Goal: Task Accomplishment & Management: Use online tool/utility

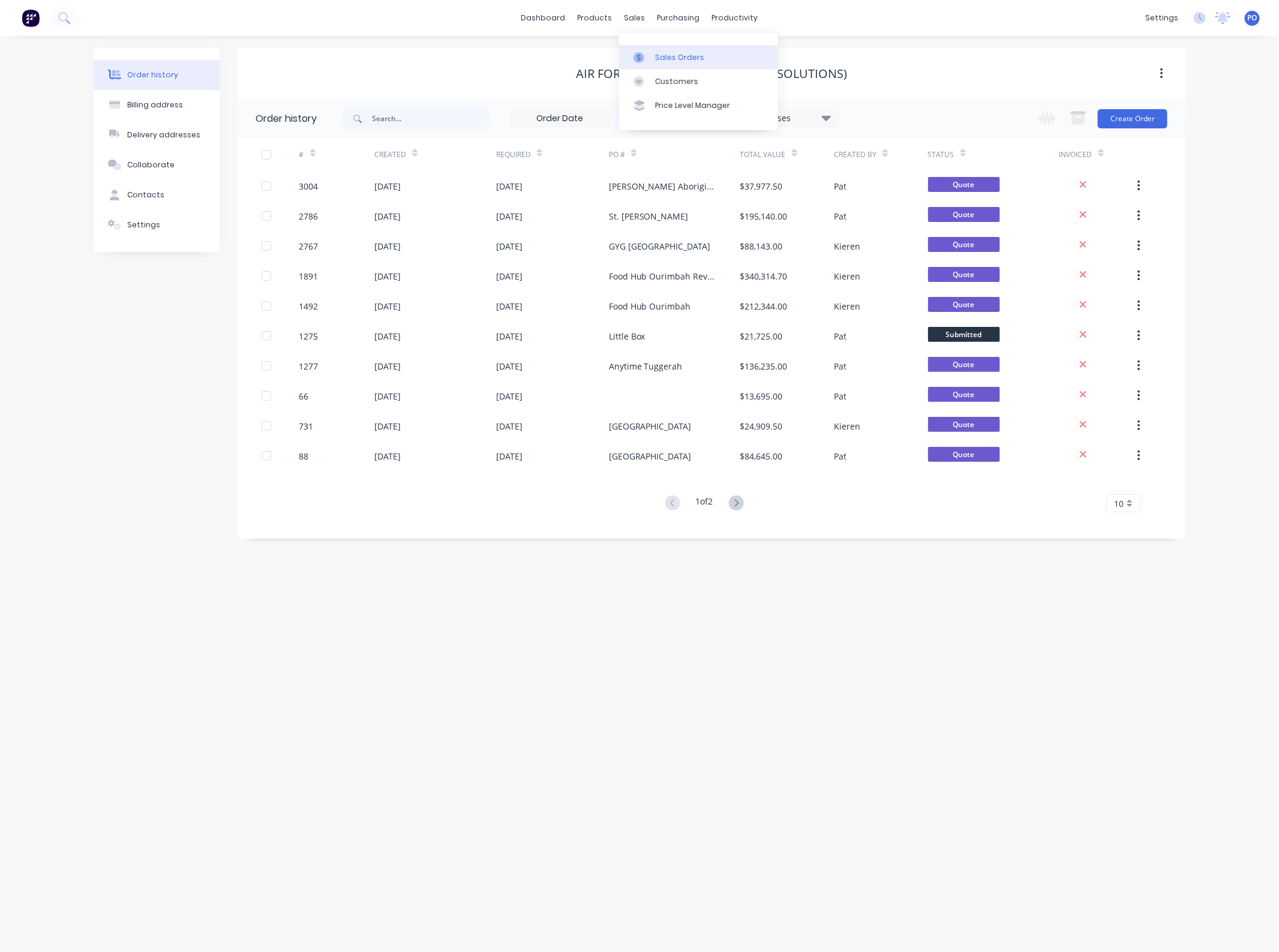
click at [653, 63] on link "Sales Orders" at bounding box center [698, 57] width 159 height 24
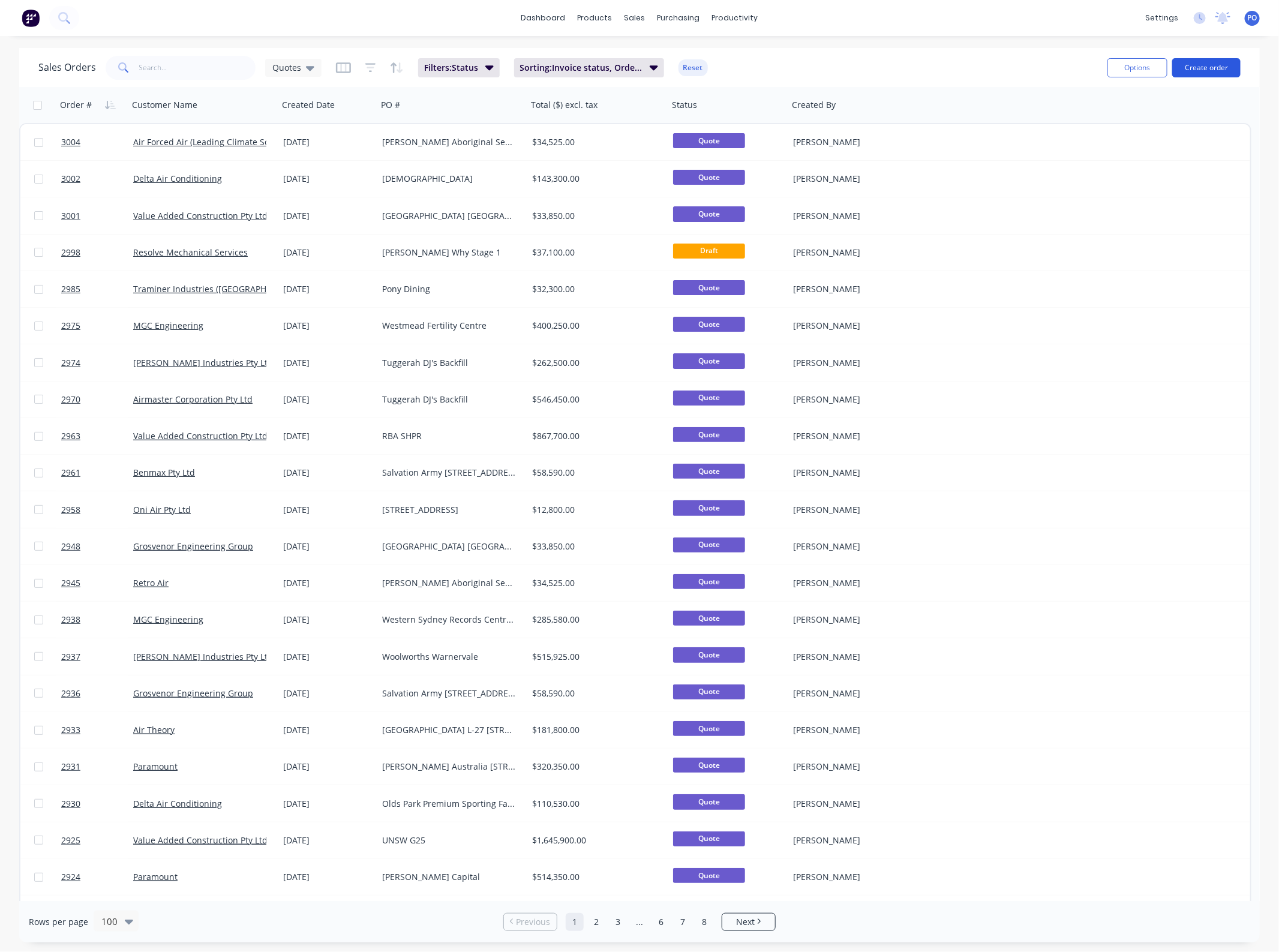
click at [1187, 68] on button "Create order" at bounding box center [1207, 67] width 69 height 19
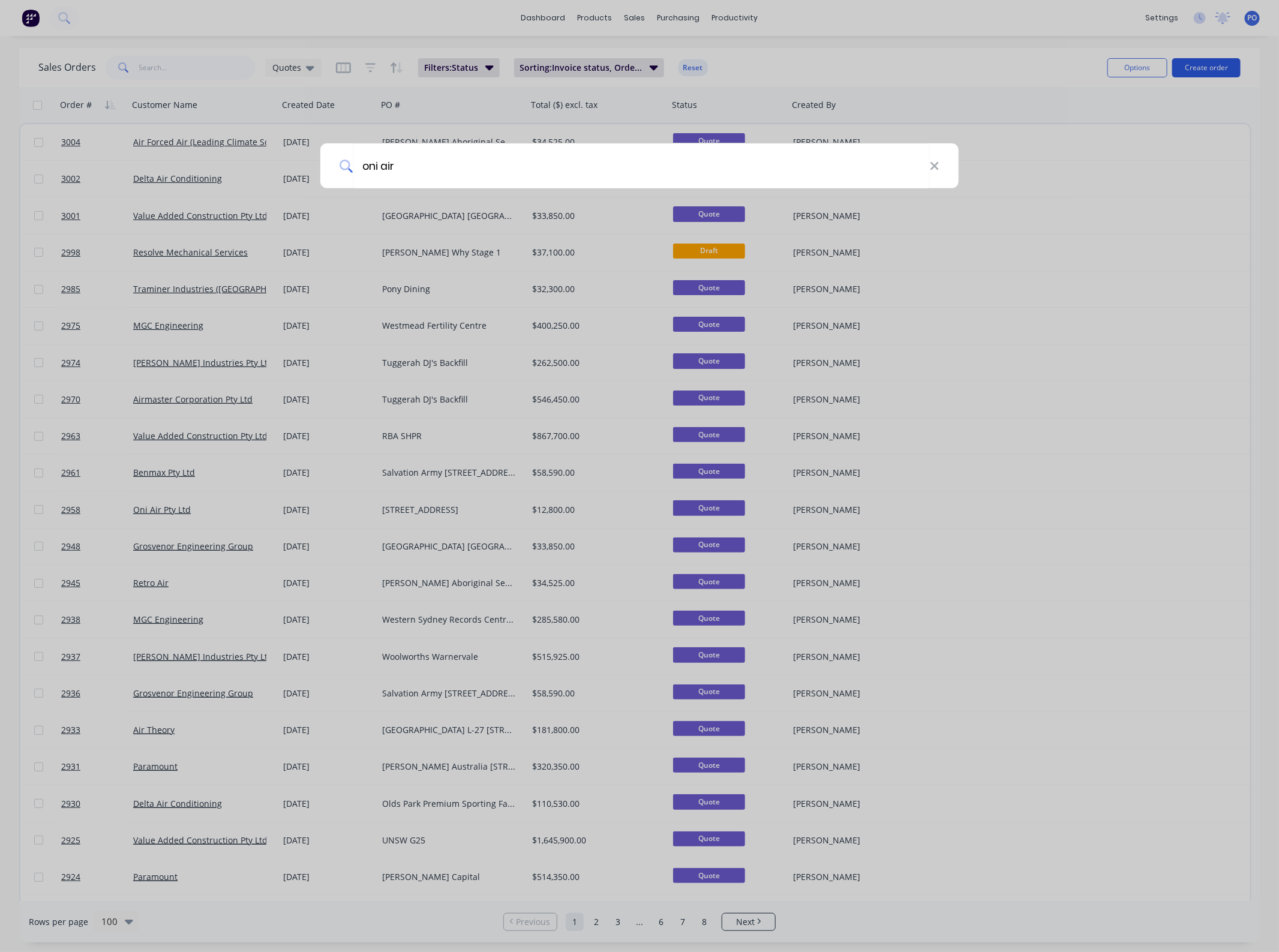
type input "oni air"
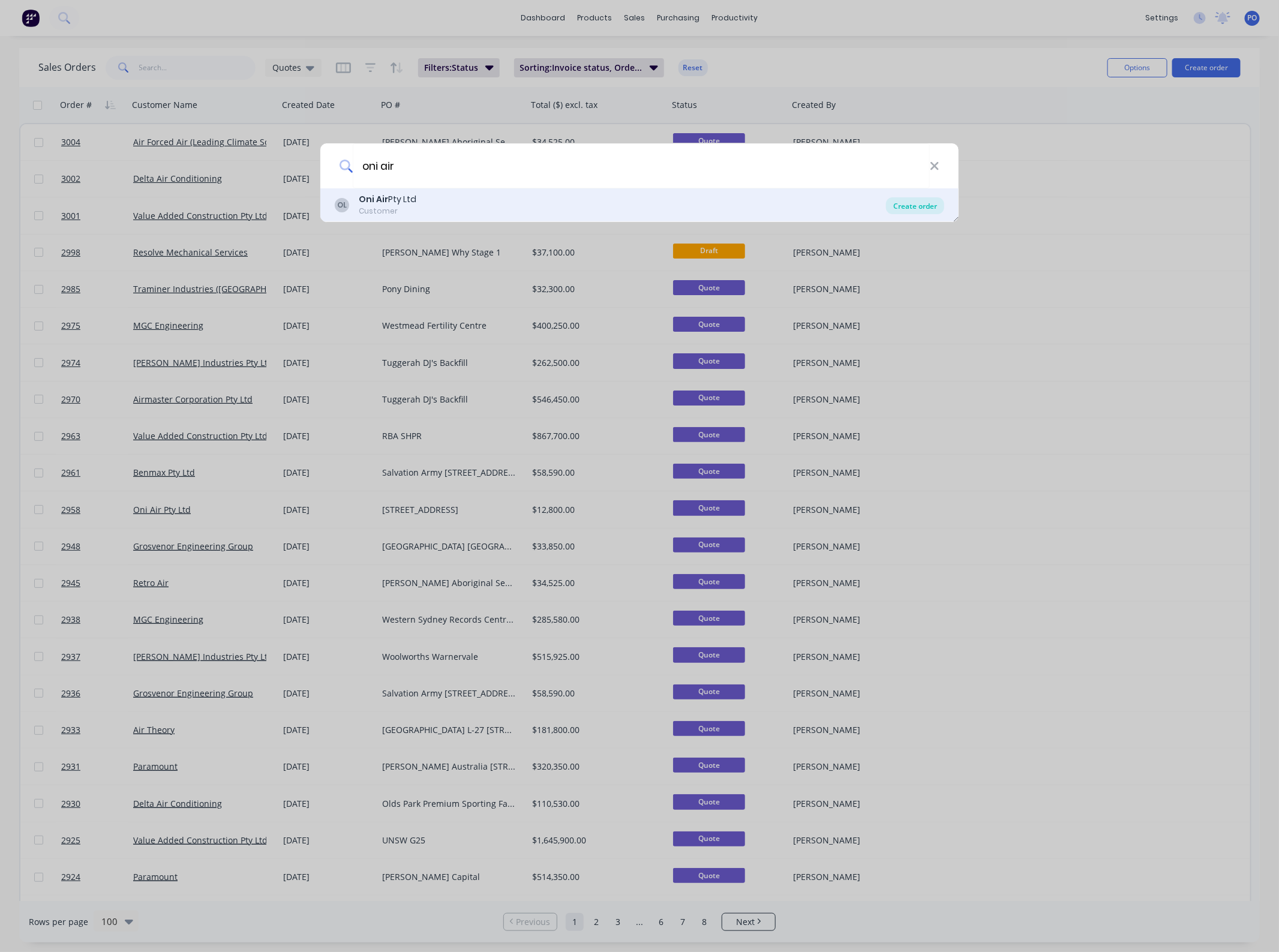
click at [909, 199] on div "Create order" at bounding box center [915, 206] width 58 height 17
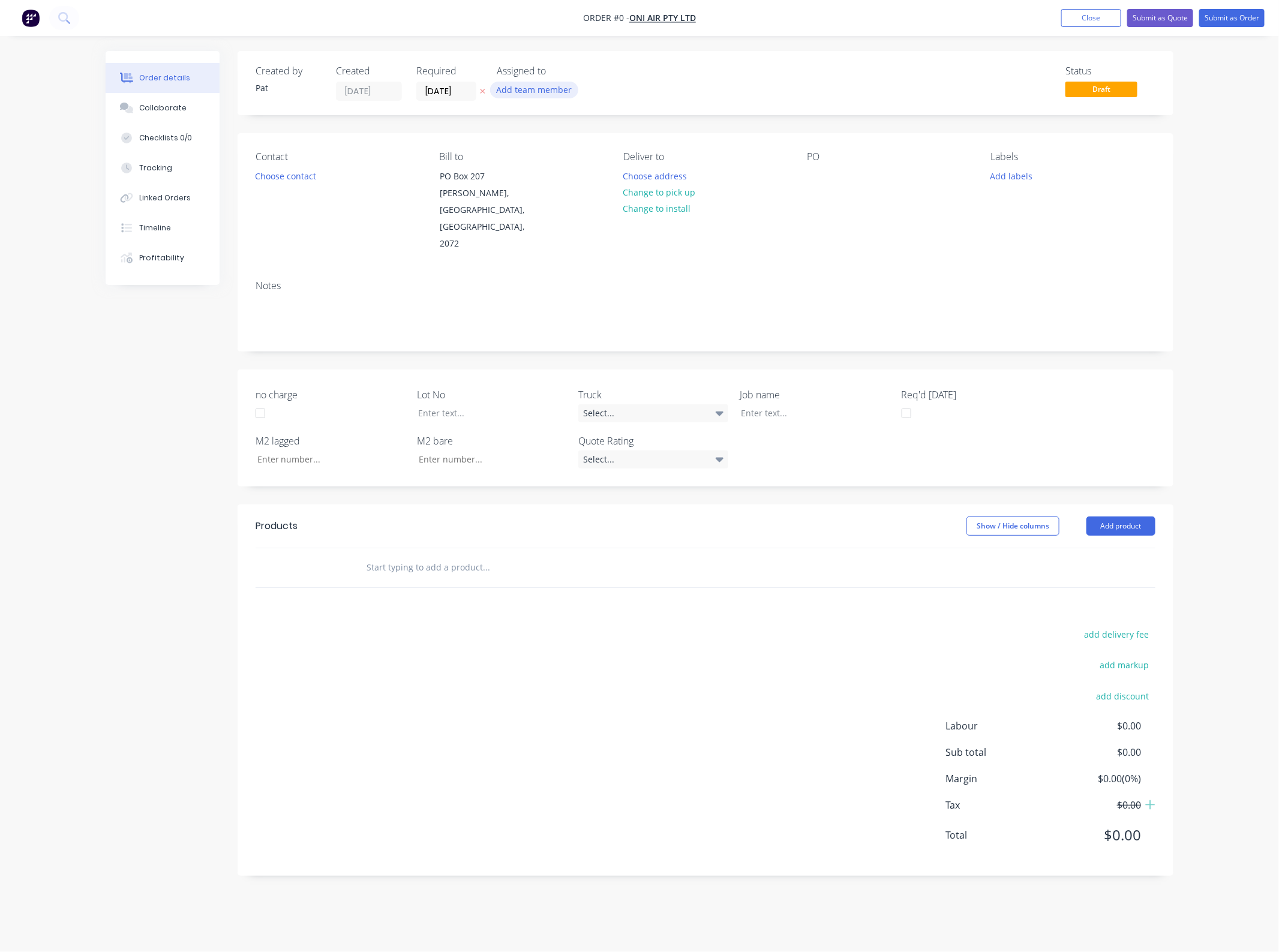
click at [536, 84] on button "Add team member" at bounding box center [534, 90] width 88 height 17
click at [550, 158] on div "[PERSON_NAME] (You)" at bounding box center [594, 157] width 120 height 13
drag, startPoint x: 337, startPoint y: 193, endPoint x: 297, endPoint y: 178, distance: 42.7
click at [334, 193] on div "Creating draft order... Loading... Order details Collaborate Checklists 0/0 Tra…" at bounding box center [640, 472] width 1092 height 843
click at [295, 178] on button "Choose contact" at bounding box center [286, 175] width 74 height 17
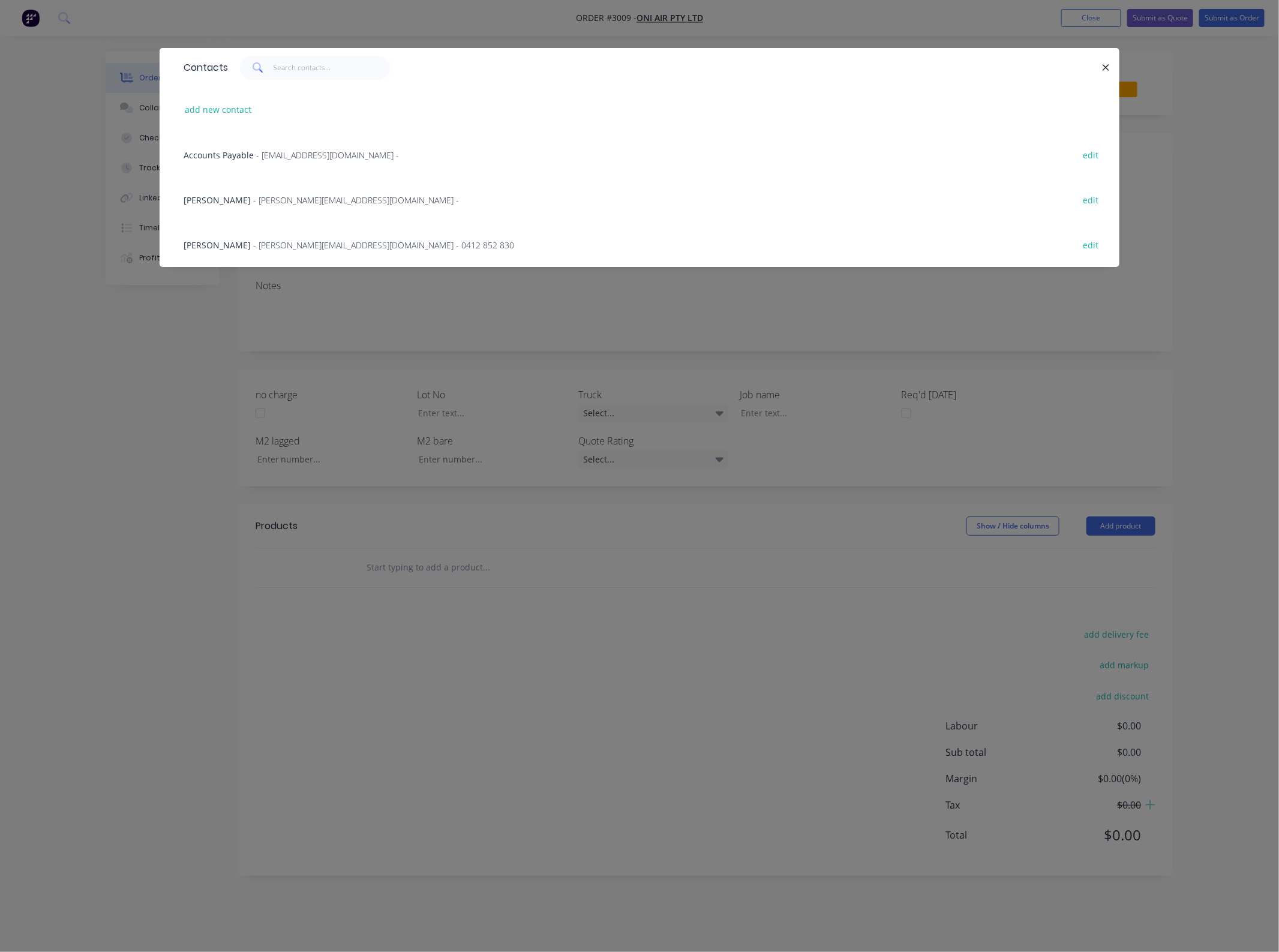
click at [253, 202] on span "- [PERSON_NAME][EMAIL_ADDRESS][DOMAIN_NAME] -" at bounding box center [356, 200] width 206 height 11
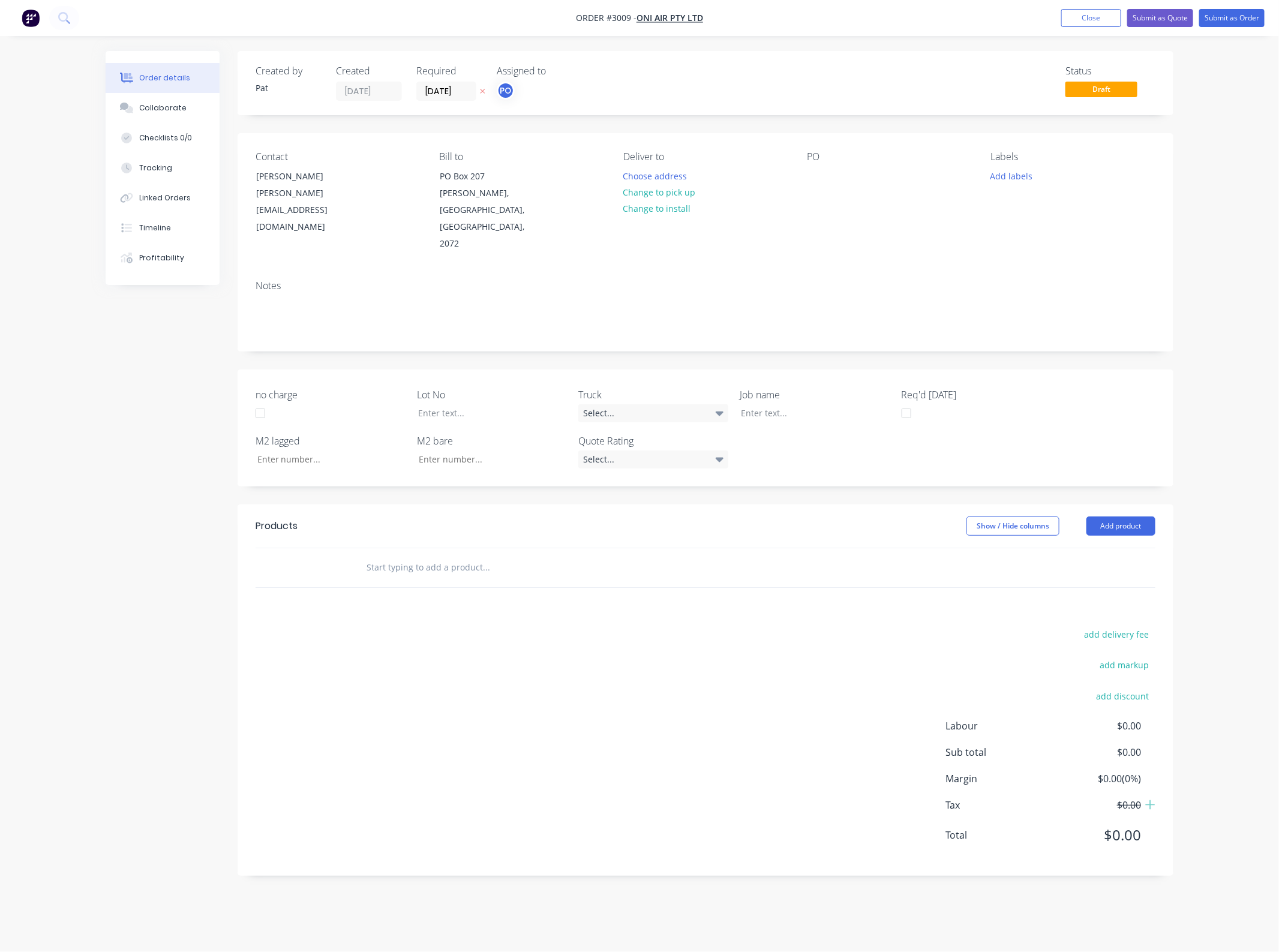
click at [883, 186] on div "PO" at bounding box center [890, 202] width 164 height 102
click at [792, 185] on div "Contact [PERSON_NAME] [PERSON_NAME][EMAIL_ADDRESS][DOMAIN_NAME] Bill to PO [GEO…" at bounding box center [705, 202] width 936 height 137
click at [813, 184] on div at bounding box center [817, 175] width 19 height 17
click at [813, 181] on div at bounding box center [817, 175] width 19 height 17
click at [1104, 517] on button "Add product" at bounding box center [1122, 526] width 69 height 19
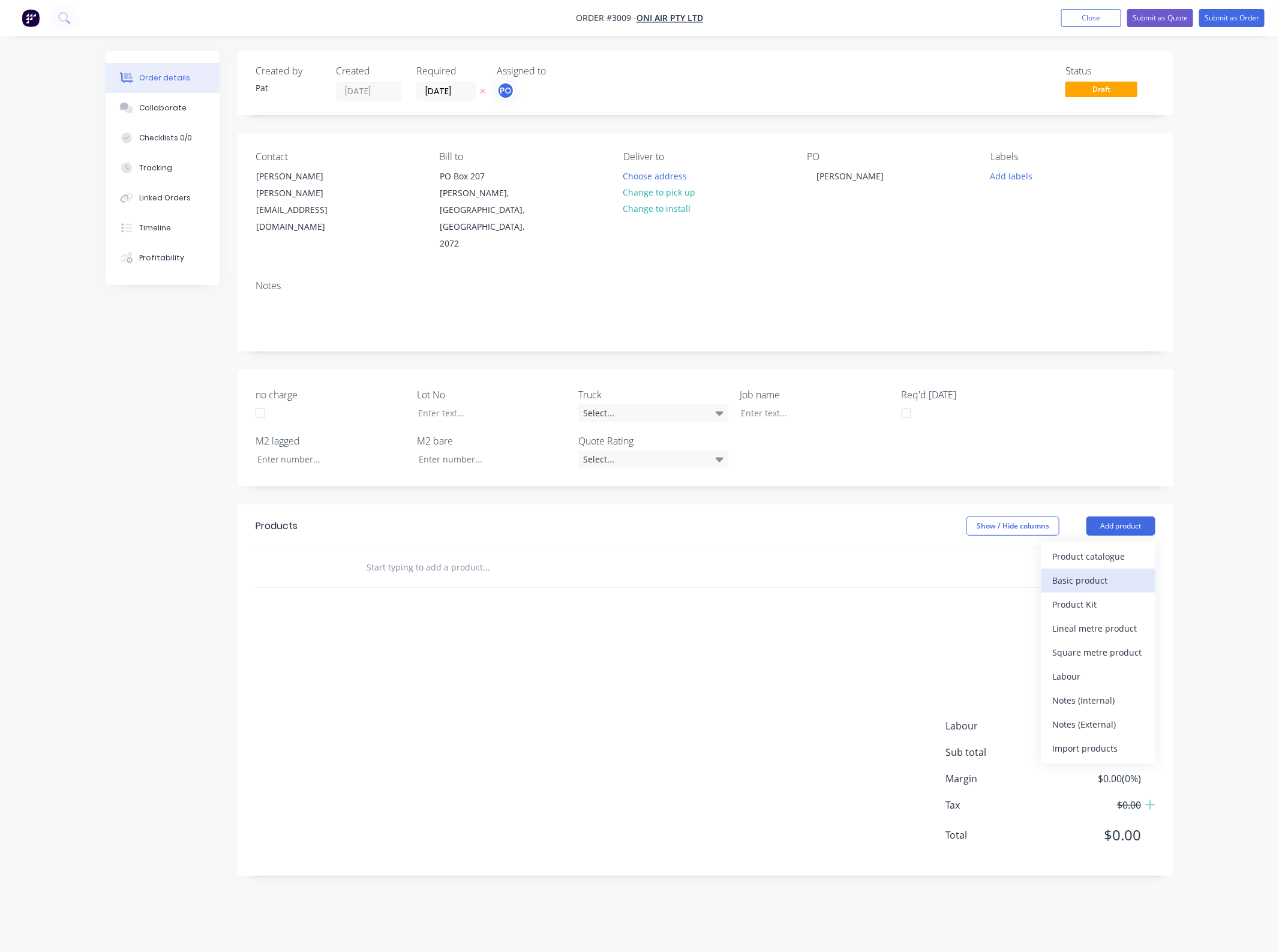
click at [1107, 572] on div "Basic product" at bounding box center [1098, 580] width 93 height 17
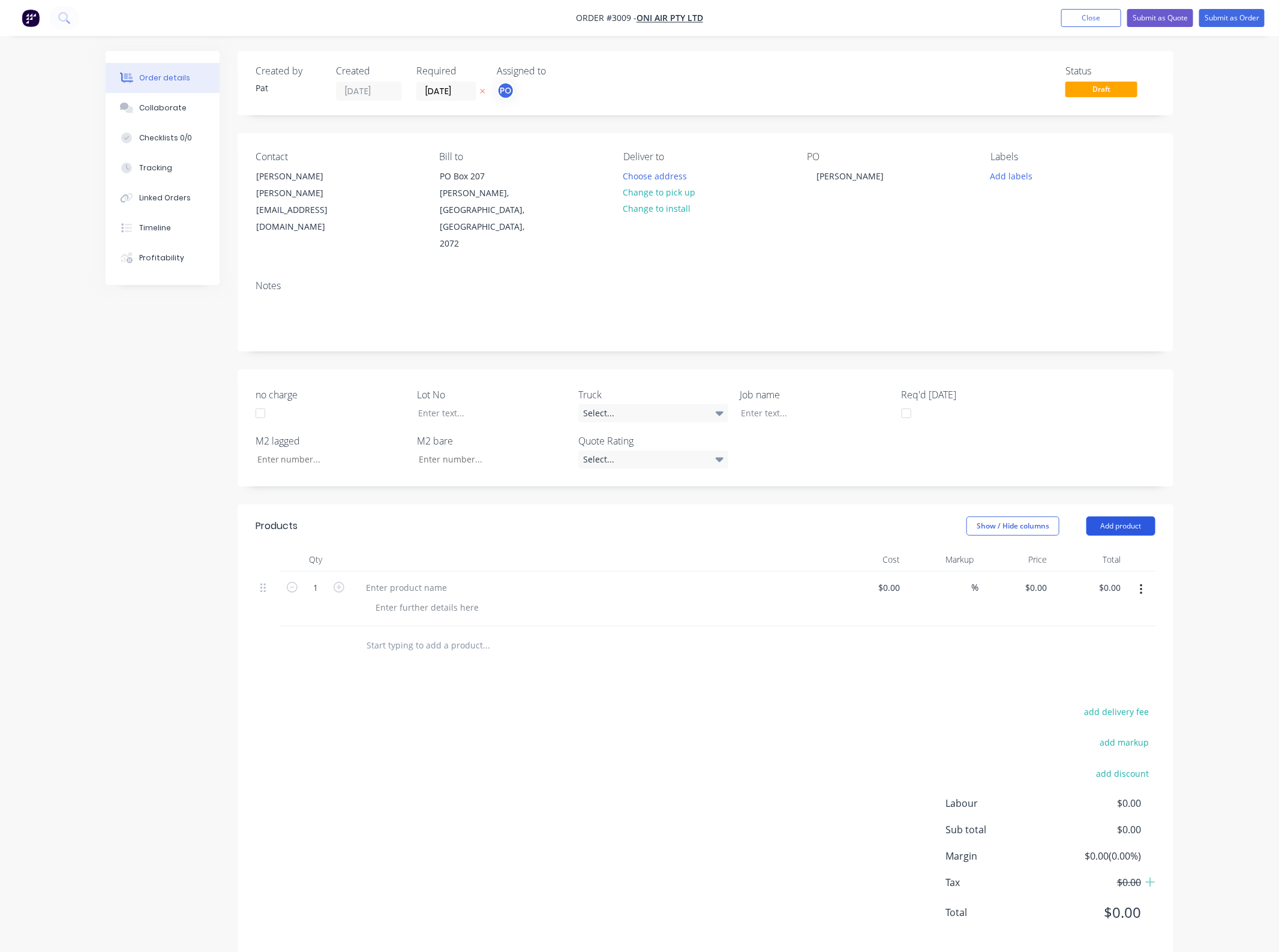
click at [1110, 517] on button "Add product" at bounding box center [1122, 526] width 69 height 19
click at [693, 667] on div "Products Show / Hide columns Add product Qty Cost Markup Price Total 1 $0.00 $0…" at bounding box center [705, 729] width 936 height 449
click at [391, 599] on div at bounding box center [427, 607] width 123 height 17
click at [388, 572] on div at bounding box center [591, 599] width 480 height 54
click at [388, 579] on div at bounding box center [406, 587] width 100 height 17
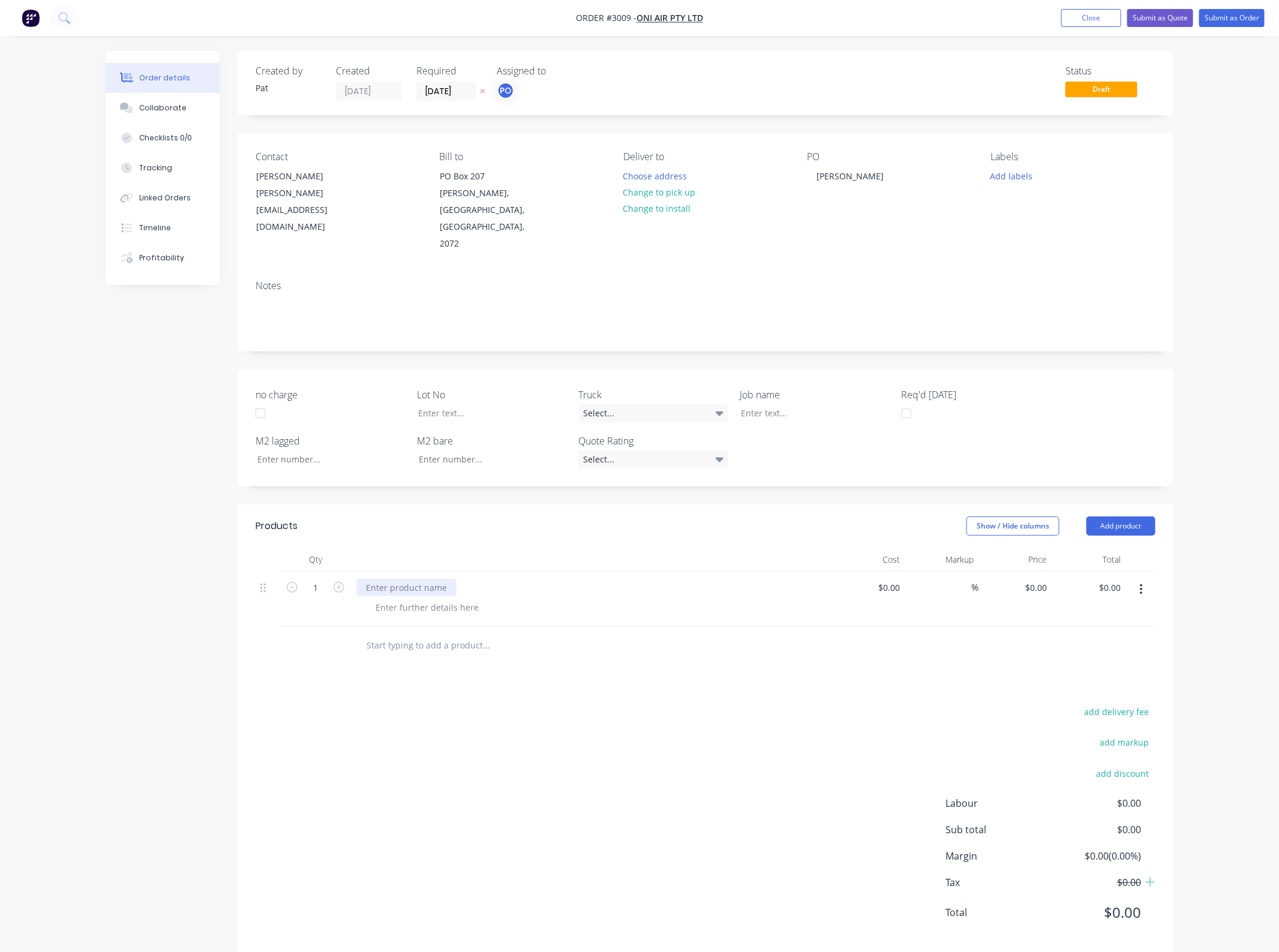
click at [388, 579] on div at bounding box center [406, 587] width 100 height 17
click at [508, 703] on div "add delivery fee add markup add discount Labour $0.00 Sub total $0.00 Margin $0…" at bounding box center [705, 819] width 900 height 232
click at [1105, 579] on input "0.00" at bounding box center [1112, 587] width 28 height 17
type input "2570"
type input "$2,570.00"
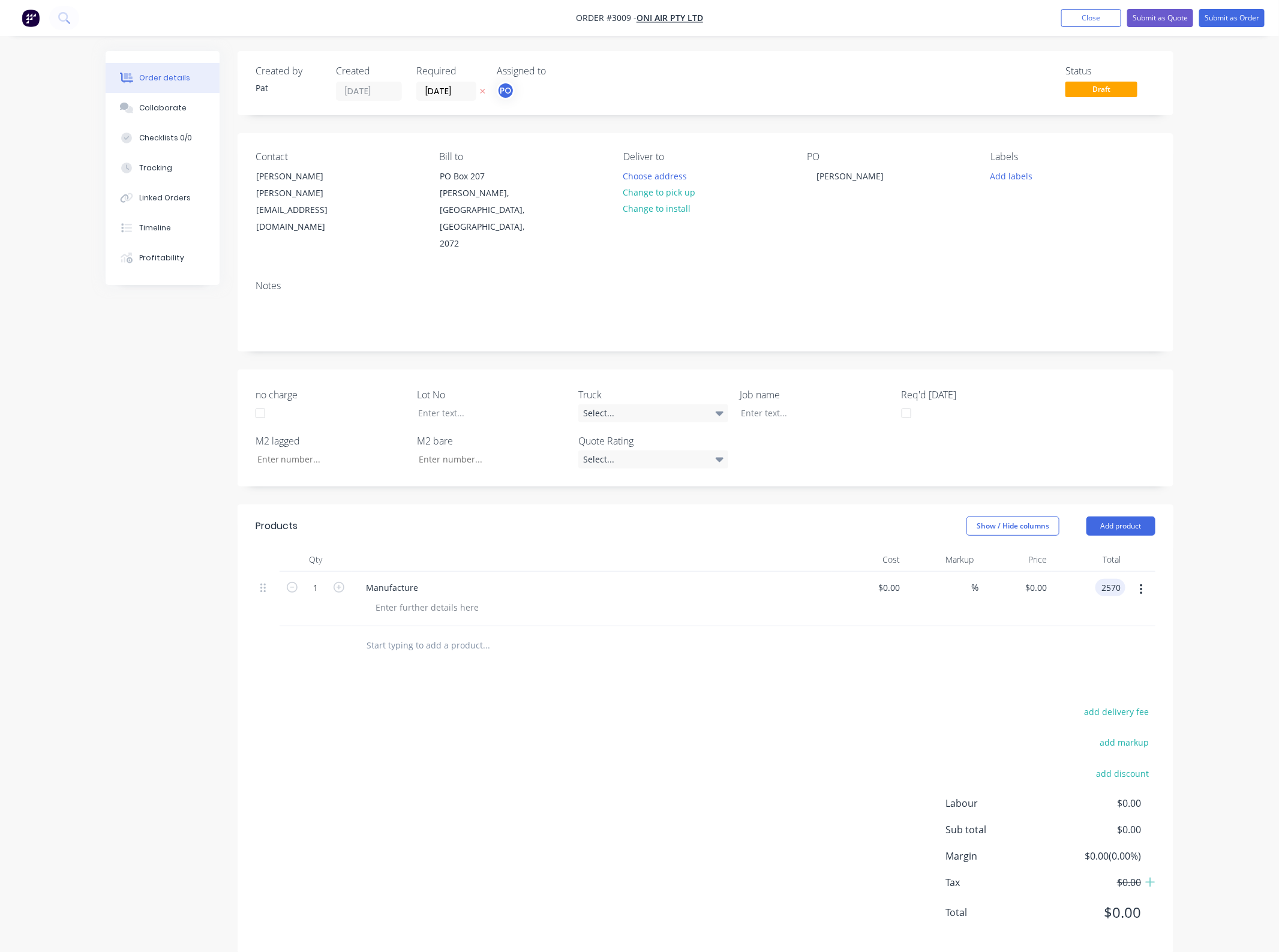
type input "$2,570.00"
click at [428, 819] on div "add delivery fee add markup add discount Labour $0.00 Sub total $2,570.00 Margi…" at bounding box center [705, 819] width 900 height 232
drag, startPoint x: 1103, startPoint y: 484, endPoint x: 1097, endPoint y: 483, distance: 6.1
click at [1103, 517] on button "Add product" at bounding box center [1122, 526] width 69 height 19
drag, startPoint x: 1093, startPoint y: 693, endPoint x: 1027, endPoint y: 688, distance: 66.2
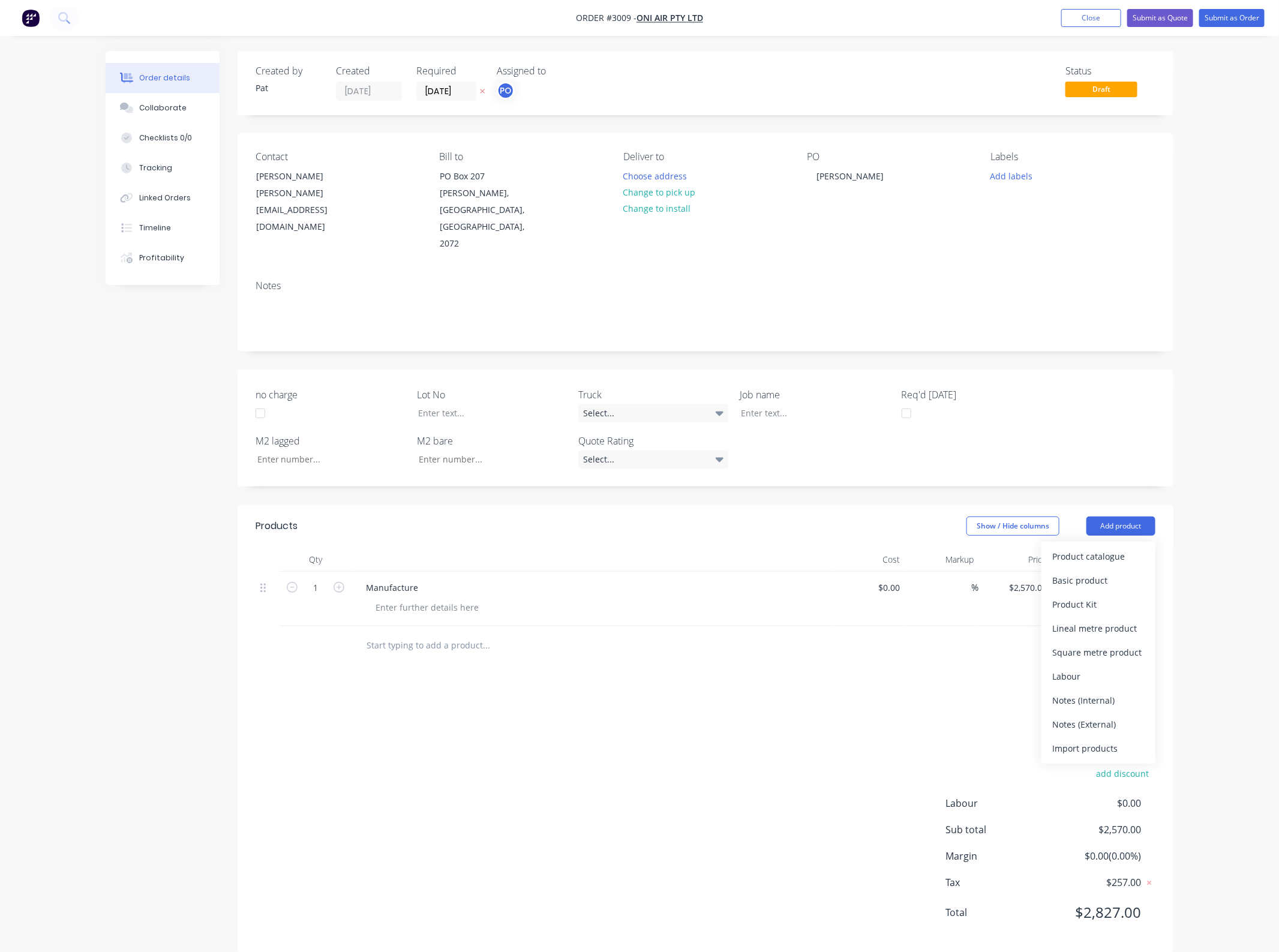
click at [1093, 716] on div "Notes (External)" at bounding box center [1098, 724] width 93 height 17
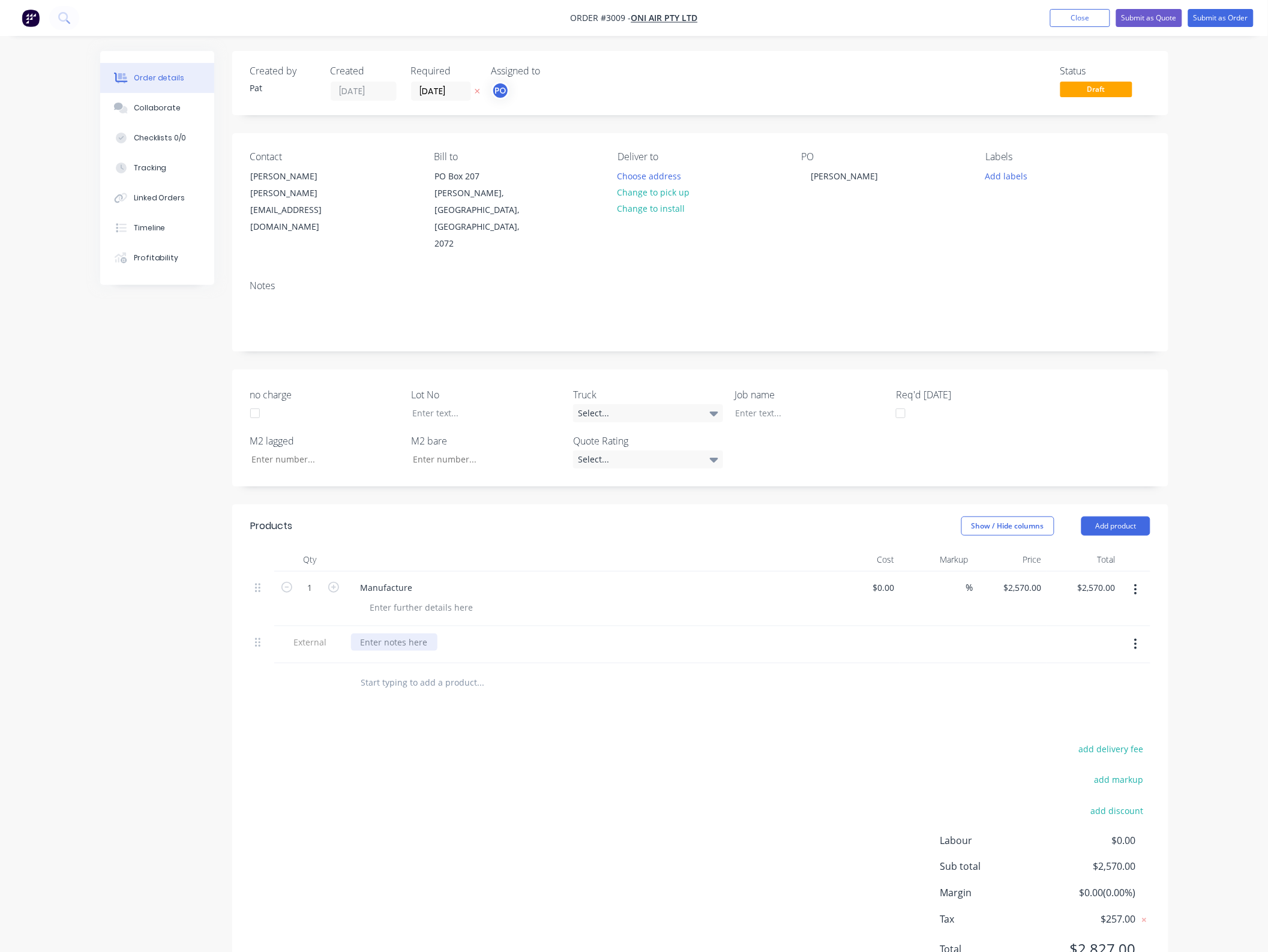
click at [410, 633] on div at bounding box center [394, 642] width 87 height 17
click at [525, 755] on div "add delivery fee add markup add discount Labour $0.00 Sub total $2,570.00 Margi…" at bounding box center [700, 870] width 900 height 232
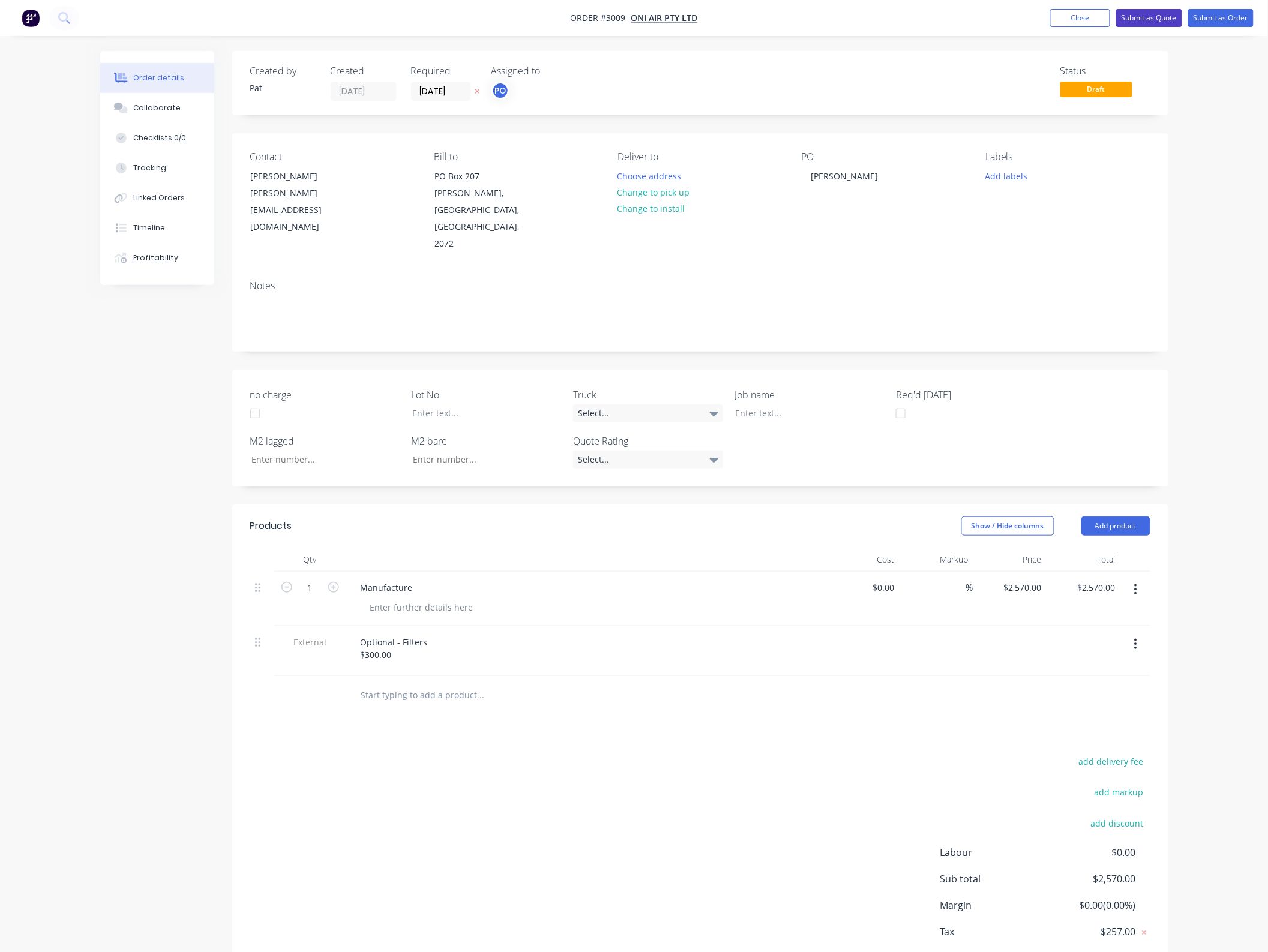
click at [1159, 18] on button "Submit as Quote" at bounding box center [1150, 18] width 66 height 18
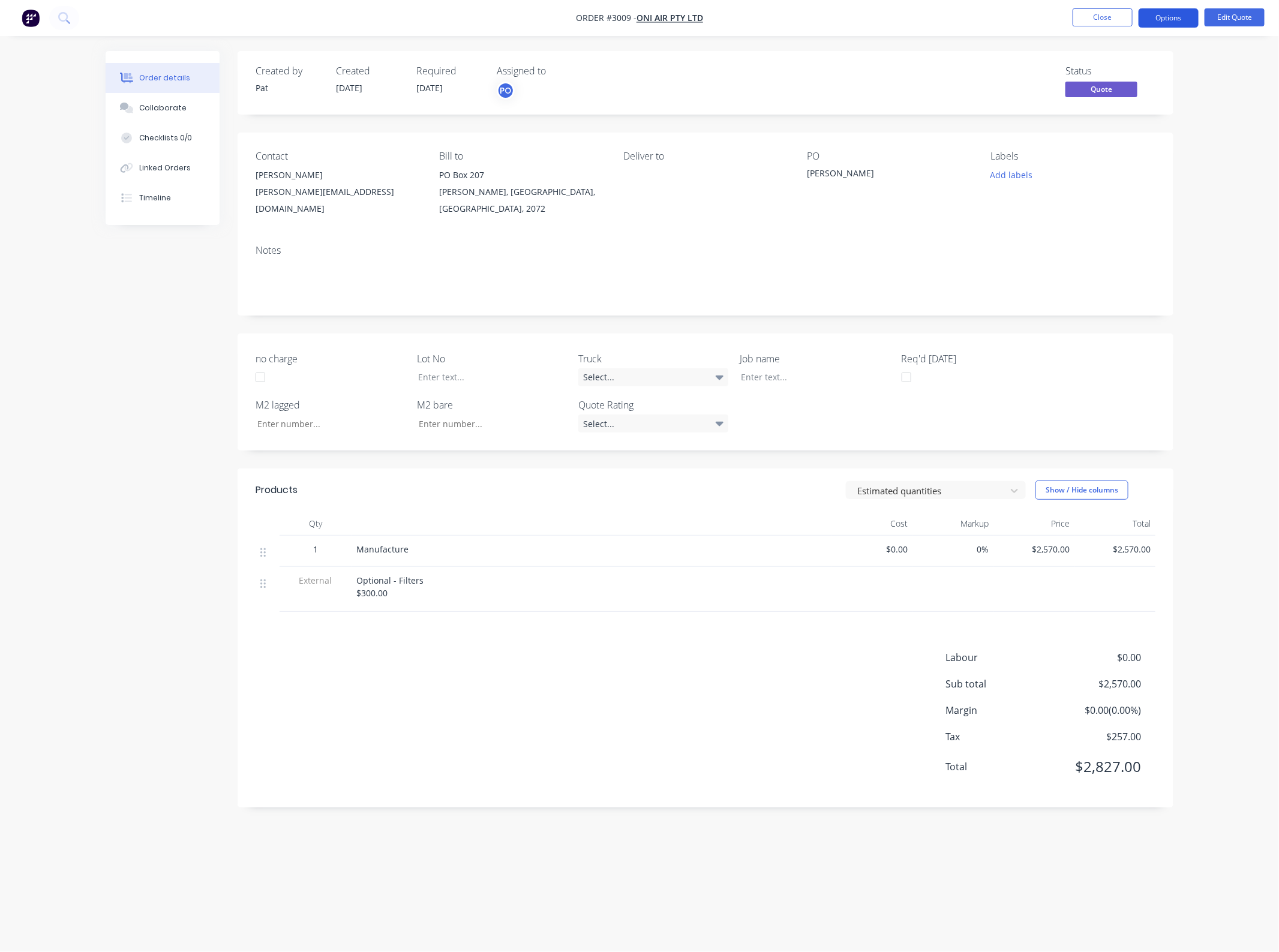
click at [1158, 17] on button "Options" at bounding box center [1169, 17] width 60 height 19
click at [1150, 61] on button "Quote" at bounding box center [1132, 72] width 132 height 24
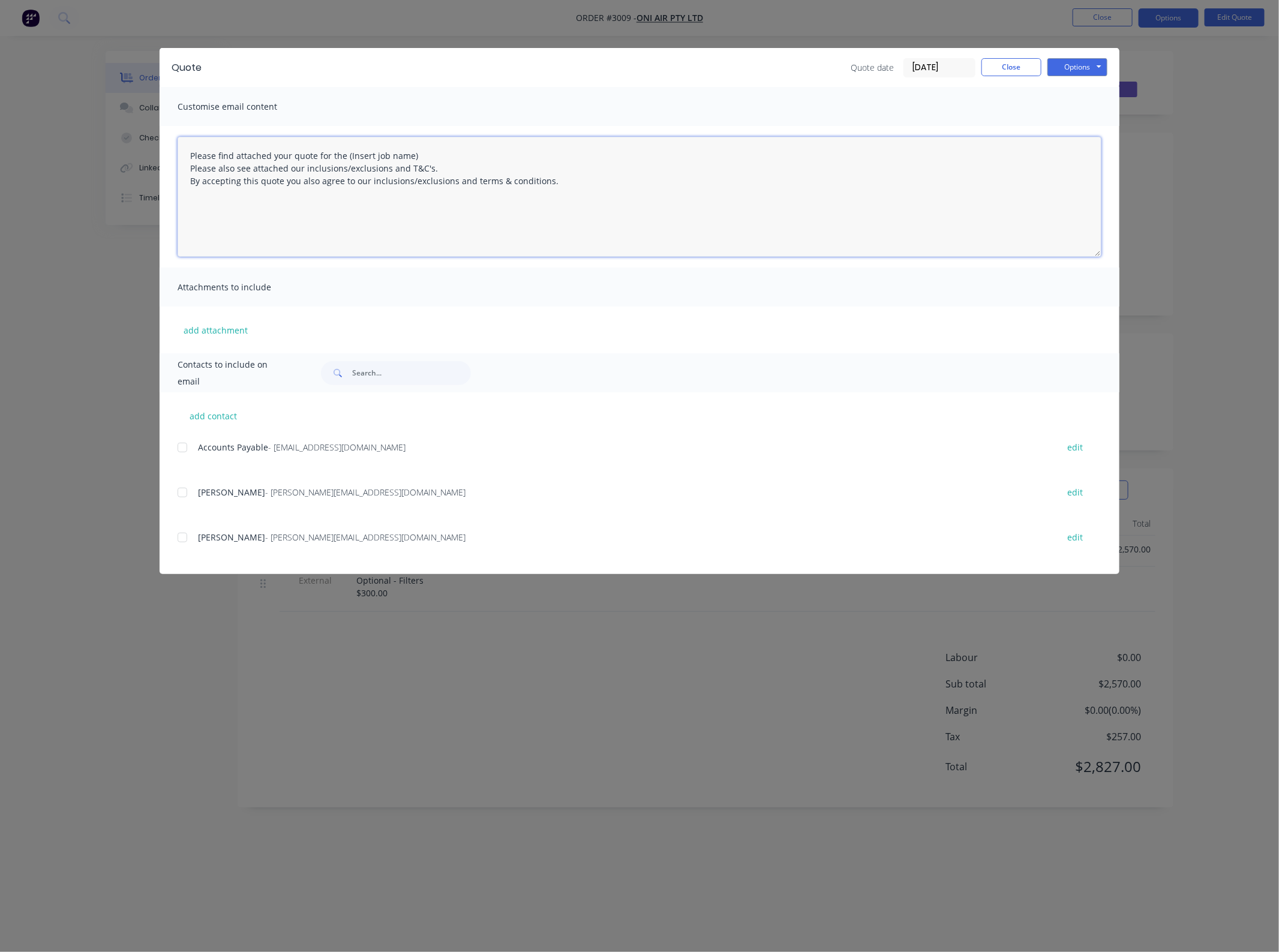
drag, startPoint x: 423, startPoint y: 155, endPoint x: 343, endPoint y: 154, distance: 80.0
click at [343, 154] on textarea "Please find attached your quote for the (Insert job name) Please also see attac…" at bounding box center [640, 197] width 924 height 120
click at [183, 493] on div at bounding box center [182, 493] width 24 height 24
type textarea "Please find attached your quote for the [PERSON_NAME] project. Please also see …"
click at [197, 328] on button "add attachment" at bounding box center [215, 330] width 76 height 18
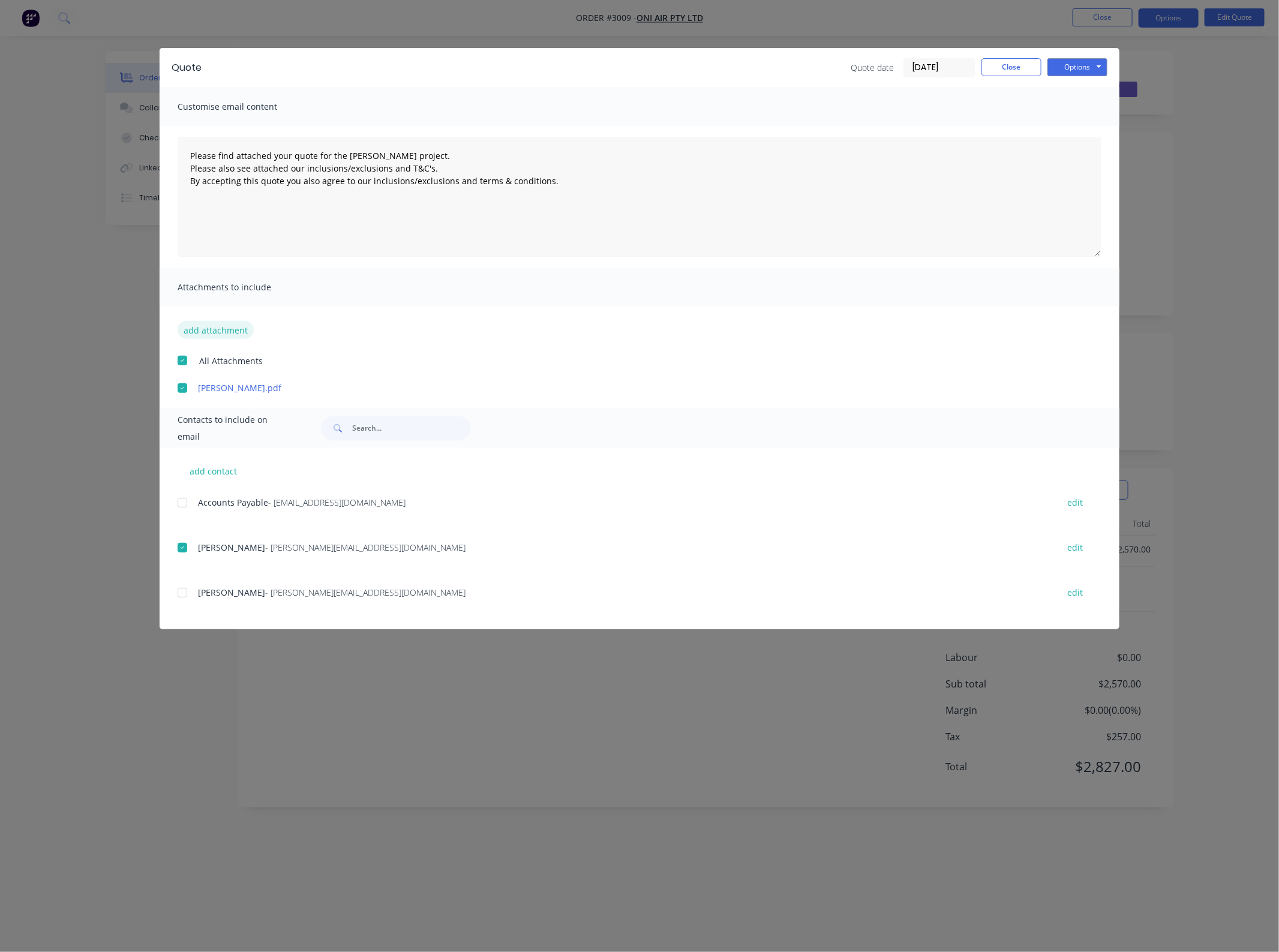
click at [220, 330] on button "add attachment" at bounding box center [215, 330] width 76 height 18
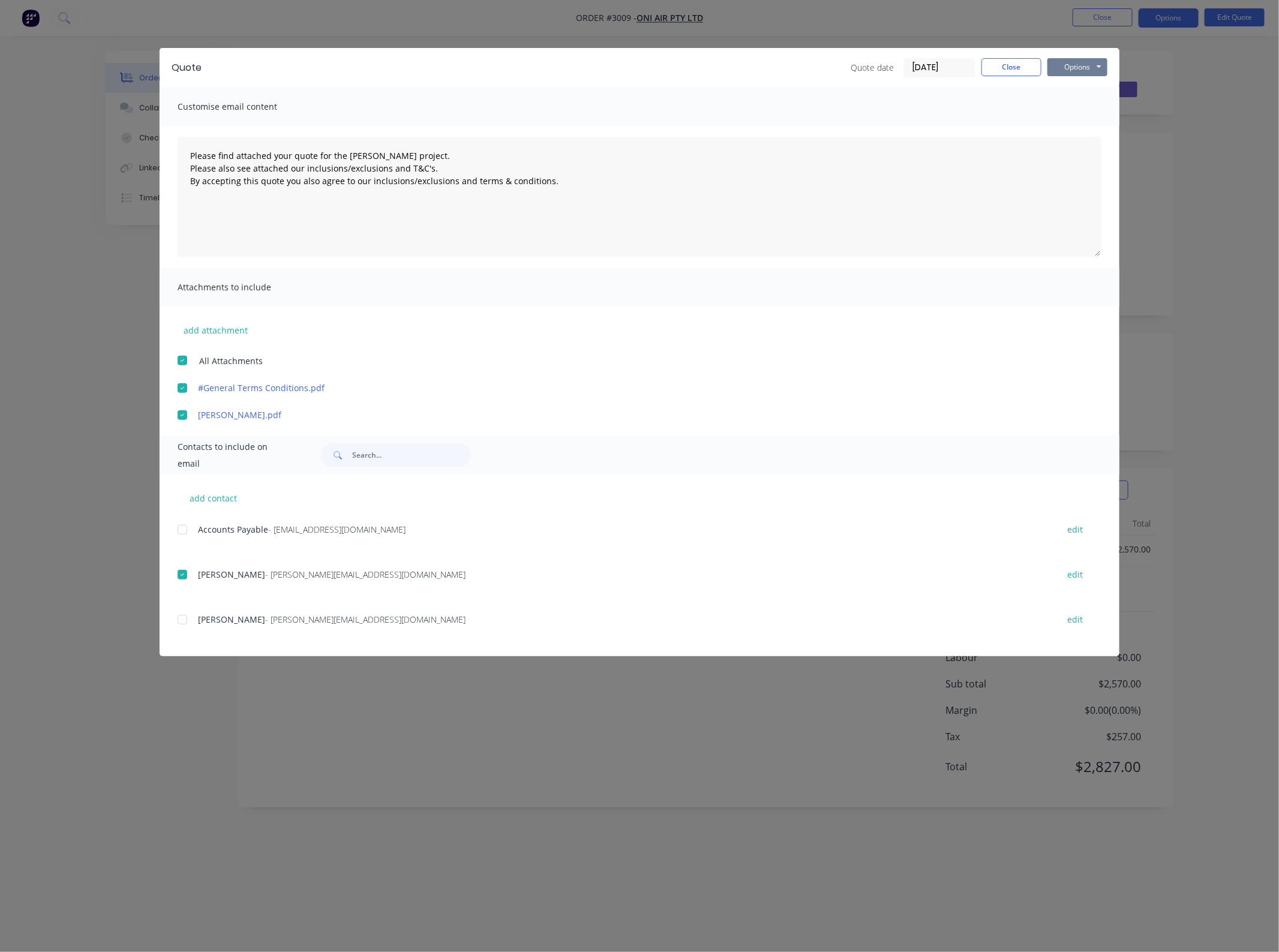
click at [1094, 68] on button "Options" at bounding box center [1078, 67] width 60 height 18
click at [1094, 119] on button "Email" at bounding box center [1086, 129] width 77 height 20
click at [1009, 76] on div "Quote date [DATE] Close Options Preview Print Email" at bounding box center [979, 67] width 257 height 19
click at [1024, 56] on div "Quote Quote date [DATE] Close Options Preview Print Email" at bounding box center [640, 68] width 960 height 39
click at [1021, 69] on button "Close" at bounding box center [1012, 67] width 60 height 18
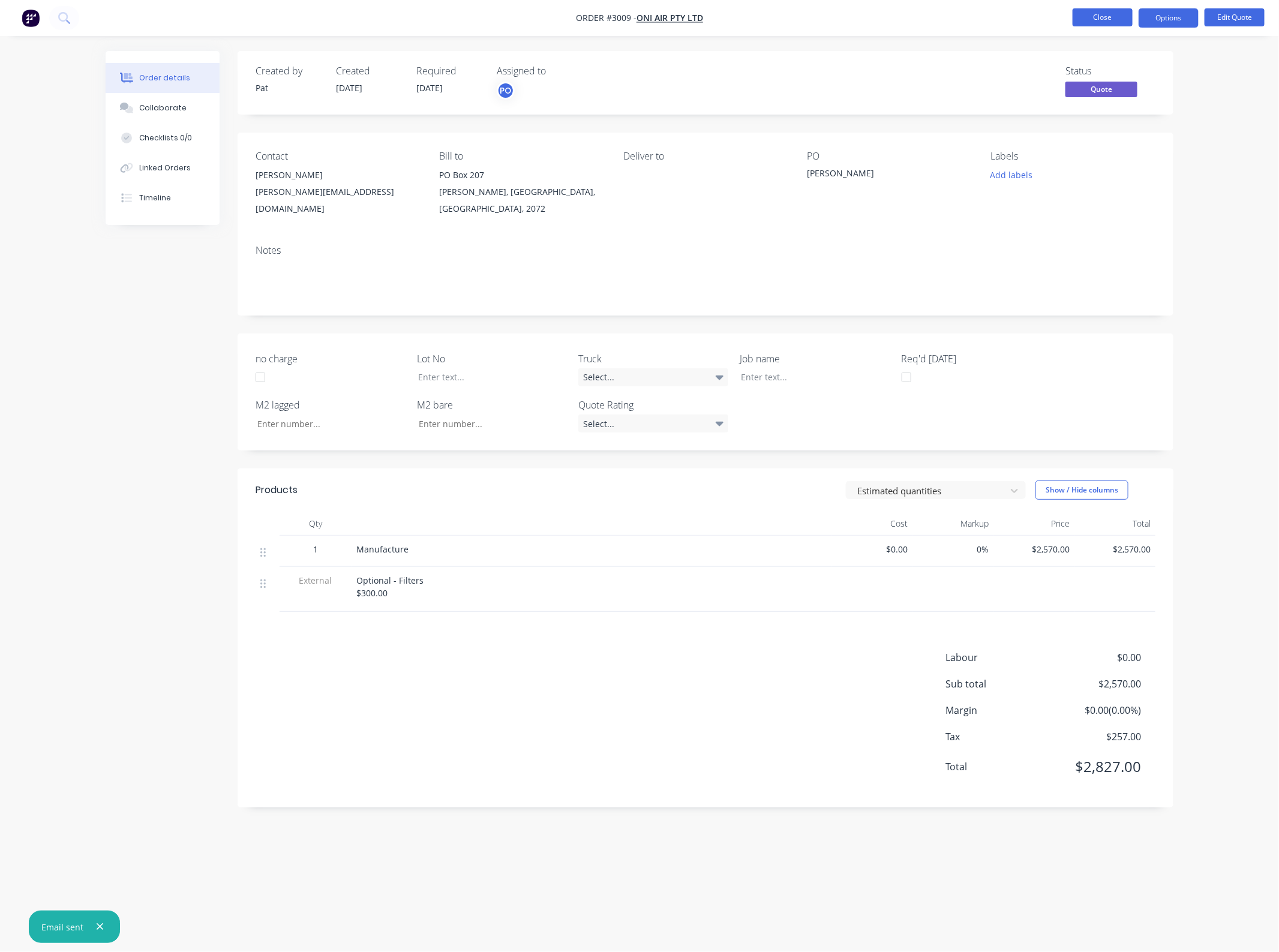
click at [1111, 14] on button "Close" at bounding box center [1103, 17] width 60 height 18
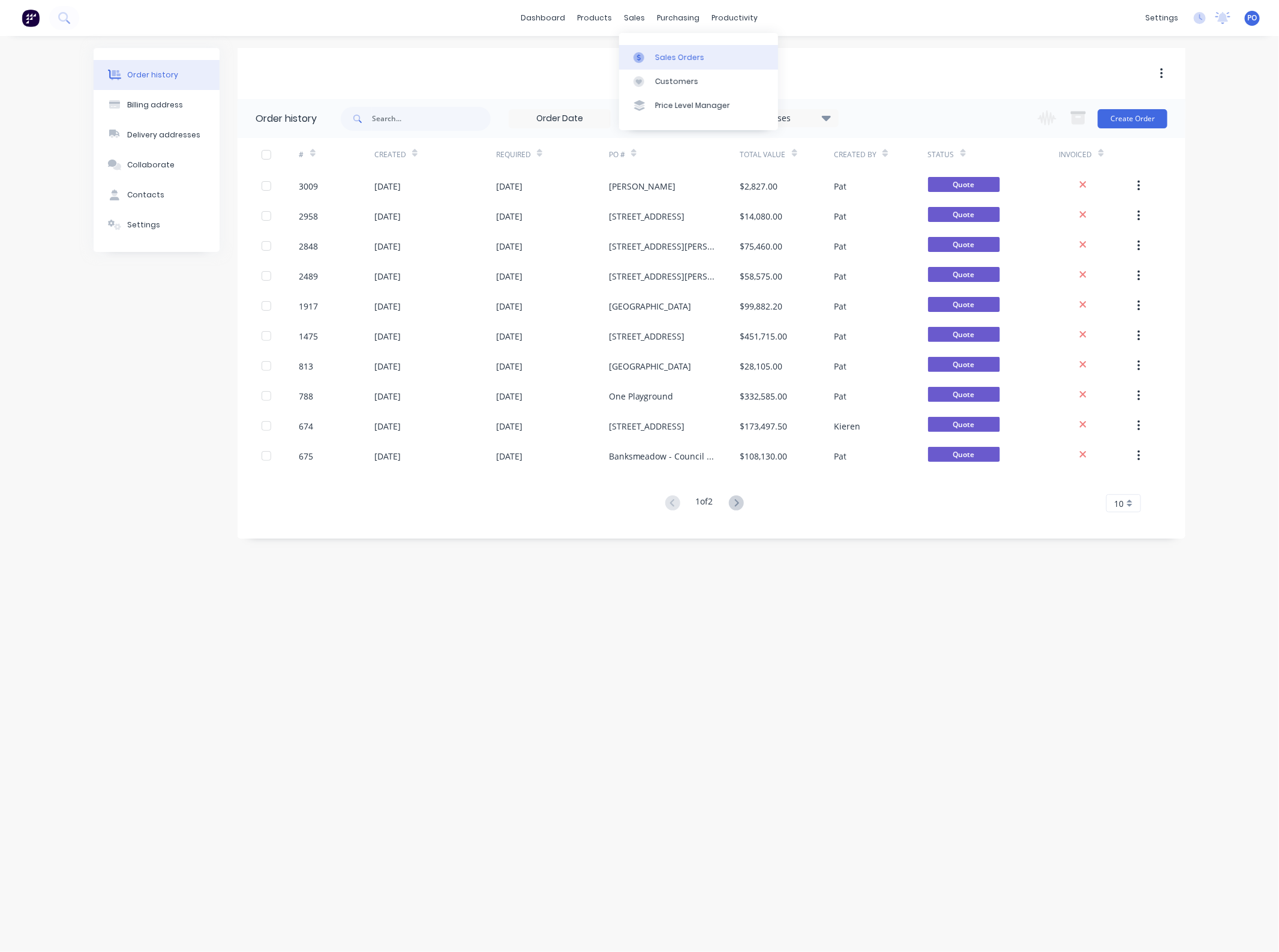
click at [667, 59] on div "Sales Orders" at bounding box center [679, 57] width 49 height 11
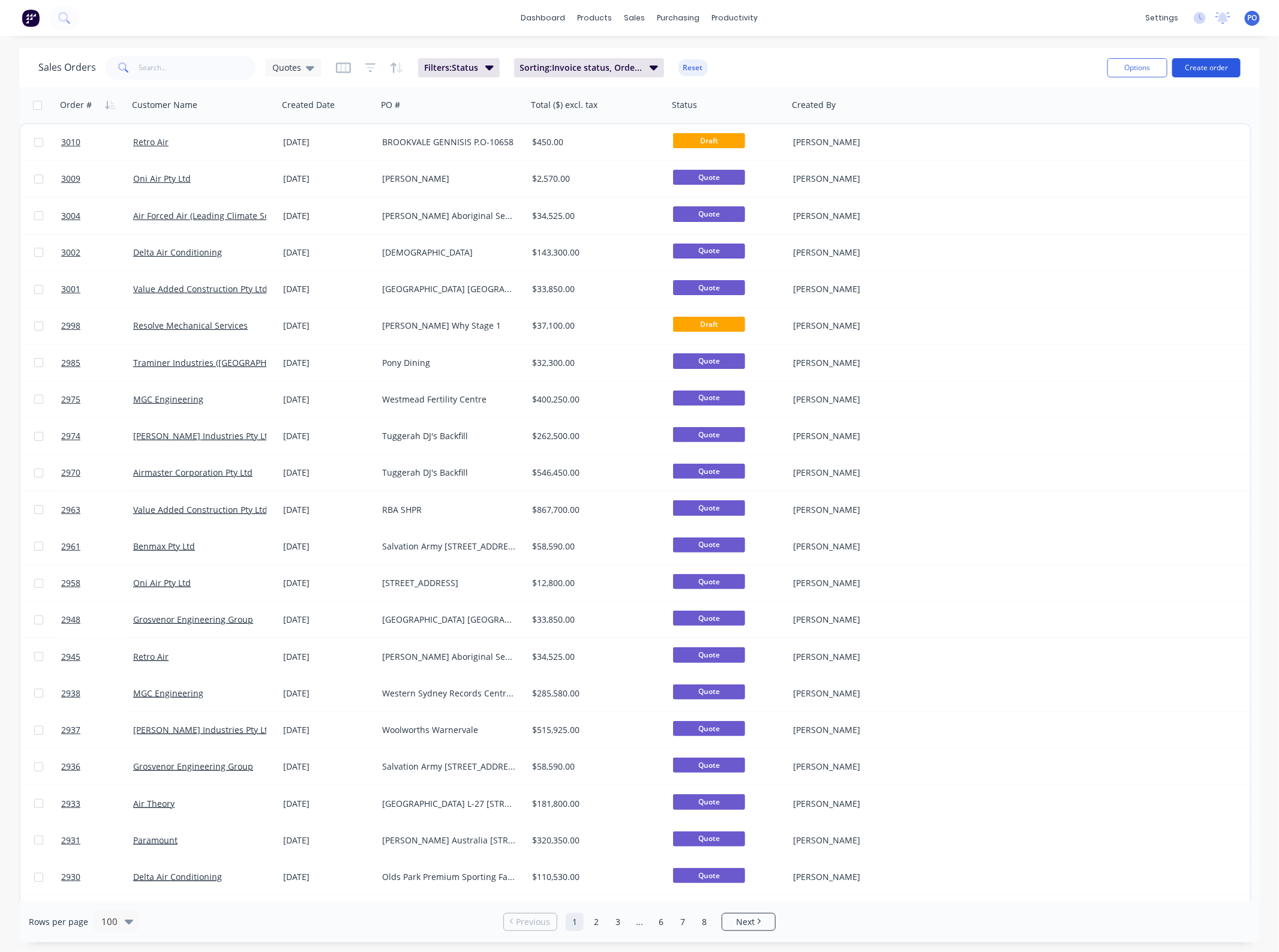
click at [1211, 61] on button "Create order" at bounding box center [1207, 67] width 69 height 19
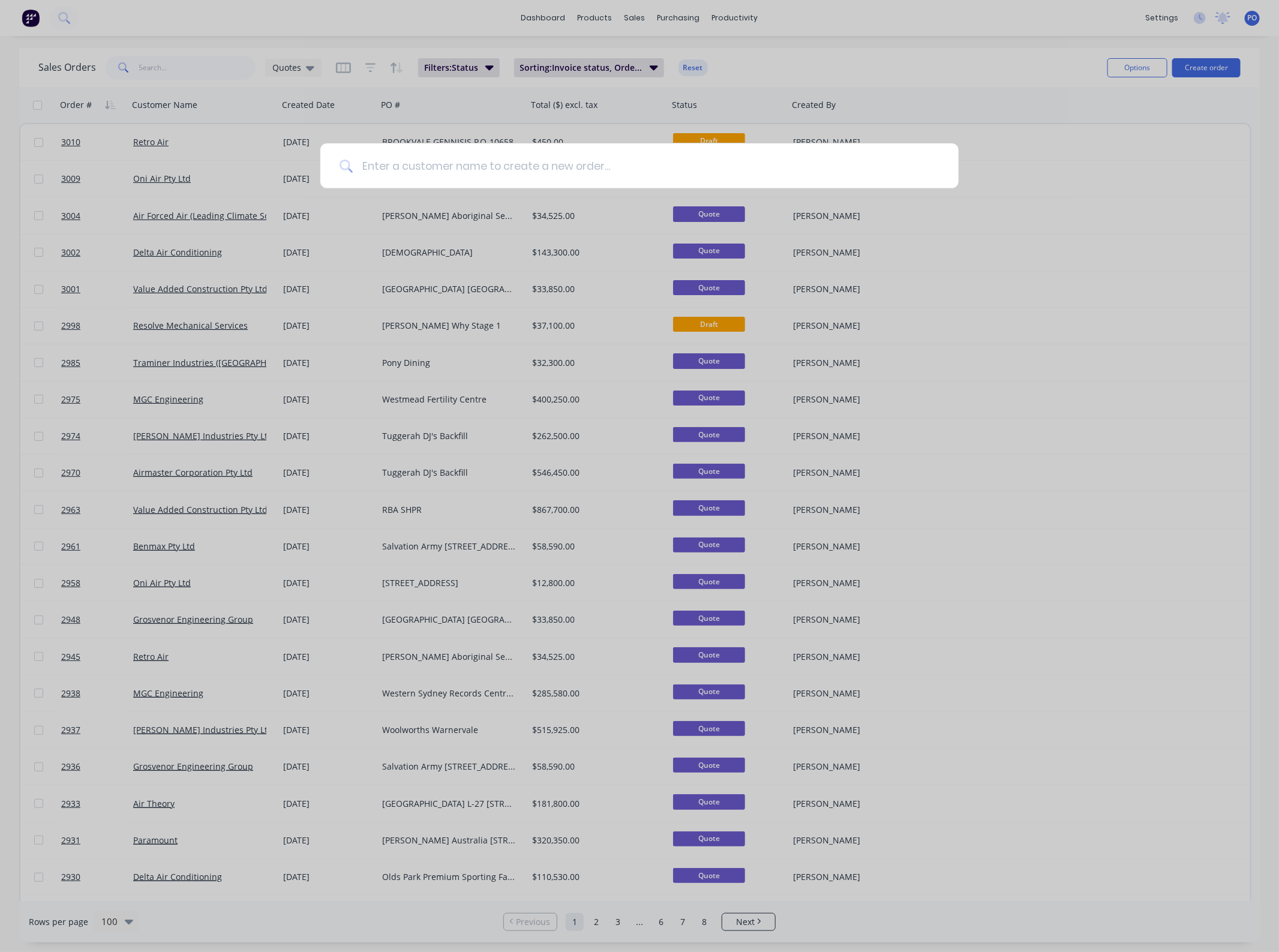
click at [528, 175] on input at bounding box center [646, 166] width 587 height 45
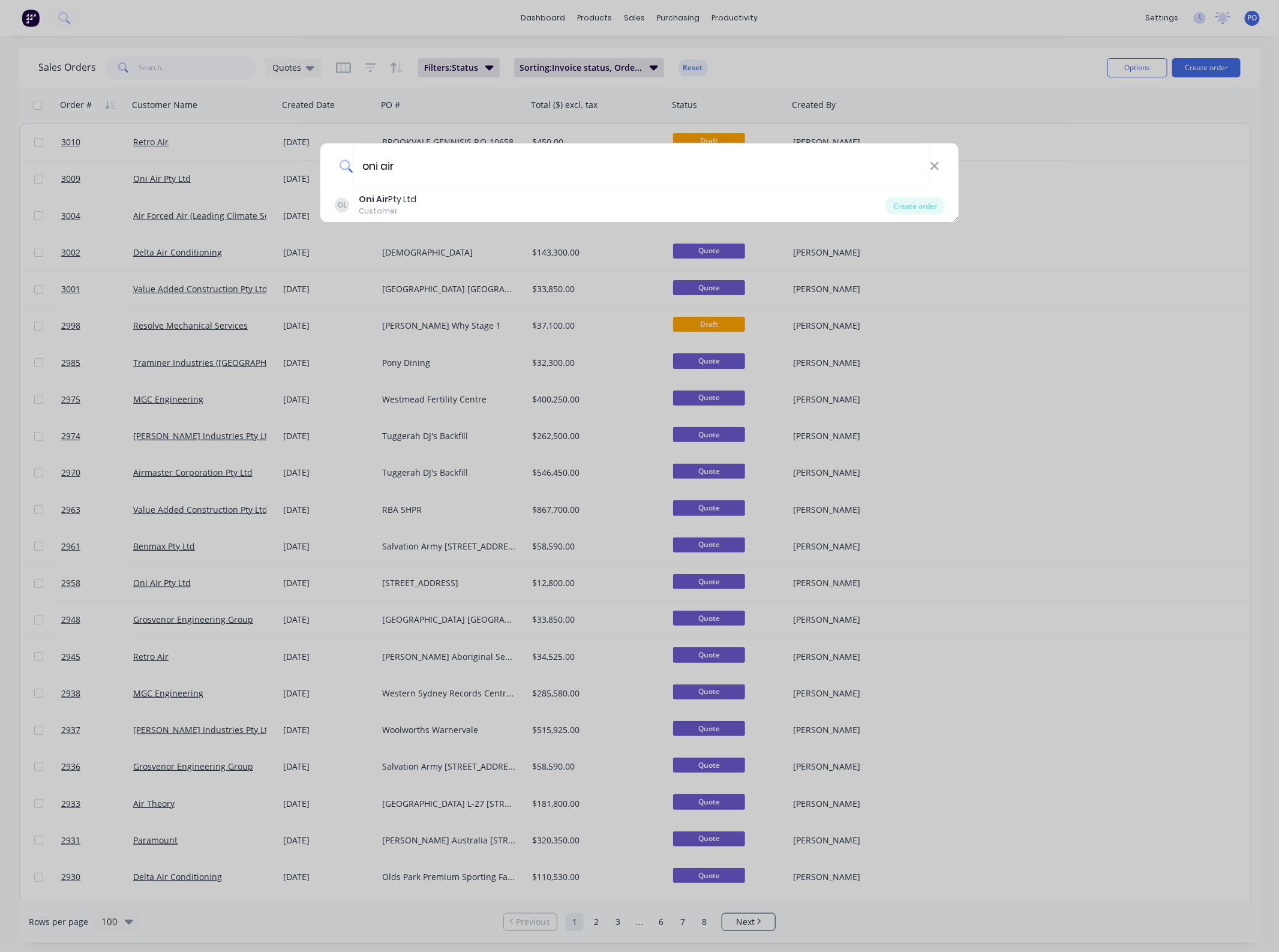
drag, startPoint x: 319, startPoint y: 181, endPoint x: 93, endPoint y: 184, distance: 226.0
click at [163, 182] on div "oni air OL Oni Air Pty Ltd Customer Create order" at bounding box center [640, 476] width 1279 height 952
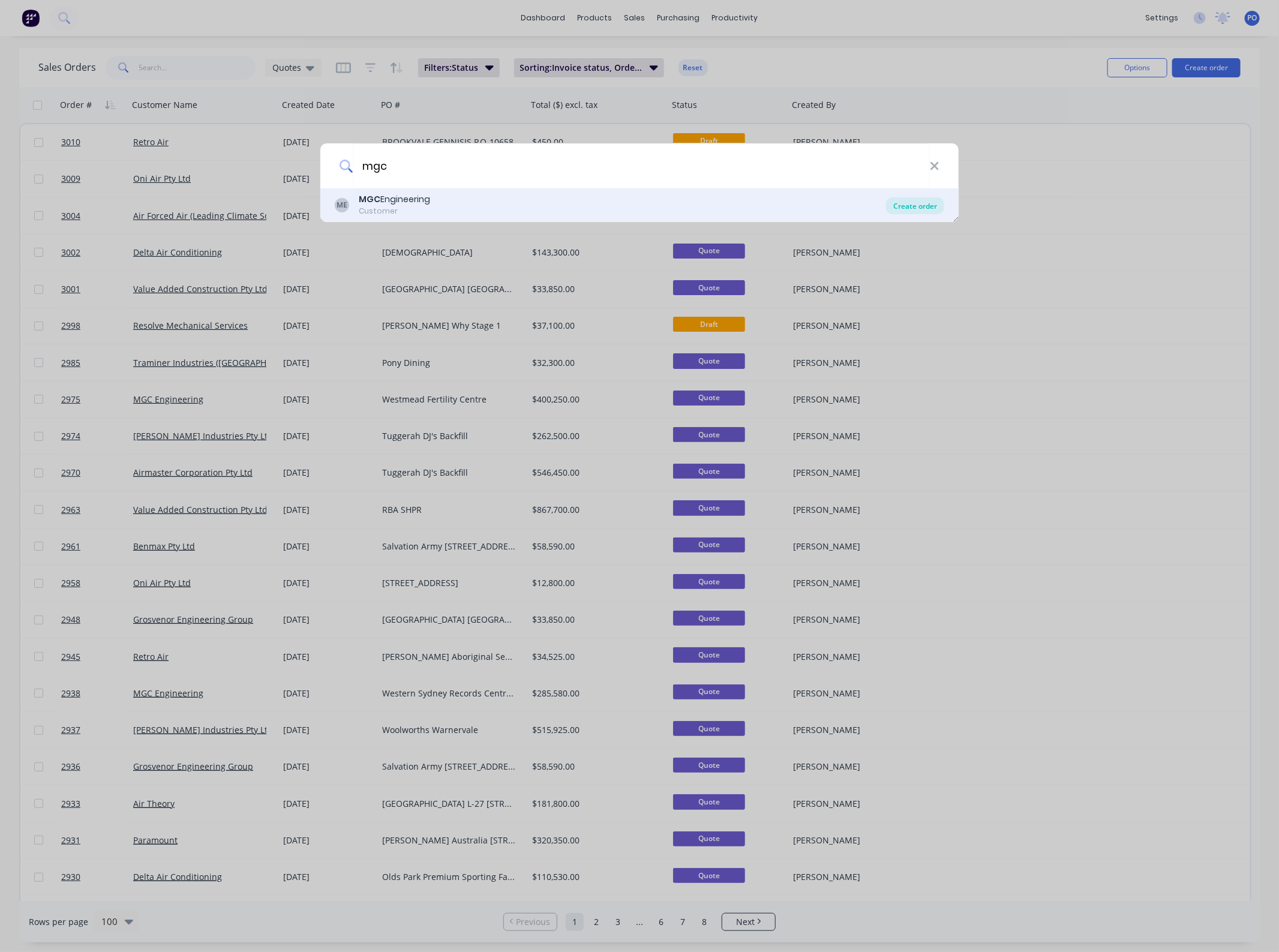
type input "mgc"
click at [931, 207] on div "Create order" at bounding box center [915, 206] width 58 height 17
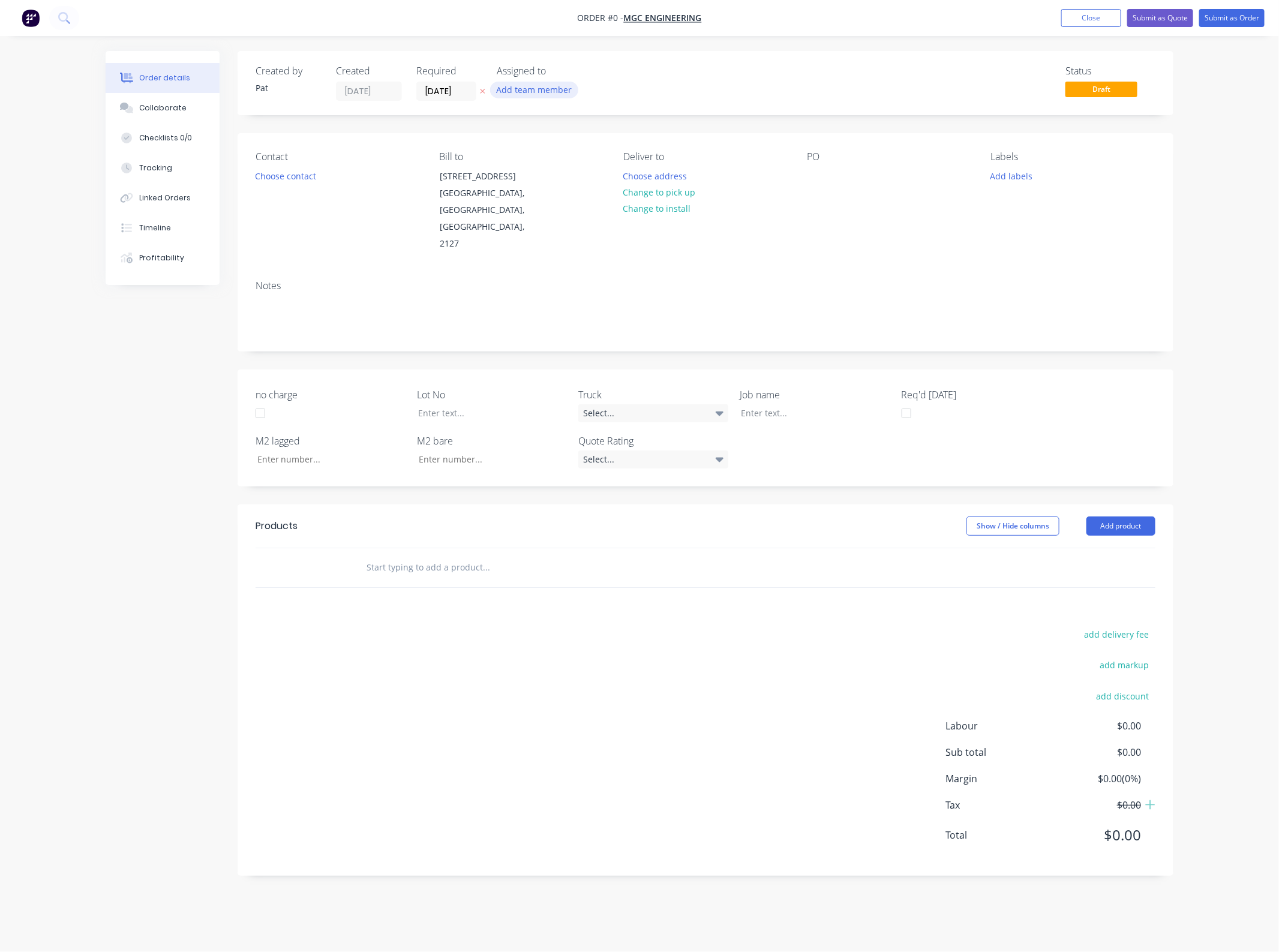
click at [525, 81] on button "Add team member" at bounding box center [534, 90] width 88 height 17
click at [557, 156] on div "[PERSON_NAME] (You)" at bounding box center [594, 157] width 120 height 13
click at [399, 210] on div "Order details Collaborate Checklists 0/0 Tracking Linked Orders Timeline Profit…" at bounding box center [640, 472] width 1092 height 843
click at [295, 169] on button "Choose contact" at bounding box center [286, 175] width 74 height 17
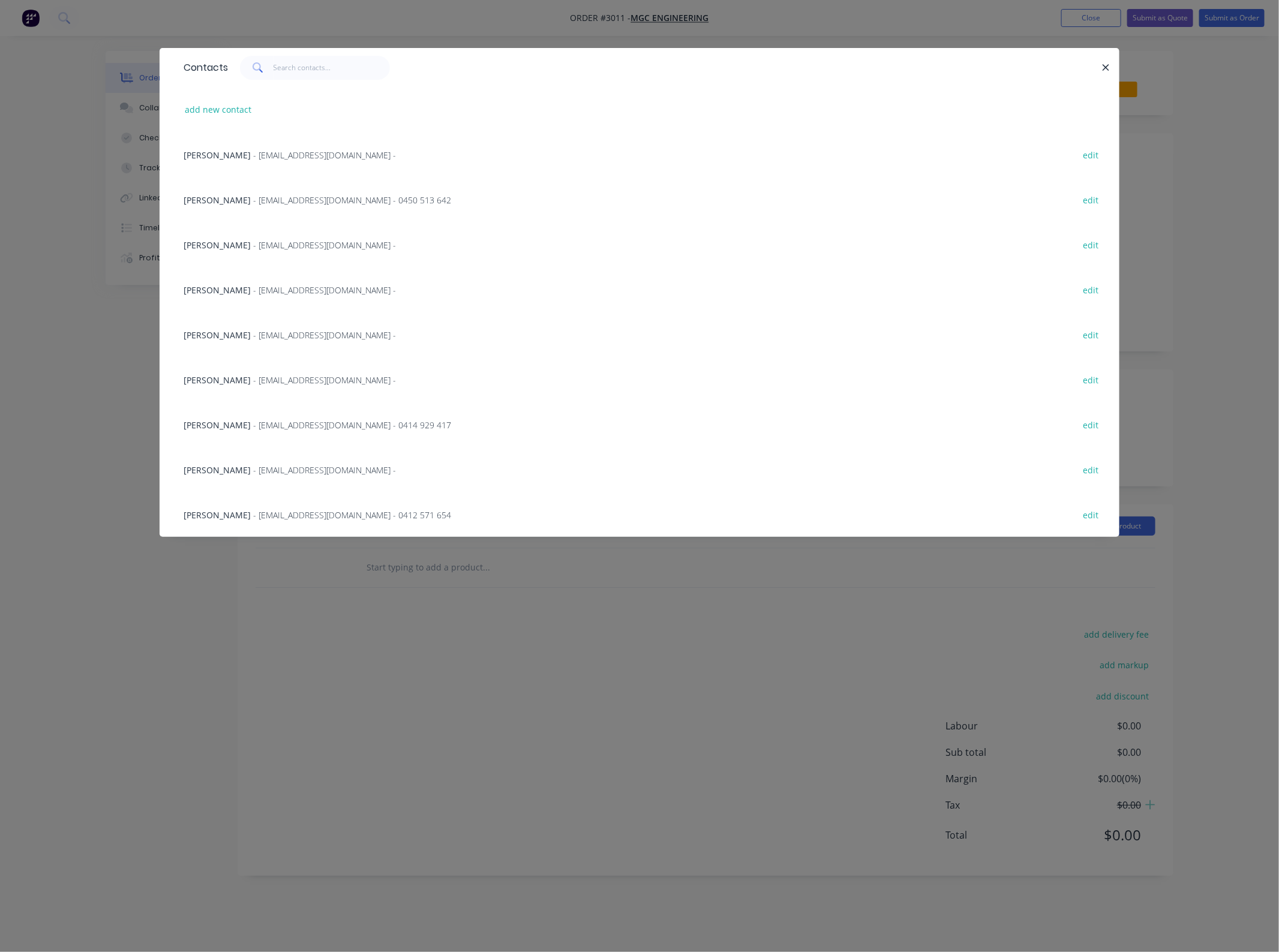
click at [225, 285] on span "[PERSON_NAME]" at bounding box center [217, 290] width 67 height 11
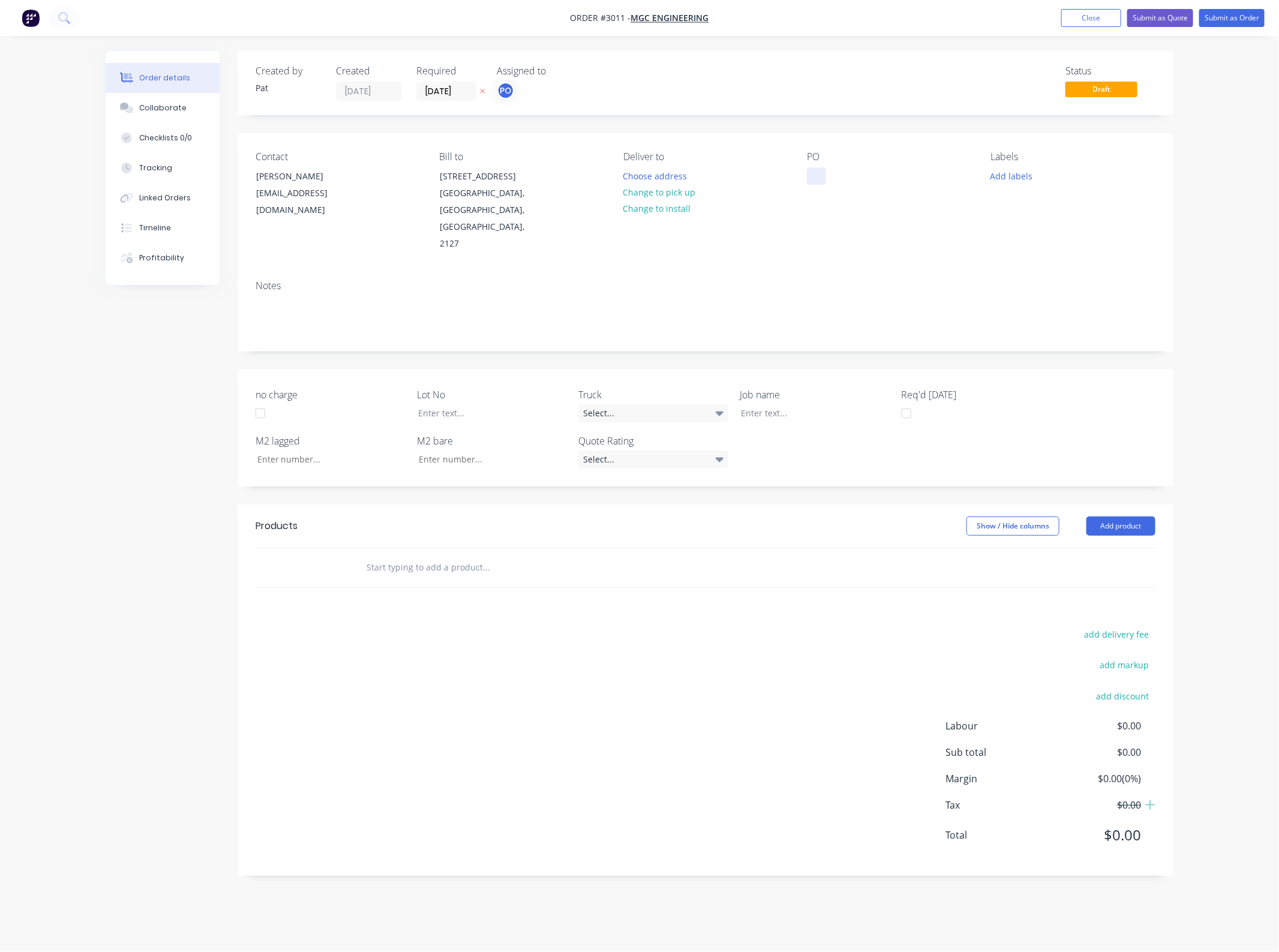
click at [807, 183] on div at bounding box center [817, 175] width 19 height 17
click at [816, 177] on div at bounding box center [817, 175] width 19 height 17
click at [820, 181] on div at bounding box center [817, 175] width 19 height 17
click at [1094, 517] on button "Add product" at bounding box center [1122, 526] width 69 height 19
click at [1088, 572] on div "Basic product" at bounding box center [1098, 580] width 93 height 17
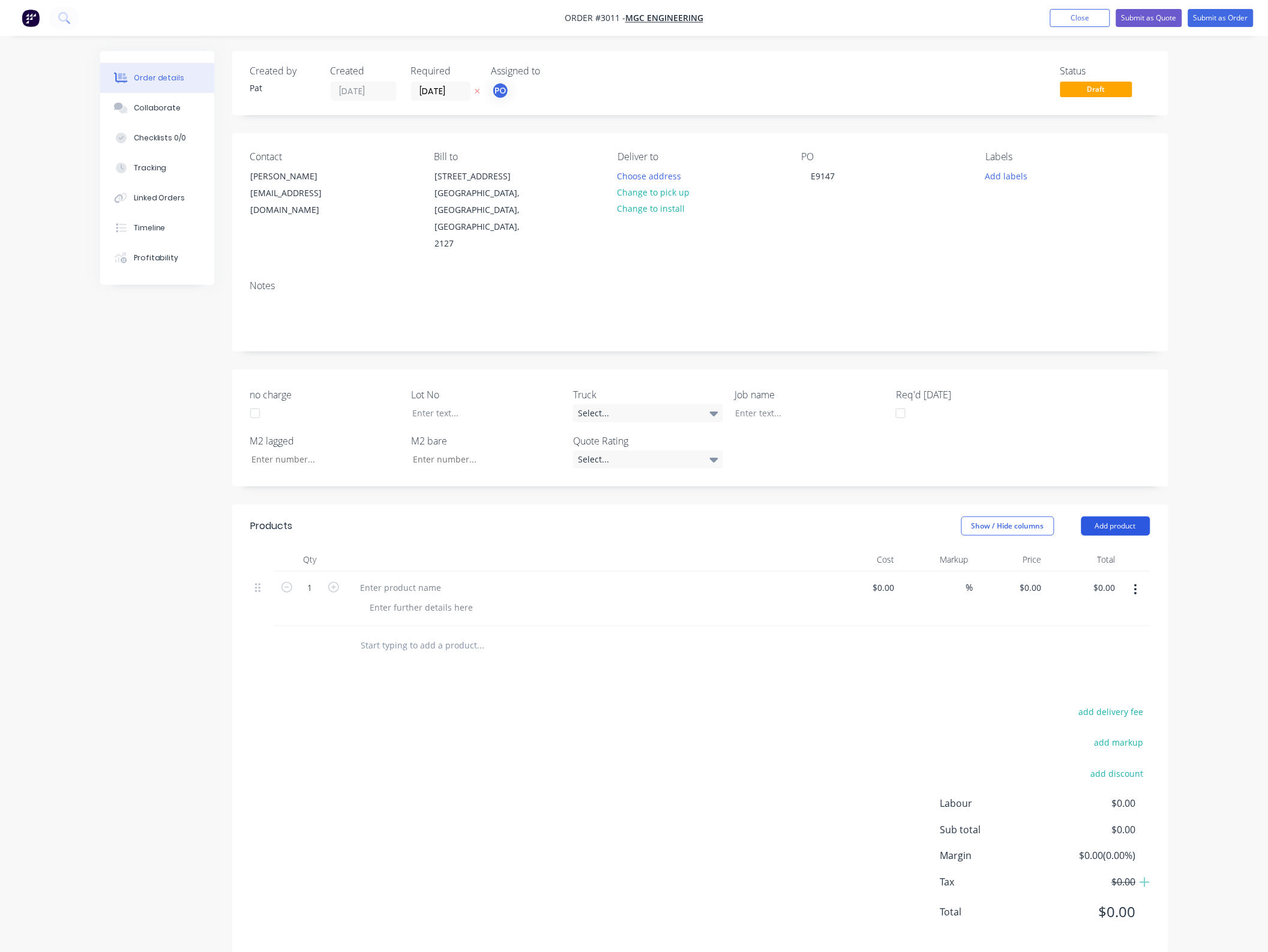
click at [1111, 517] on button "Add product" at bounding box center [1117, 526] width 69 height 19
click at [1097, 572] on div "Basic product" at bounding box center [1093, 580] width 93 height 17
click at [1101, 517] on button "Add product" at bounding box center [1117, 526] width 69 height 19
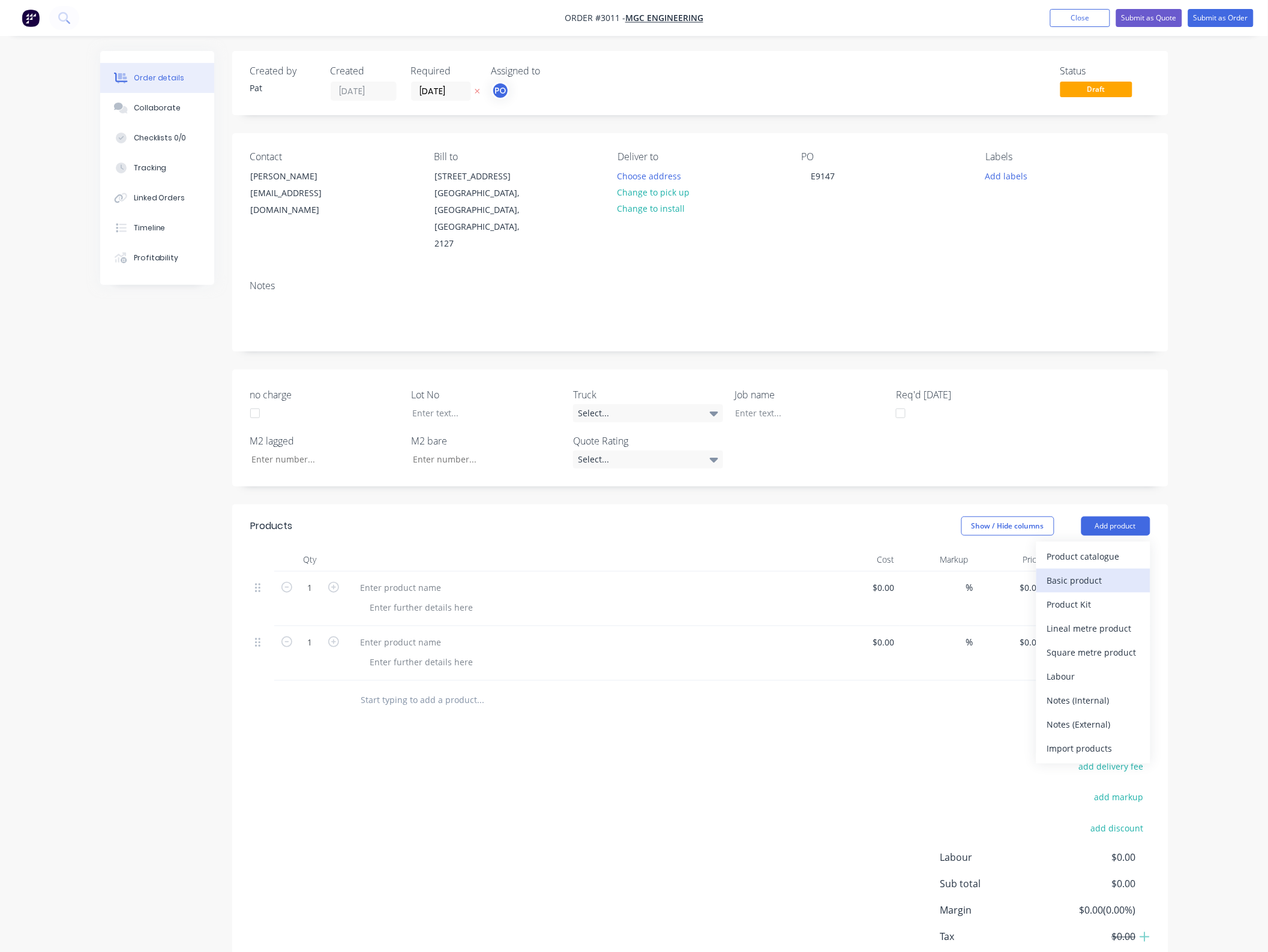
click at [1101, 572] on div "Basic product" at bounding box center [1093, 580] width 93 height 17
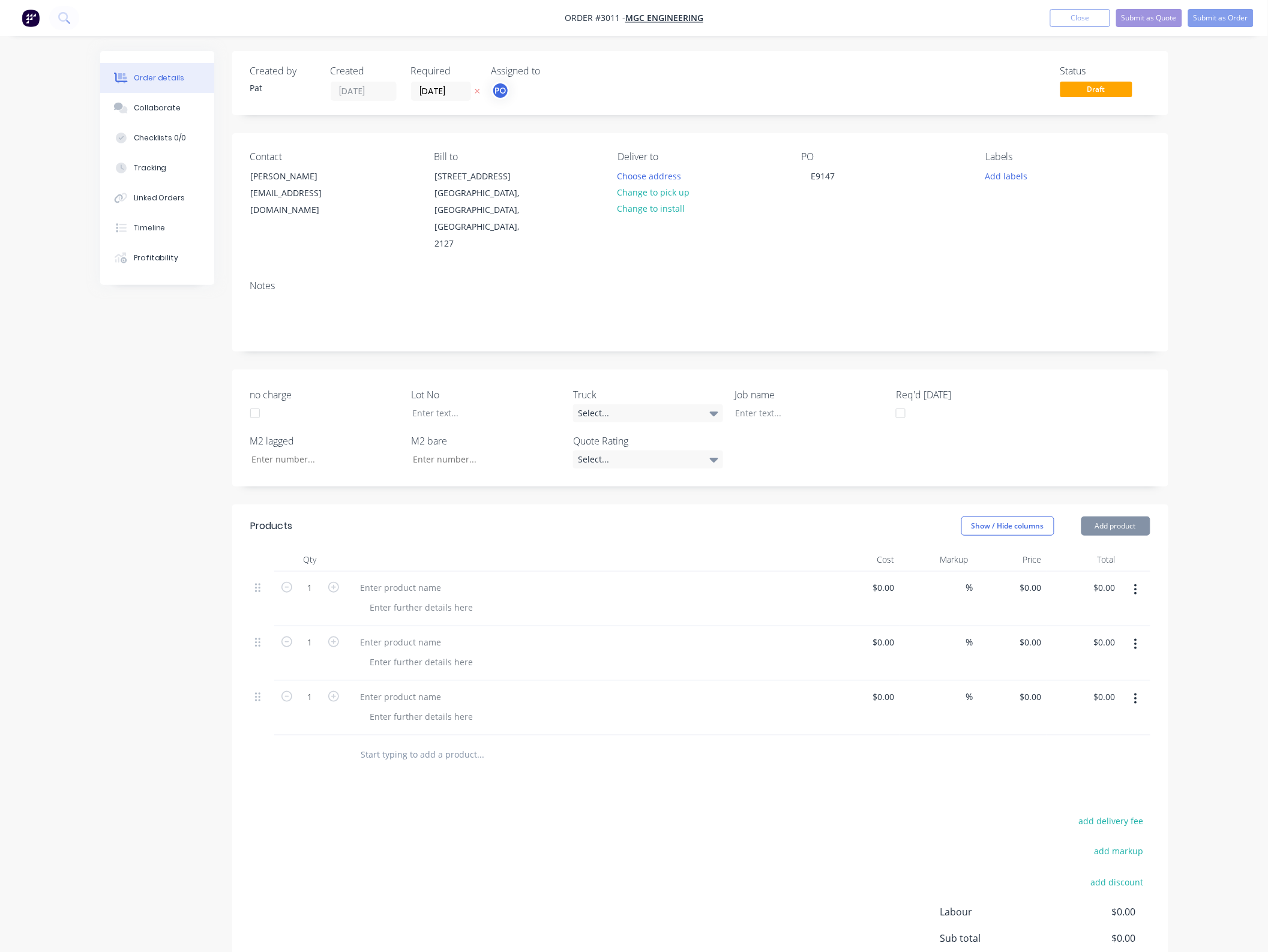
click at [1108, 505] on header "Products Show / Hide columns Add product" at bounding box center [700, 526] width 936 height 43
click at [1105, 517] on button "Add product" at bounding box center [1117, 526] width 69 height 19
click at [472, 882] on div "add delivery fee add markup add discount Labour $0.00 Sub total $0.00 Margin $0…" at bounding box center [700, 929] width 900 height 232
click at [410, 579] on div at bounding box center [401, 587] width 100 height 17
click at [406, 599] on div at bounding box center [422, 607] width 123 height 17
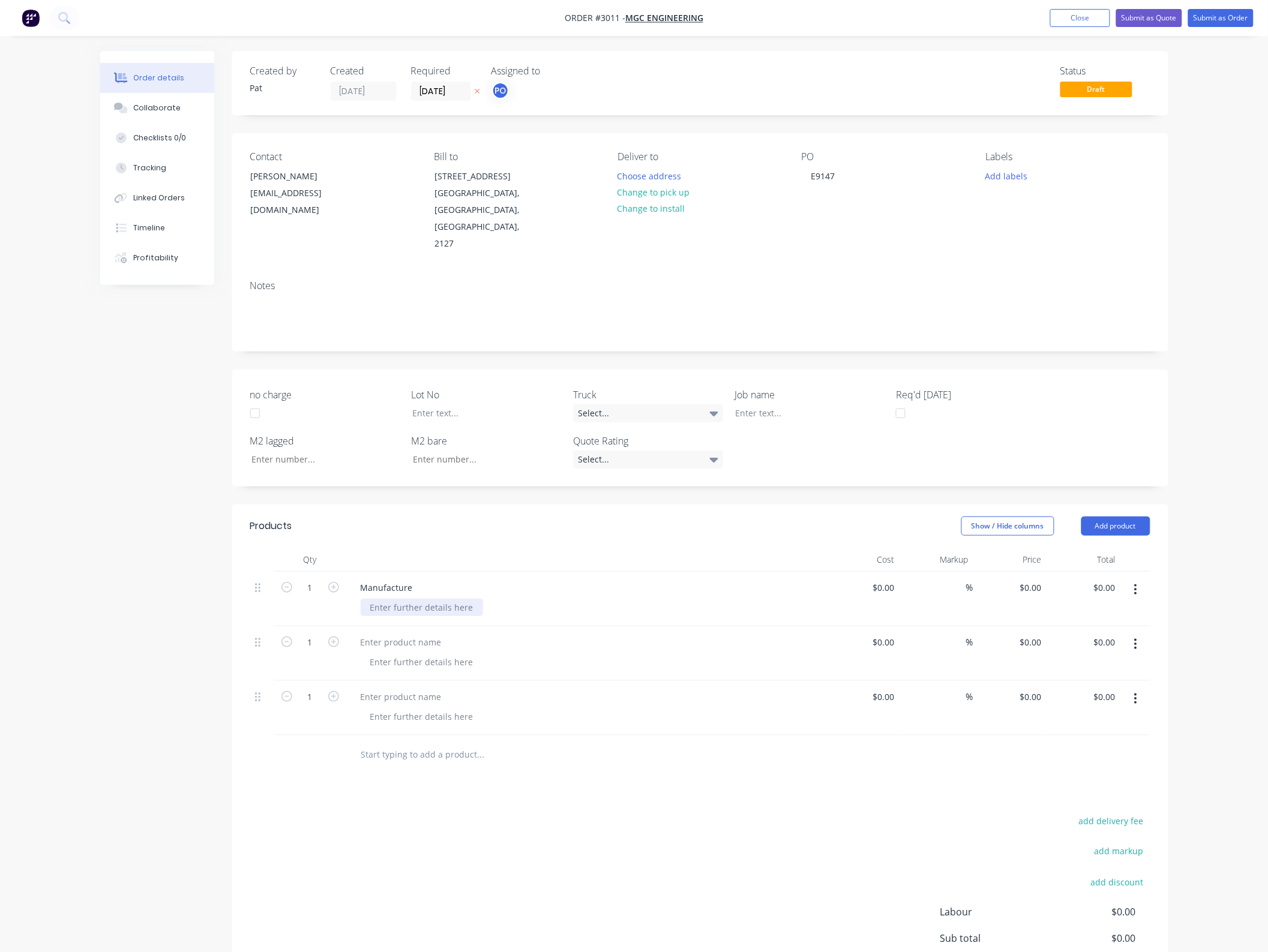
click at [406, 599] on div at bounding box center [422, 607] width 123 height 17
click at [382, 654] on div at bounding box center [422, 662] width 123 height 17
click at [386, 633] on div at bounding box center [401, 642] width 100 height 17
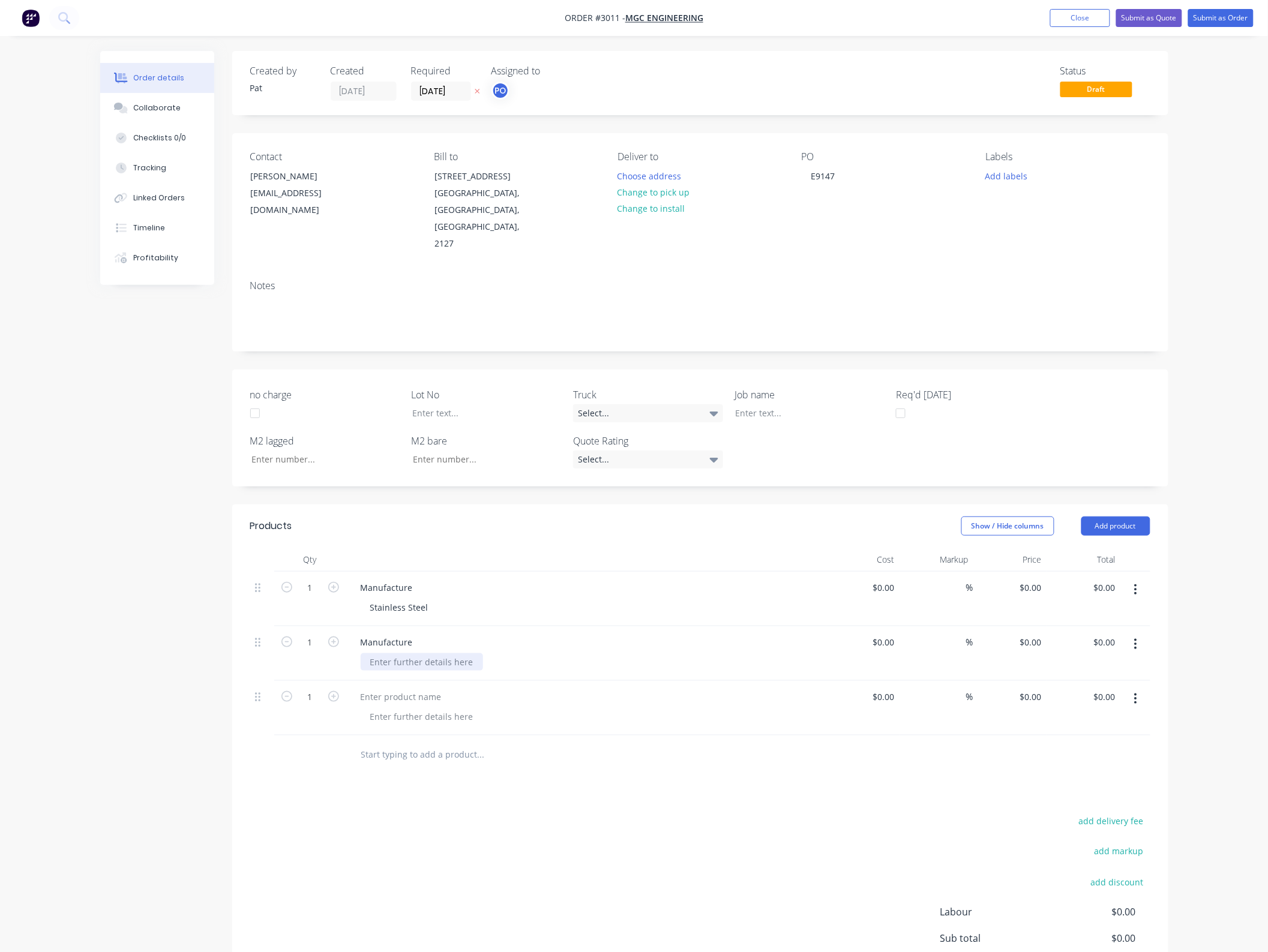
click at [403, 654] on div at bounding box center [422, 662] width 123 height 17
click at [402, 654] on div at bounding box center [422, 662] width 123 height 17
click at [409, 688] on div at bounding box center [401, 697] width 100 height 17
click at [660, 781] on div "Products Show / Hide columns Add product Qty Cost Markup Price Total 1 Manufact…" at bounding box center [700, 783] width 936 height 558
click at [1108, 633] on input "0.00" at bounding box center [1109, 642] width 23 height 17
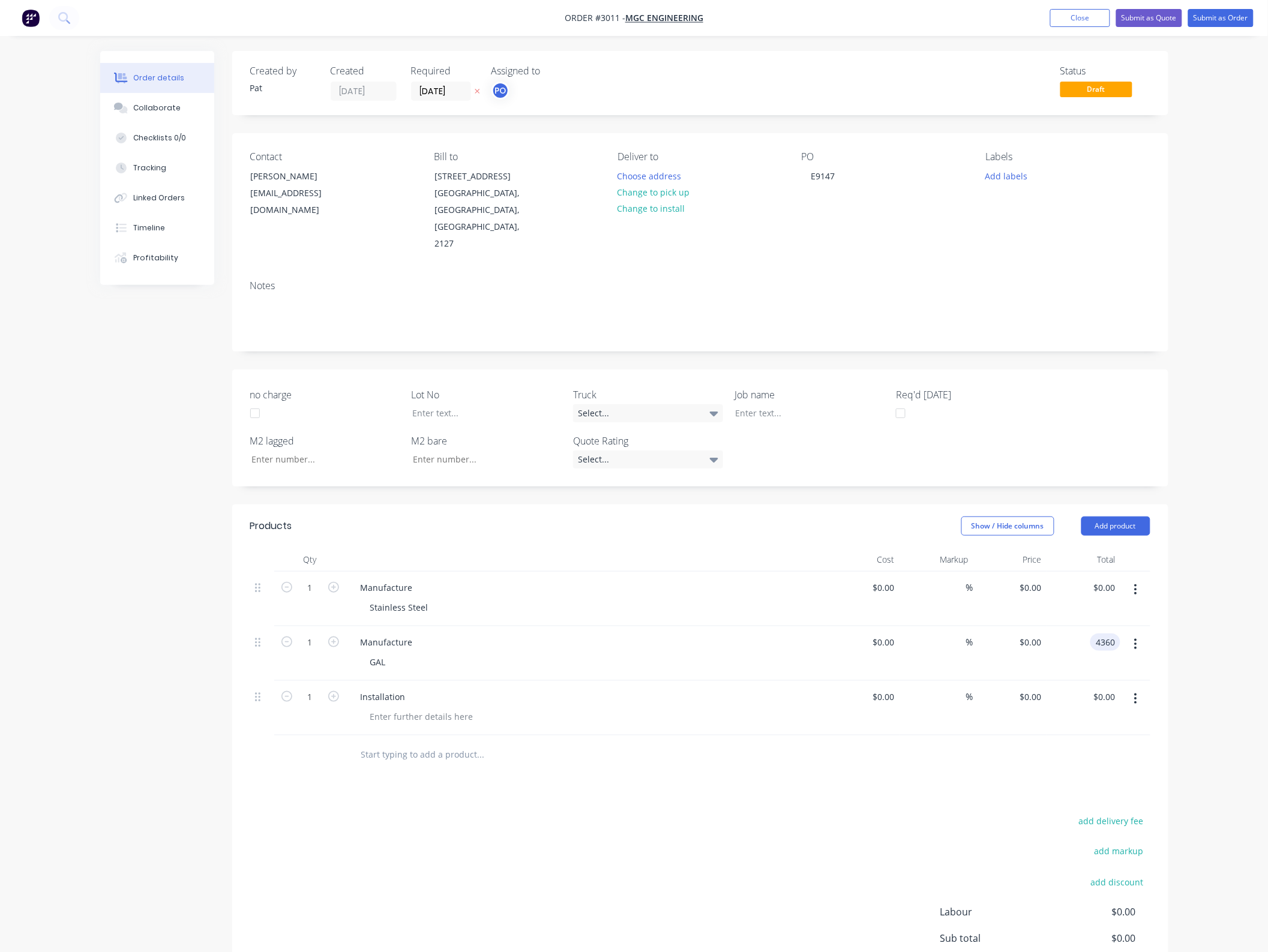
type input "4360"
type input "$4,360.00"
click at [665, 831] on div "add delivery fee add markup add discount Labour $0.00 Sub total $0.00 Margin $0…" at bounding box center [700, 929] width 900 height 232
click at [1111, 633] on input "4360.00" at bounding box center [1098, 642] width 44 height 17
type input "4600"
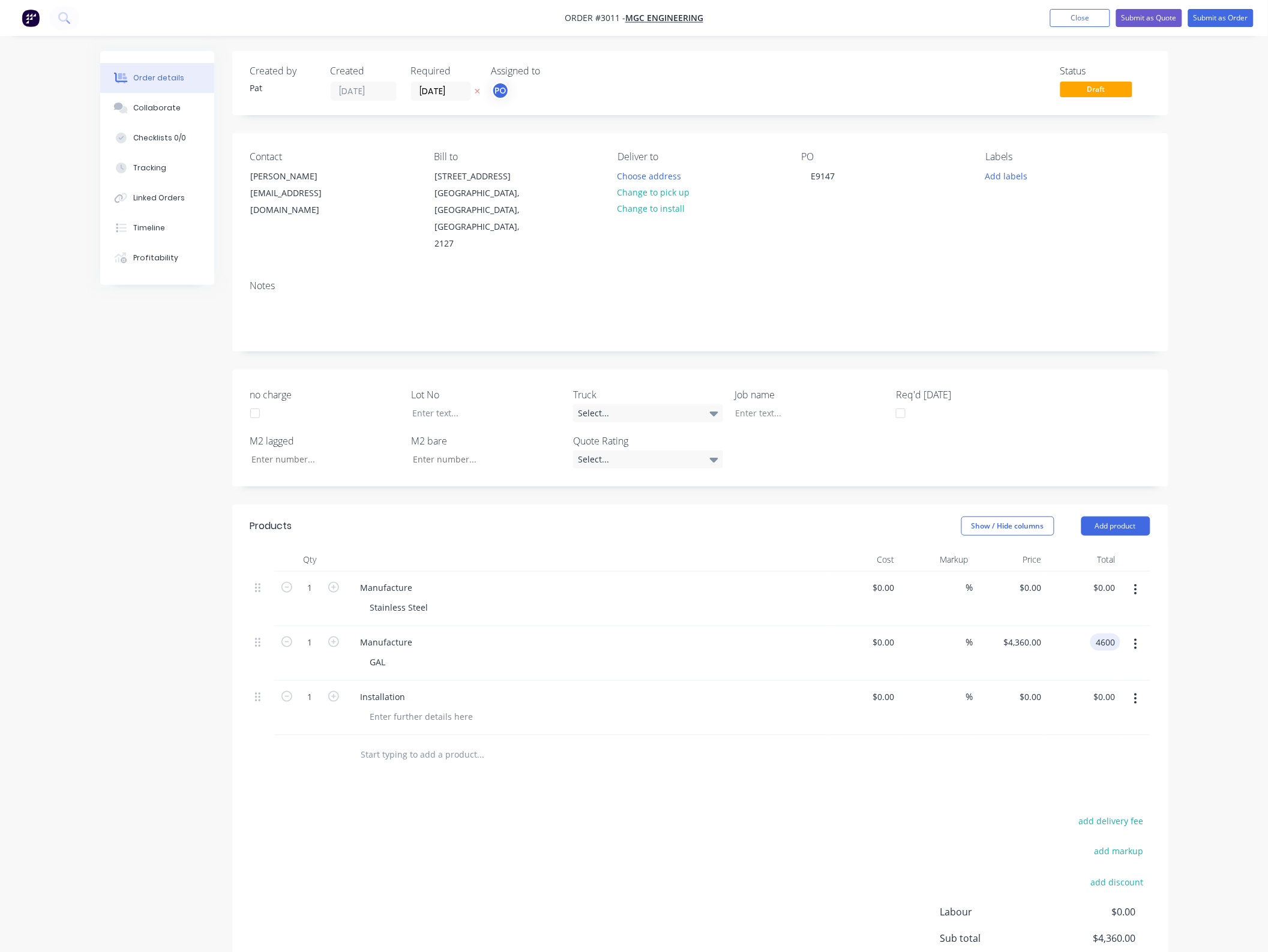
type input "$4,600.00"
click at [973, 794] on div "Products Show / Hide columns Add product Qty Cost Markup Price Total 1 Manufact…" at bounding box center [700, 783] width 936 height 558
click at [1108, 579] on input "0.00" at bounding box center [1107, 587] width 28 height 17
type input "4600"
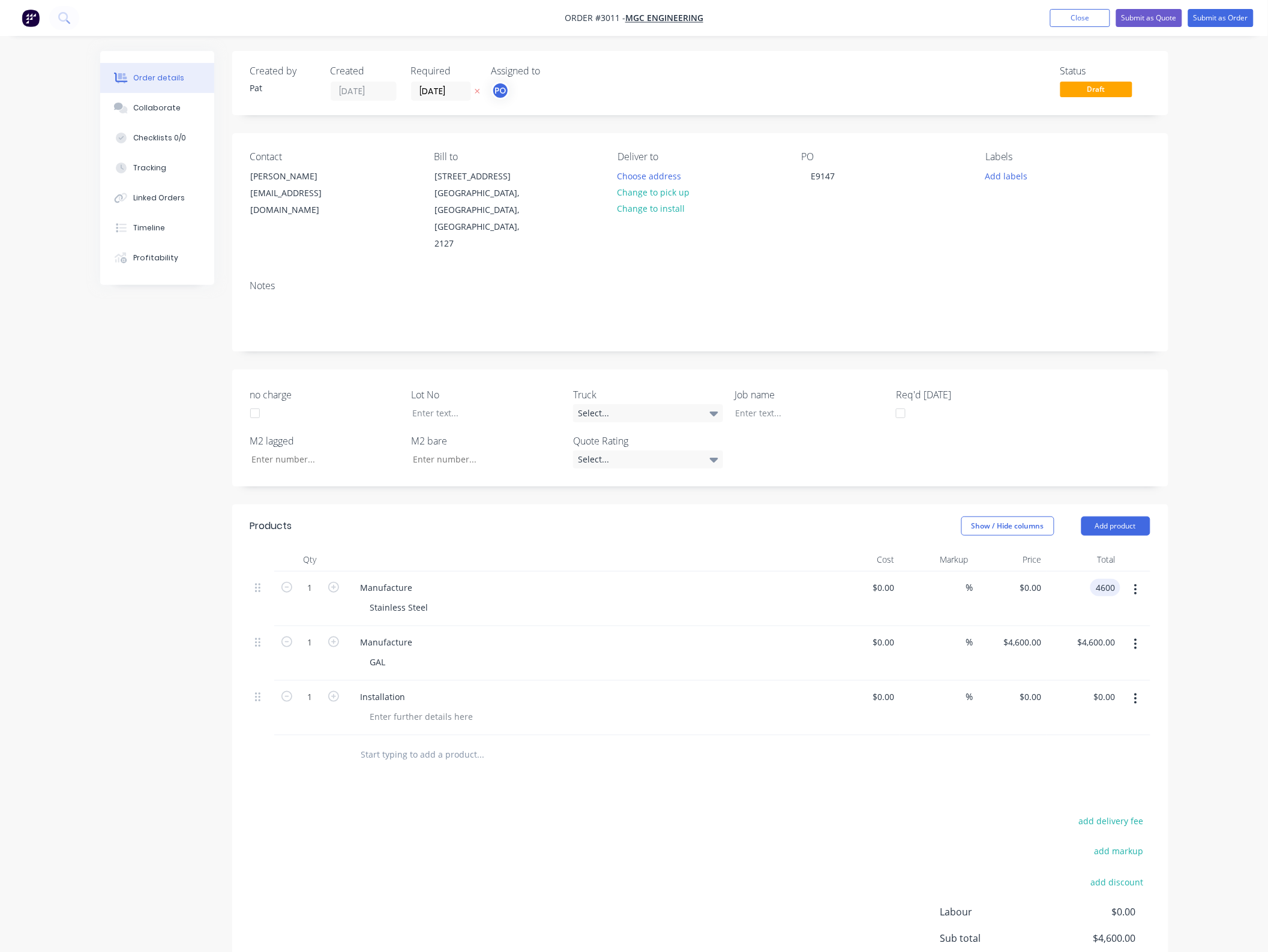
type input "$4,600.00"
click at [570, 878] on div "add delivery fee add markup add discount Labour $0.00 Sub total $4,600.00 Margi…" at bounding box center [700, 929] width 900 height 232
click at [1102, 633] on input "4600.00" at bounding box center [1098, 642] width 44 height 17
type input "2900"
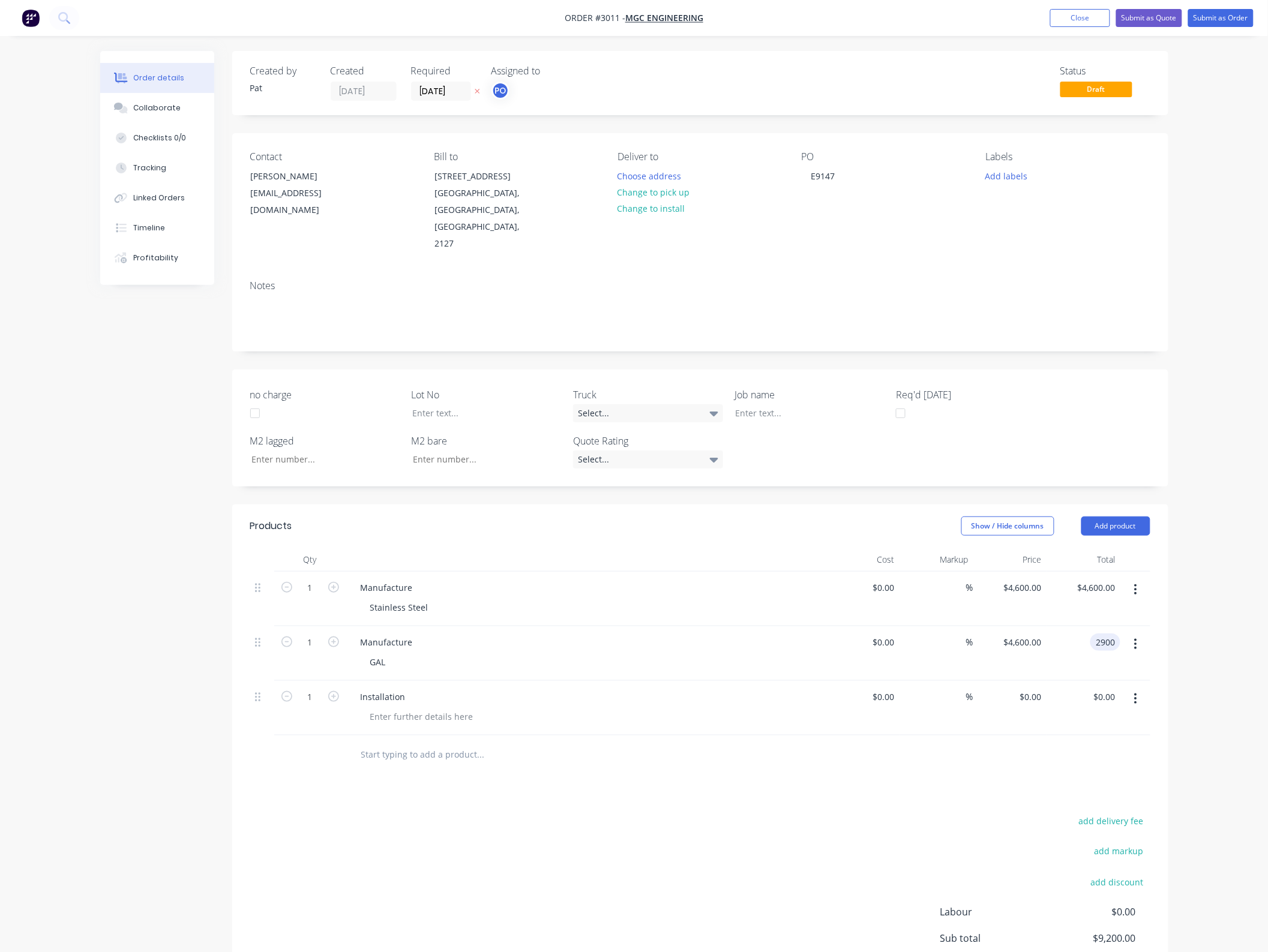
type input "$2,900.00"
click at [1017, 736] on div at bounding box center [700, 755] width 900 height 39
click at [1108, 688] on input "0.00" at bounding box center [1107, 697] width 28 height 17
type input "6500"
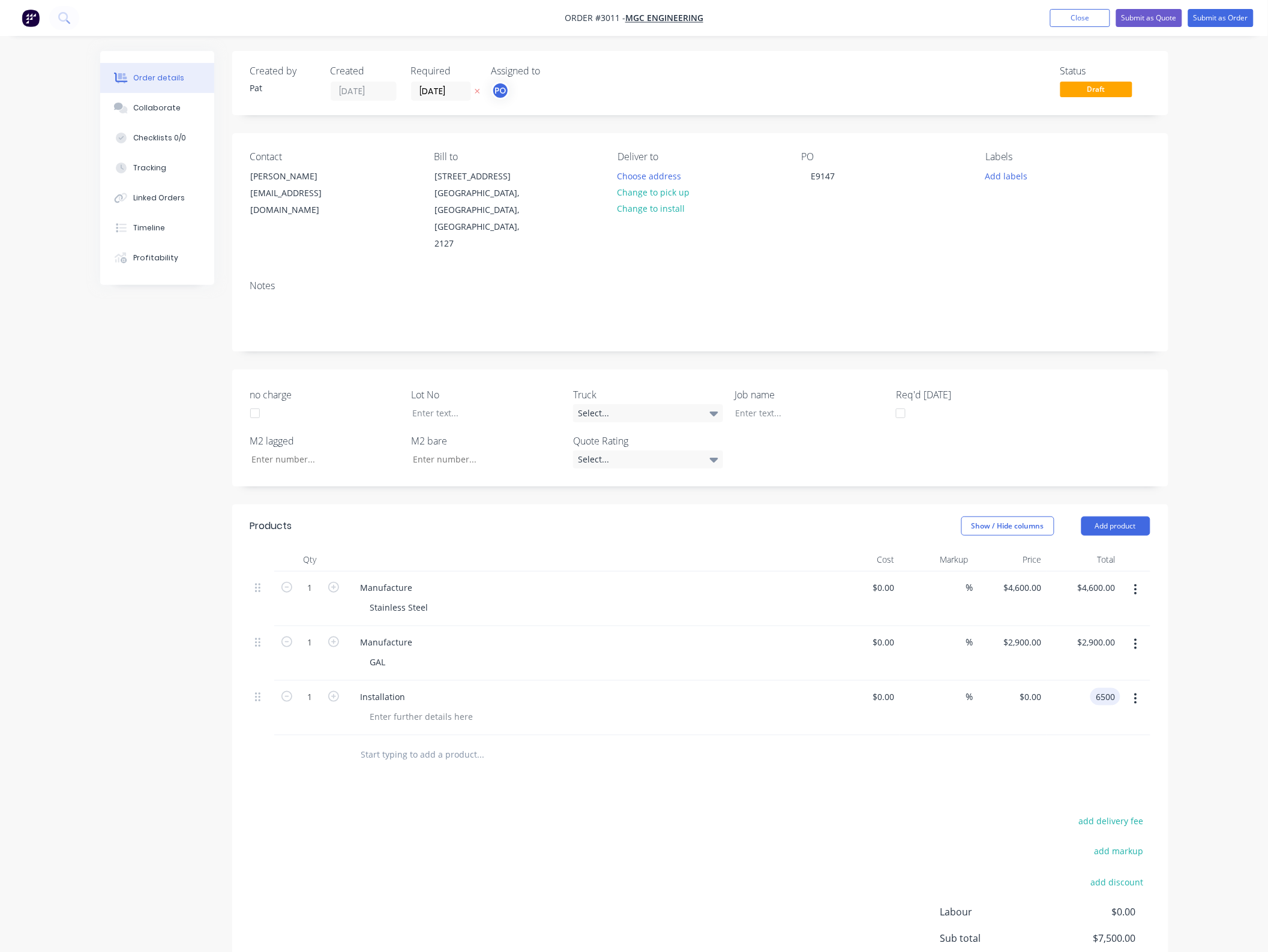
type input "$6,500.00"
click at [649, 793] on div "Products Show / Hide columns Add product Qty Cost Markup Price Total 1 Manufact…" at bounding box center [700, 783] width 936 height 558
click at [1101, 688] on input "6500.00" at bounding box center [1098, 697] width 44 height 17
type input "6600"
type input "$6,600.00"
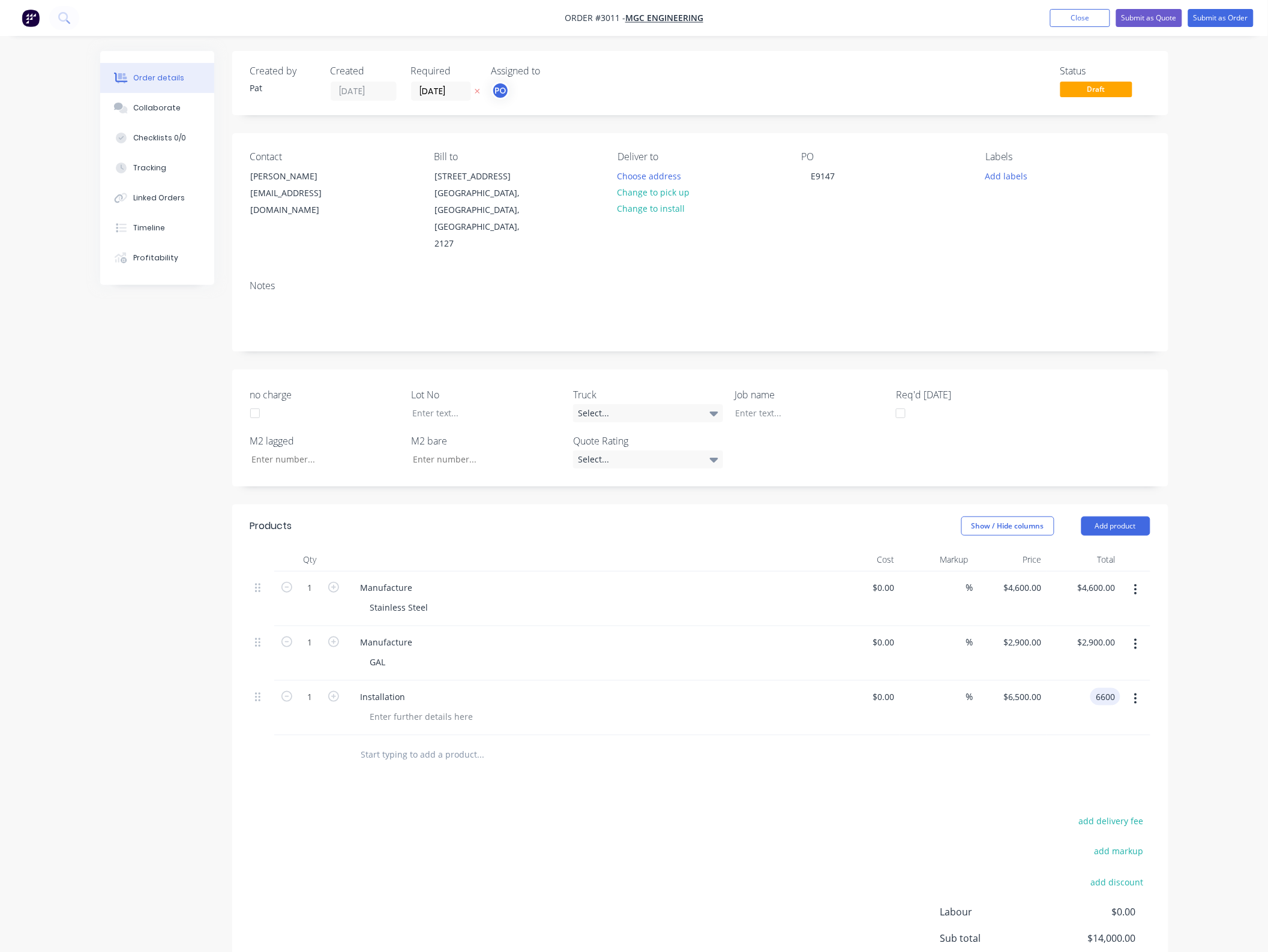
type input "$6,600.00"
click at [533, 837] on div "add delivery fee add markup add discount Labour $0.00 Sub total $14,000.00 Marg…" at bounding box center [700, 929] width 900 height 232
click at [735, 769] on div "Products Show / Hide columns Add product Qty Cost Markup Price Total 1 Manufact…" at bounding box center [700, 783] width 936 height 558
click at [1159, 26] on nav "Order #3011 - MGC Engineering Add product Close Submit as Quote Submit as Order" at bounding box center [634, 18] width 1268 height 36
click at [1156, 22] on button "Submit as Quote" at bounding box center [1150, 18] width 66 height 18
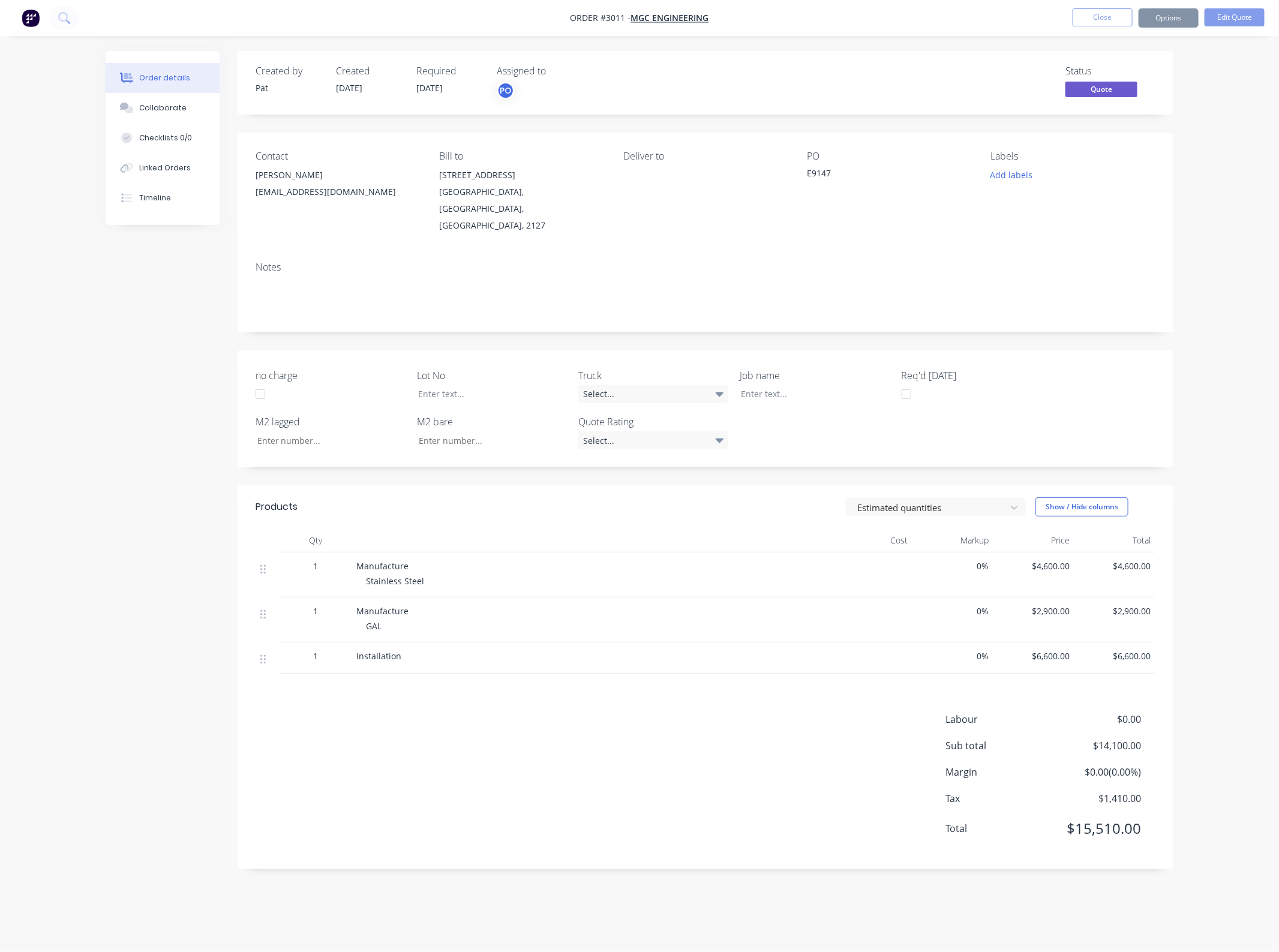
click at [1151, 22] on button "Options" at bounding box center [1169, 17] width 60 height 19
click at [1126, 64] on button "Quote" at bounding box center [1132, 72] width 132 height 24
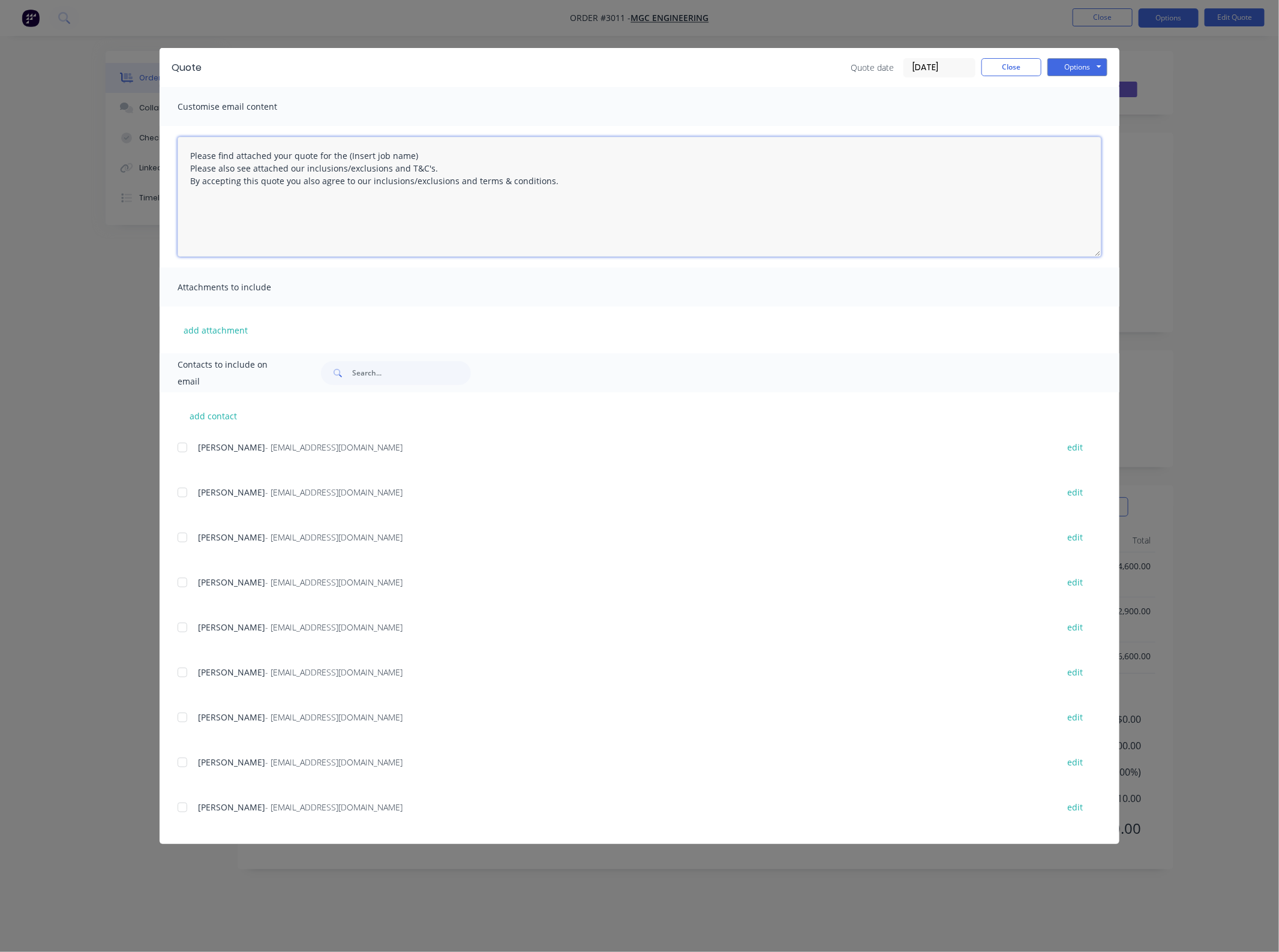
drag, startPoint x: 432, startPoint y: 155, endPoint x: 345, endPoint y: 157, distance: 87.0
click at [345, 157] on textarea "Please find attached your quote for the (Insert job name) Please also see attac…" at bounding box center [640, 197] width 924 height 120
click at [386, 154] on textarea "Please find attached your quote for the E9147 proiject. Please also see attache…" at bounding box center [640, 197] width 924 height 120
click at [187, 579] on div at bounding box center [182, 583] width 24 height 24
type textarea "Please find attached your quote for the E9147 project. Please also see attached…"
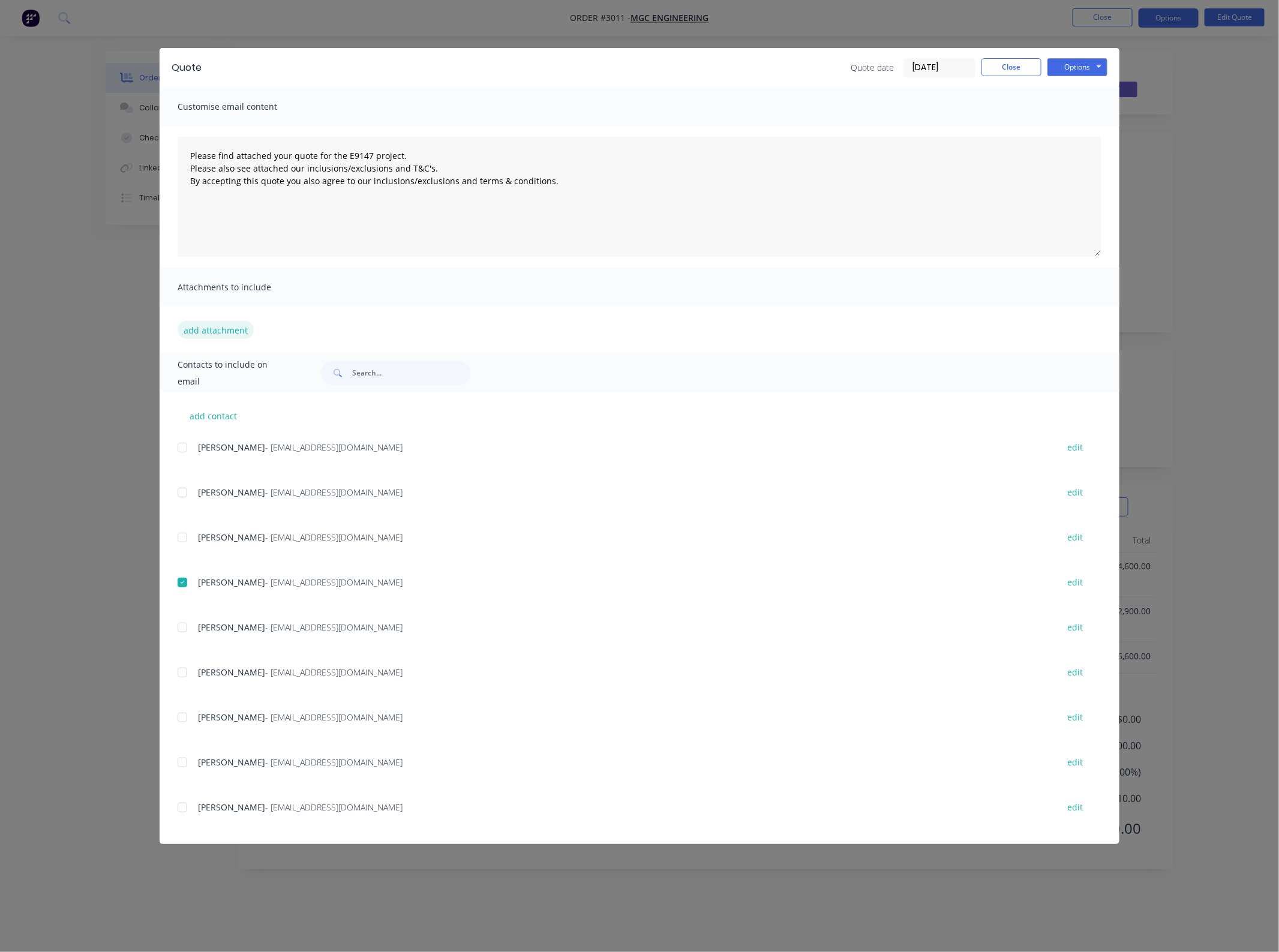
click at [209, 329] on button "add attachment" at bounding box center [215, 330] width 76 height 18
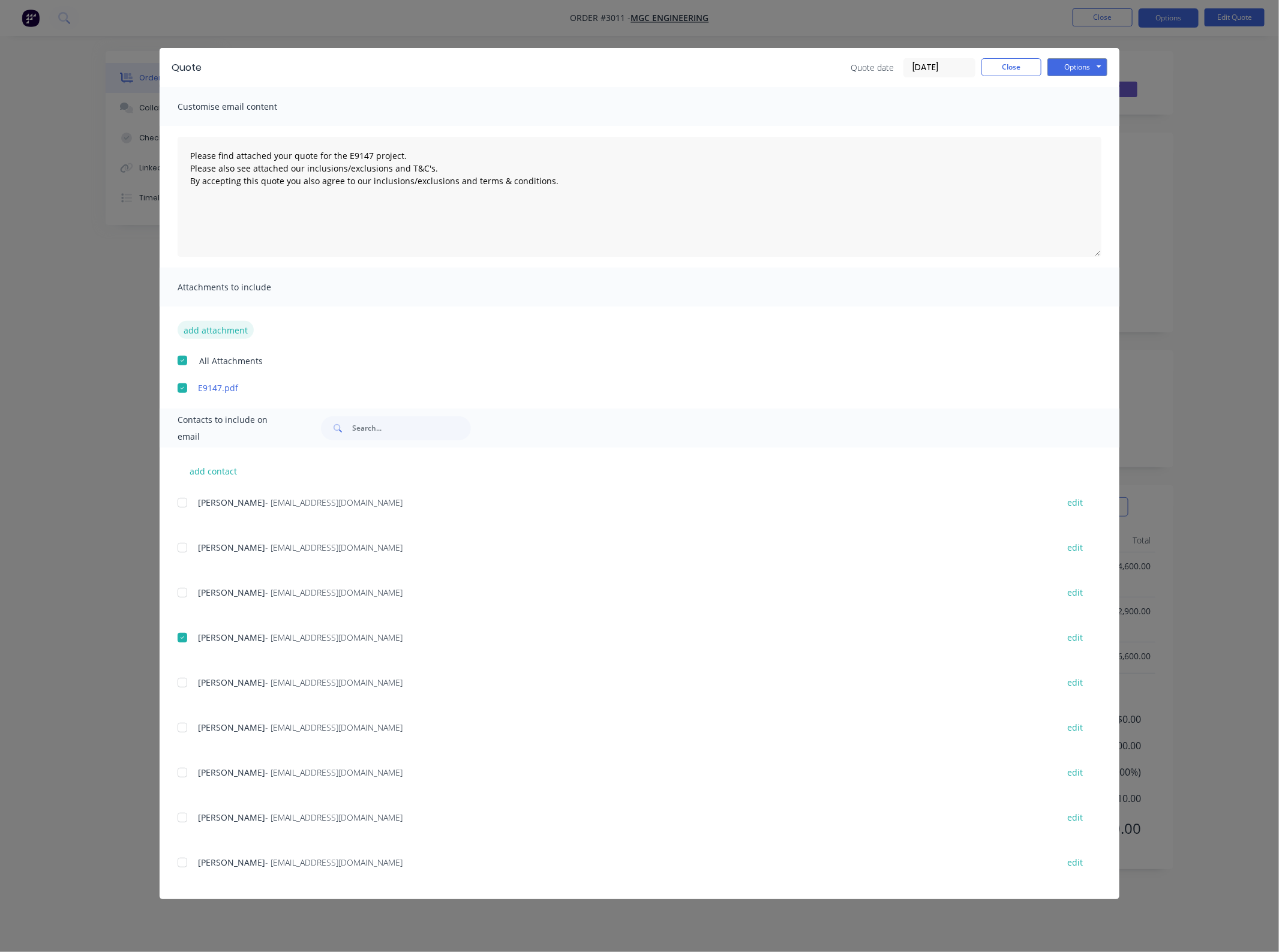
click at [229, 336] on button "add attachment" at bounding box center [215, 330] width 76 height 18
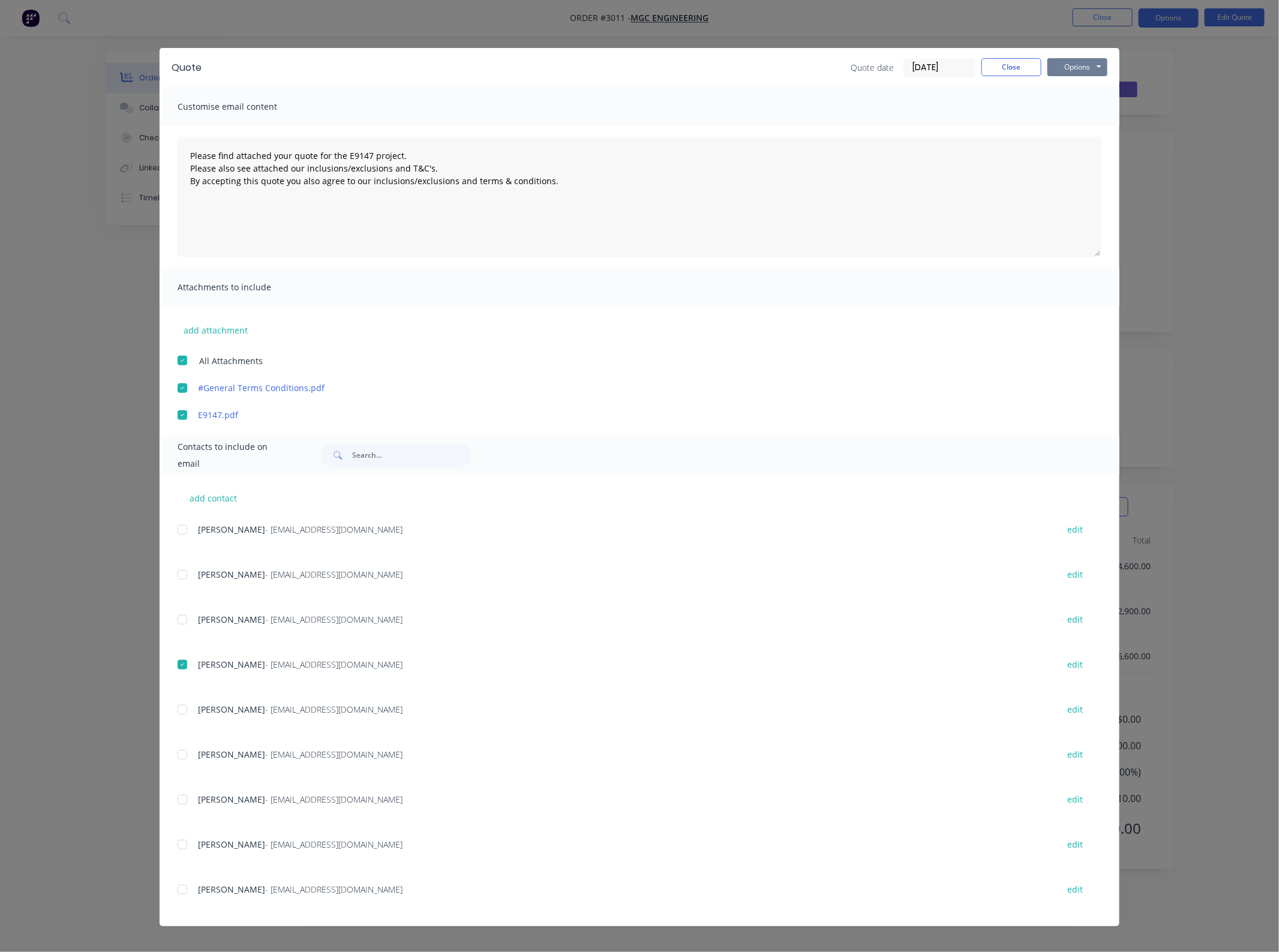
drag, startPoint x: 1059, startPoint y: 67, endPoint x: 1064, endPoint y: 74, distance: 8.6
click at [1061, 67] on button "Options" at bounding box center [1078, 67] width 60 height 18
click at [1067, 121] on button "Email" at bounding box center [1086, 129] width 77 height 20
click at [994, 69] on button "Close" at bounding box center [1012, 67] width 60 height 18
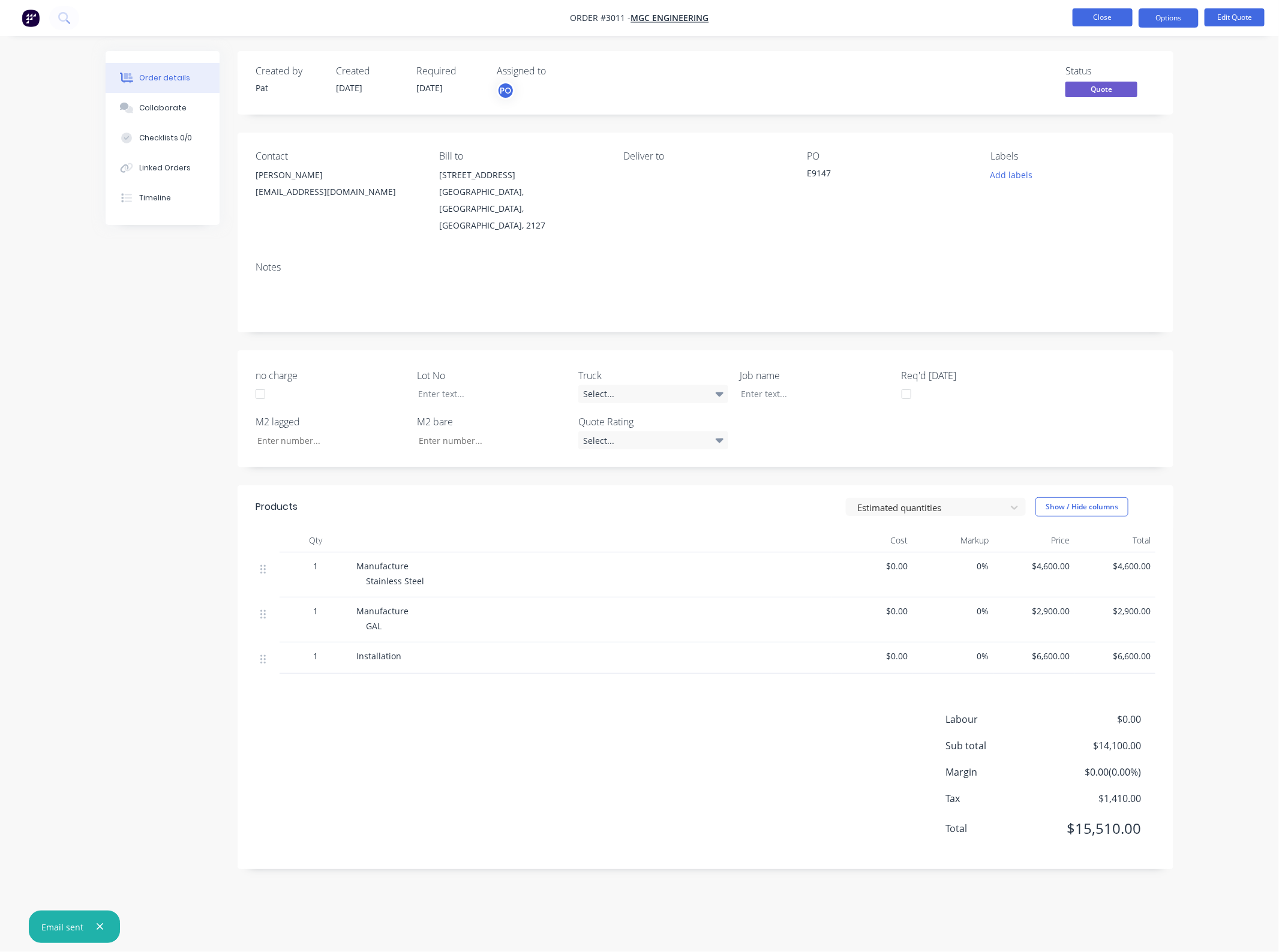
click at [1114, 16] on button "Close" at bounding box center [1103, 17] width 60 height 18
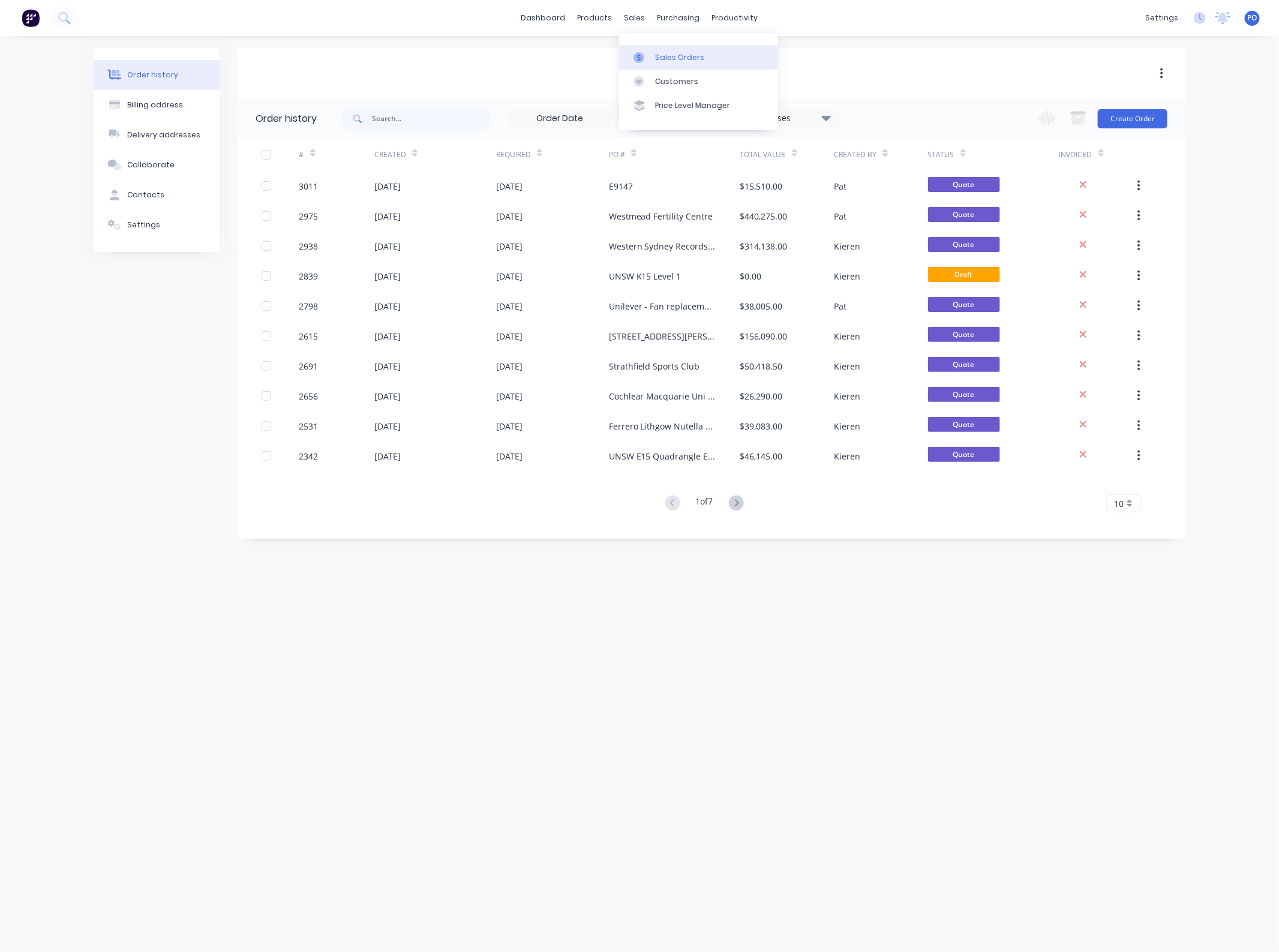
click at [663, 59] on div "Sales Orders" at bounding box center [679, 57] width 49 height 11
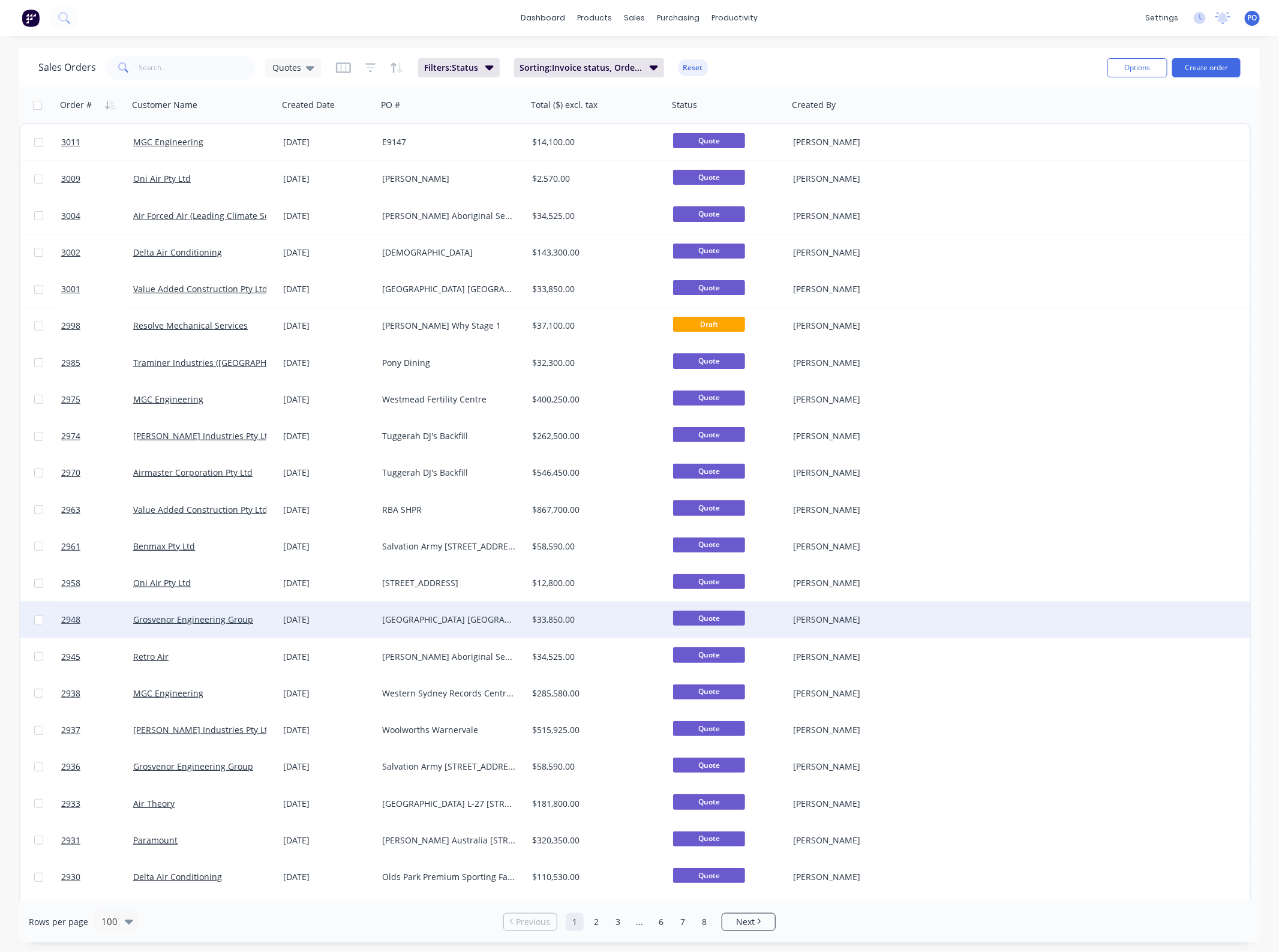
click at [484, 627] on div "[GEOGRAPHIC_DATA] [GEOGRAPHIC_DATA][MEDICAL_DATA]" at bounding box center [452, 620] width 150 height 36
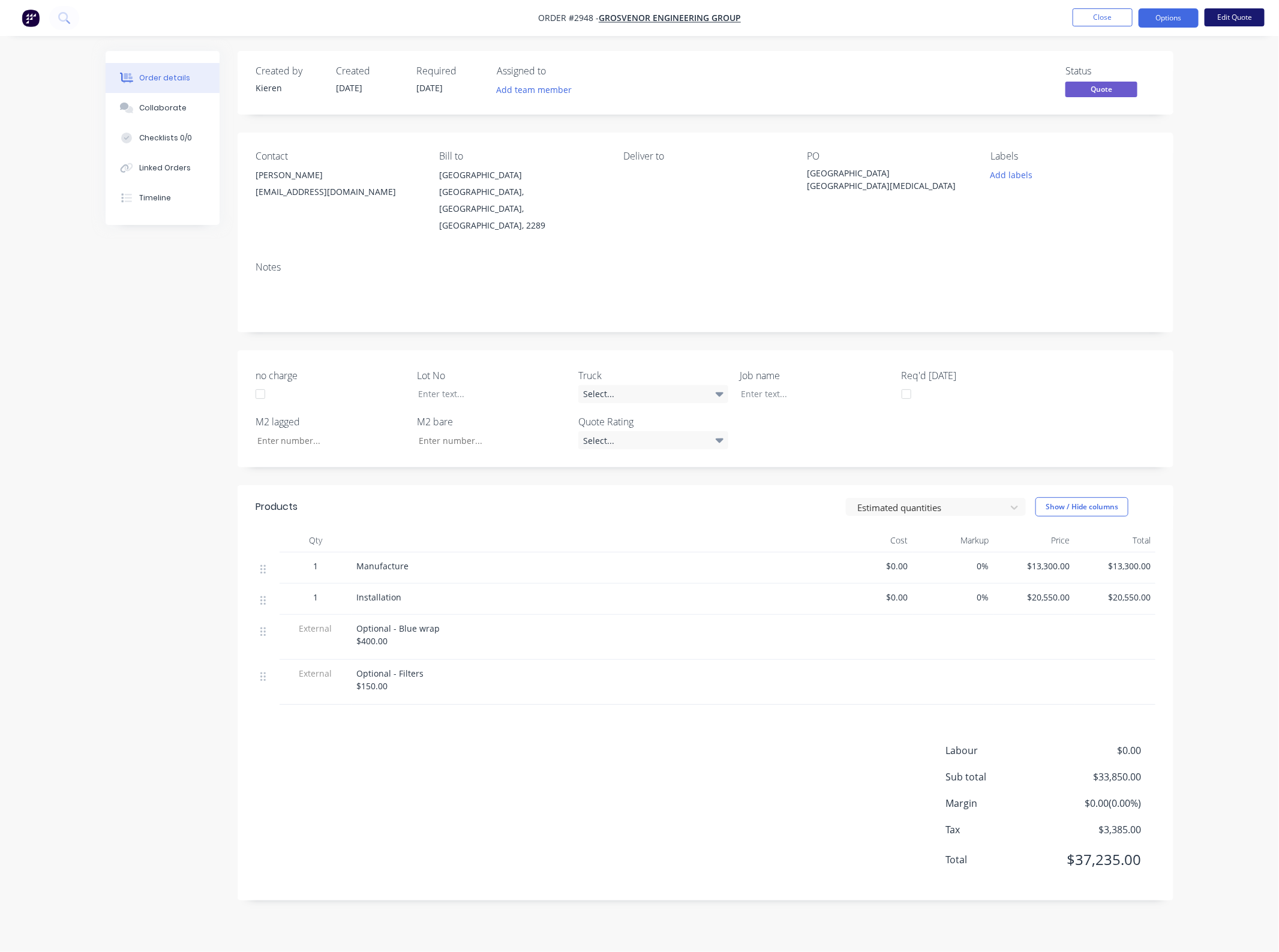
click at [1233, 16] on button "Edit Quote" at bounding box center [1235, 17] width 60 height 18
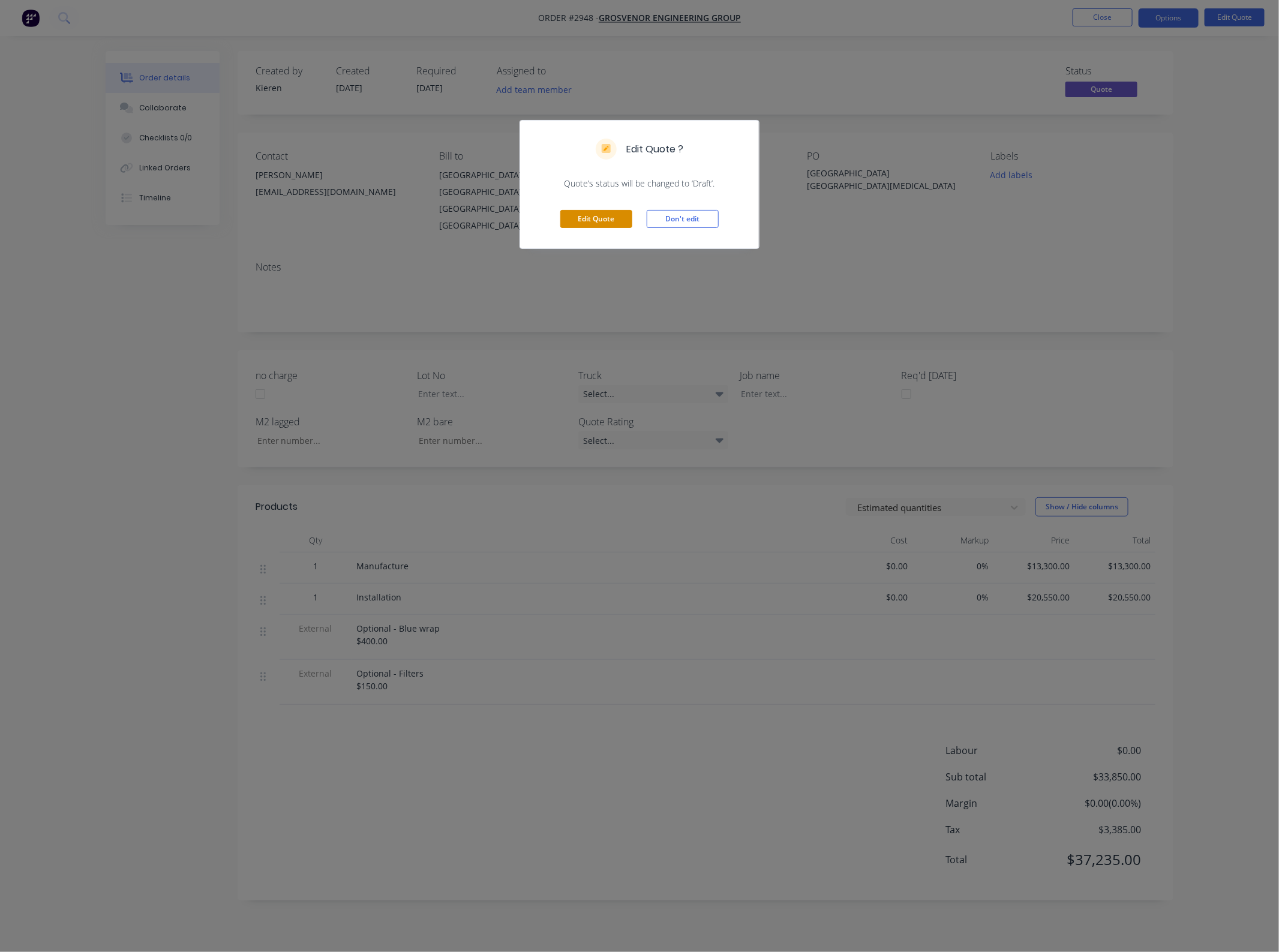
click at [609, 216] on button "Edit Quote" at bounding box center [597, 219] width 72 height 18
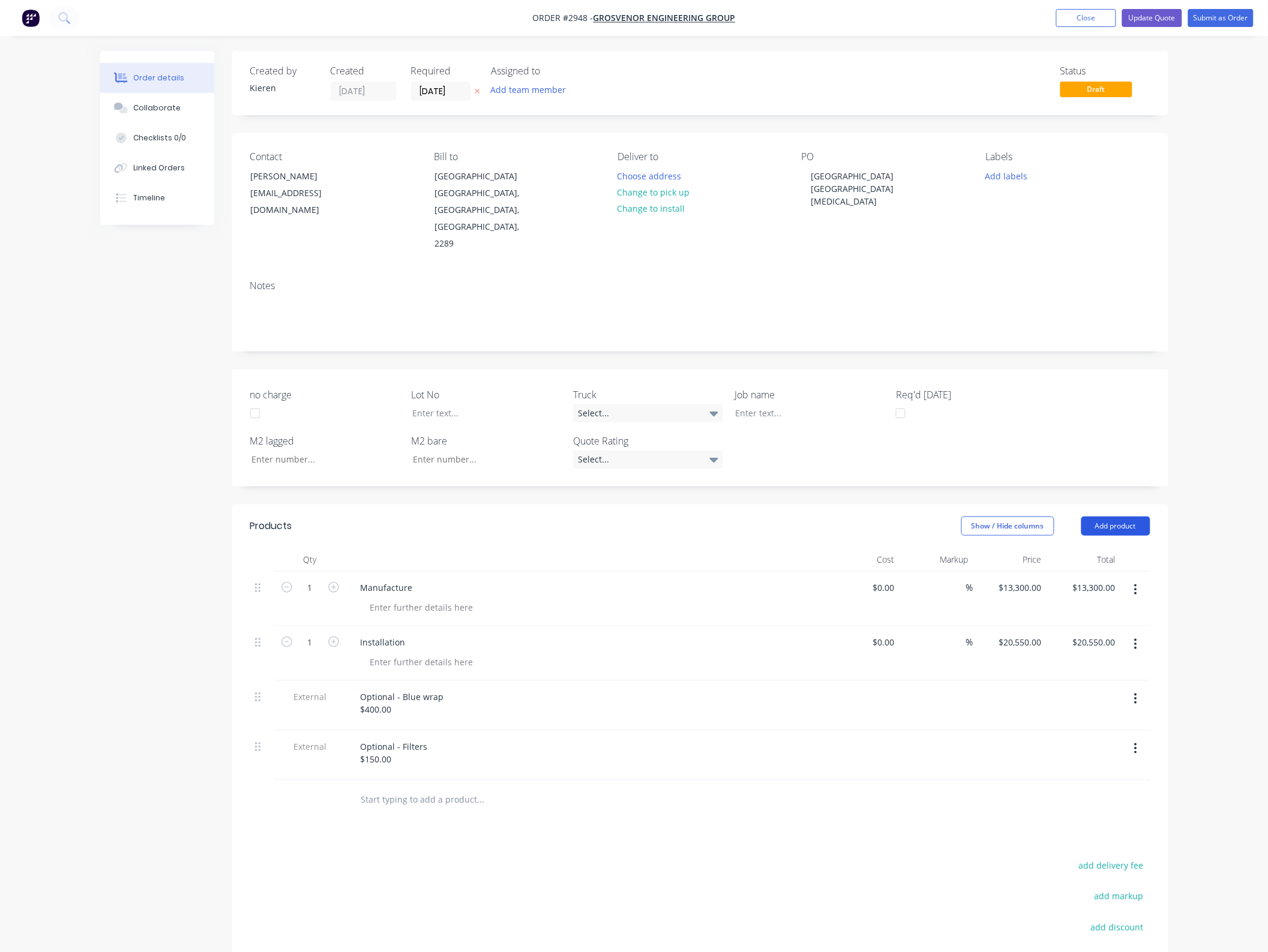
click at [1121, 517] on button "Add product" at bounding box center [1117, 526] width 69 height 19
click at [1112, 572] on div "Basic product" at bounding box center [1093, 580] width 93 height 17
click at [1108, 517] on button "Add product" at bounding box center [1117, 526] width 69 height 19
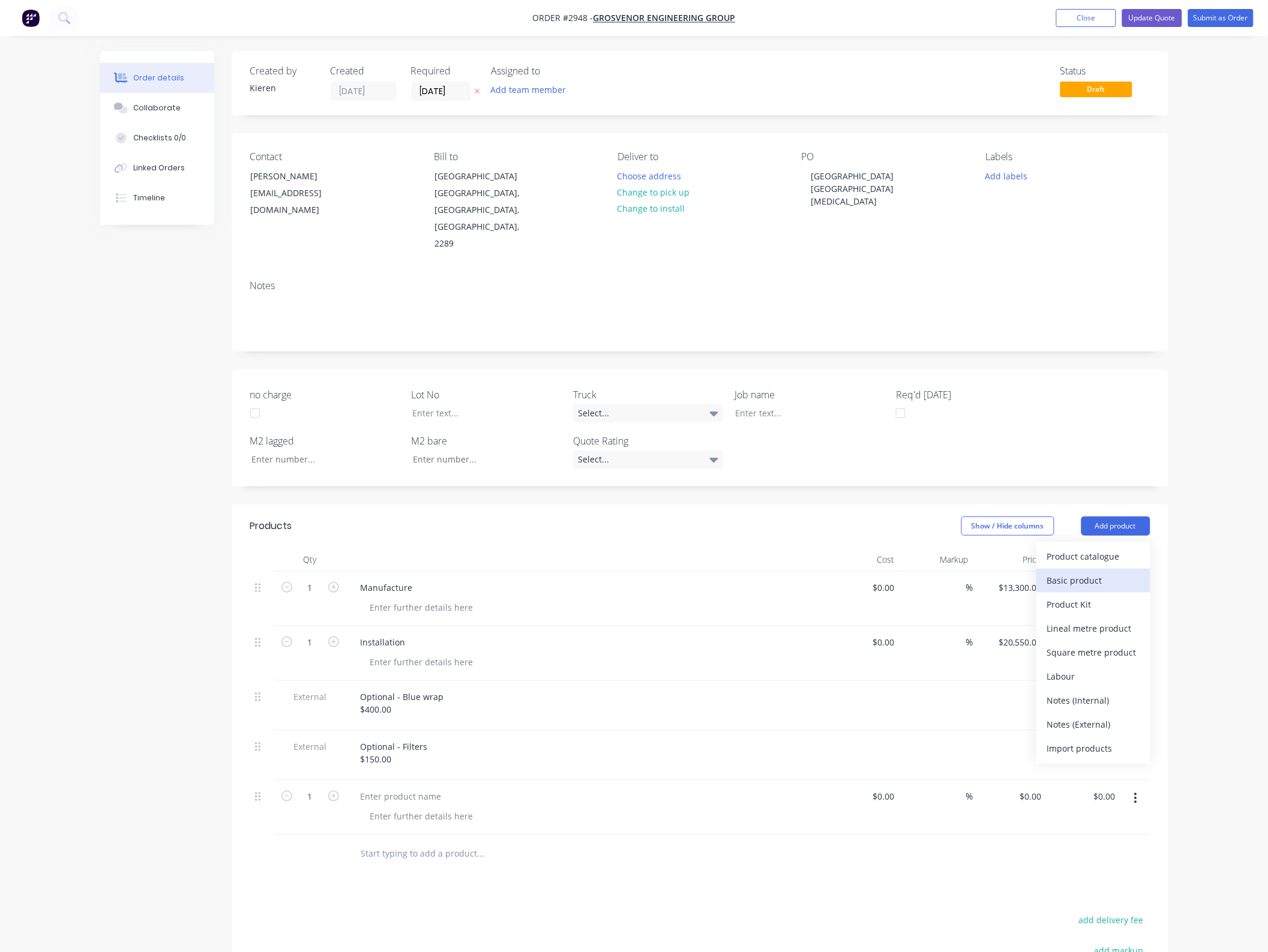
click at [1108, 572] on div "Basic product" at bounding box center [1093, 580] width 93 height 17
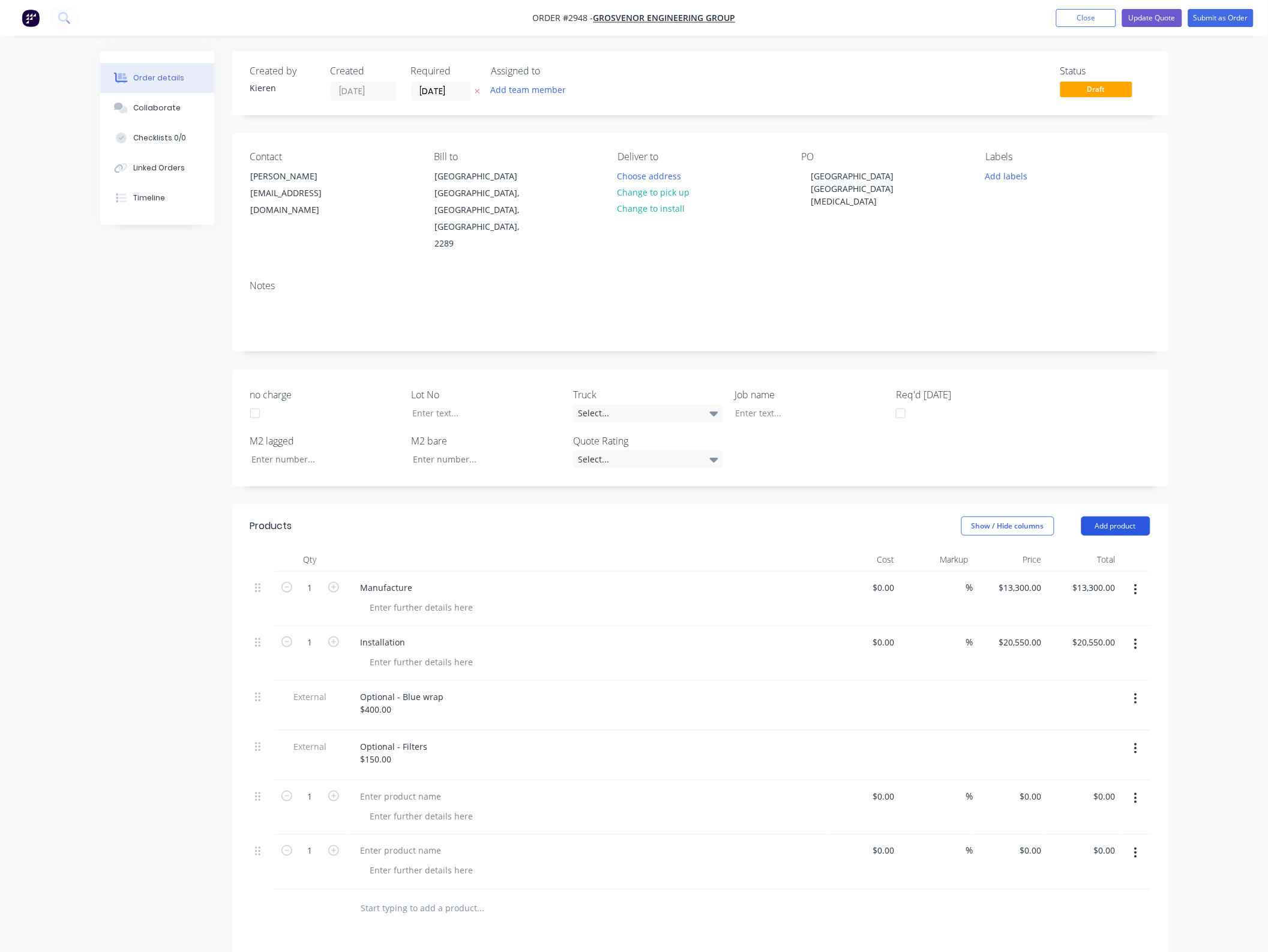
click at [1126, 517] on button "Add product" at bounding box center [1117, 526] width 69 height 19
click at [1092, 572] on div "Basic product" at bounding box center [1093, 580] width 93 height 17
click at [1106, 517] on button "Add product" at bounding box center [1117, 526] width 69 height 19
click at [1097, 572] on div "Basic product" at bounding box center [1093, 580] width 93 height 17
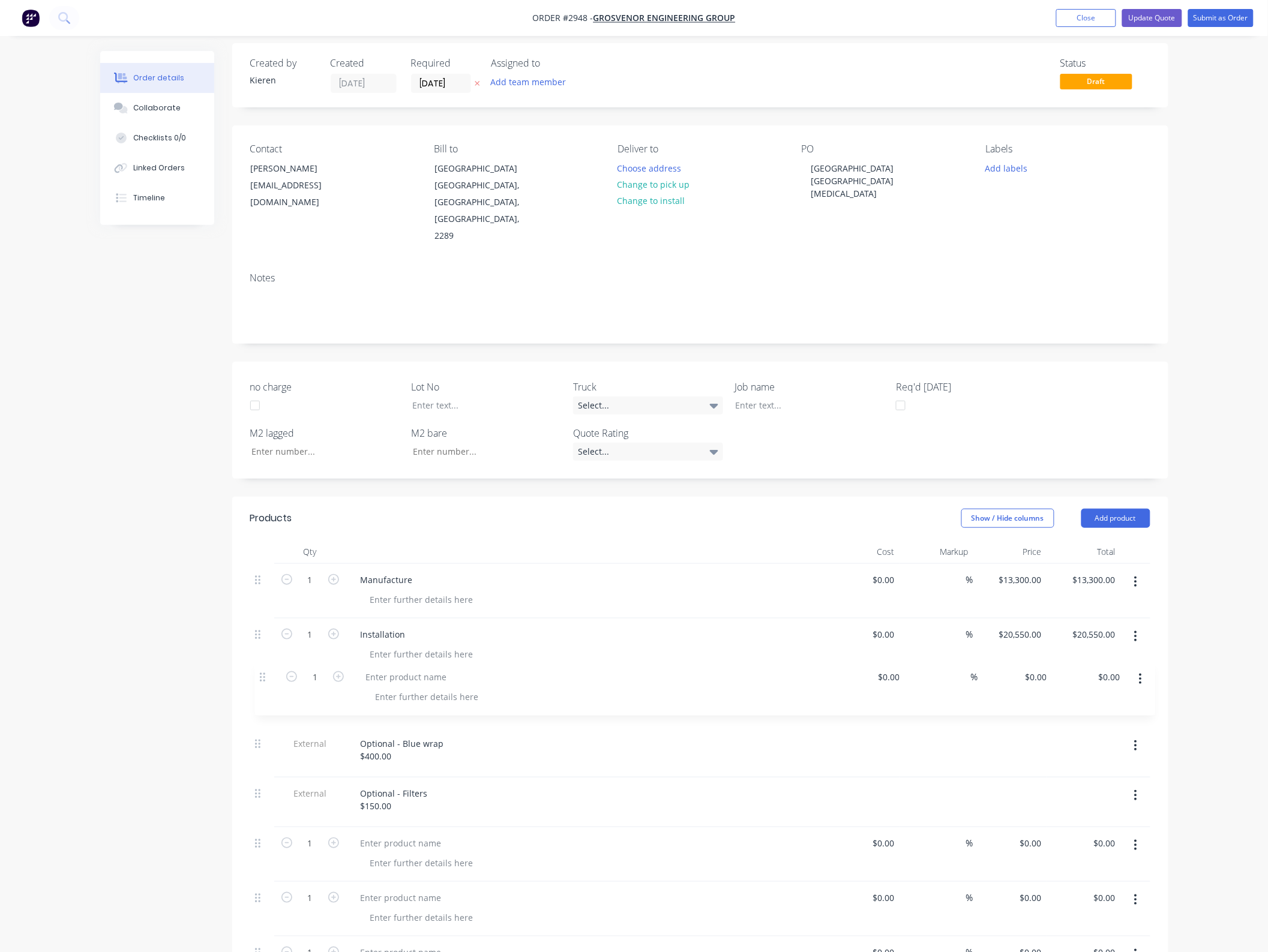
scroll to position [10, 0]
drag, startPoint x: 259, startPoint y: 769, endPoint x: 265, endPoint y: 643, distance: 126.1
click at [265, 643] on div "1 Manufacture $0.00 $0.00 % $13,300.00 $13,300.00 $13,300.00 $13,300.00 1 Insta…" at bounding box center [700, 775] width 900 height 427
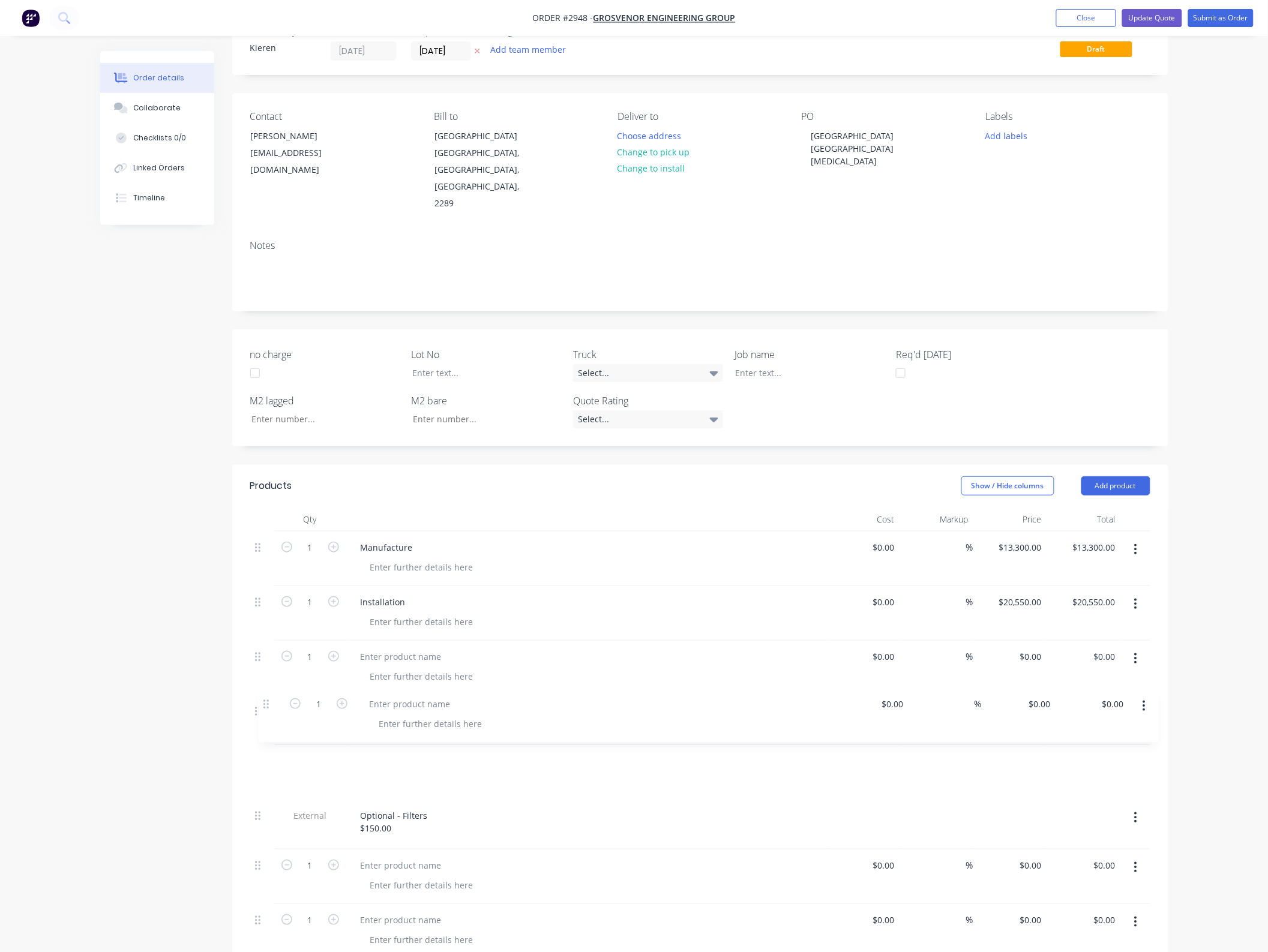
scroll to position [43, 0]
drag, startPoint x: 255, startPoint y: 816, endPoint x: 263, endPoint y: 662, distance: 154.2
click at [263, 662] on div "1 Manufacture $0.00 $0.00 % $13,300.00 $13,300.00 $13,300.00 $13,300.00 1 Insta…" at bounding box center [700, 742] width 900 height 427
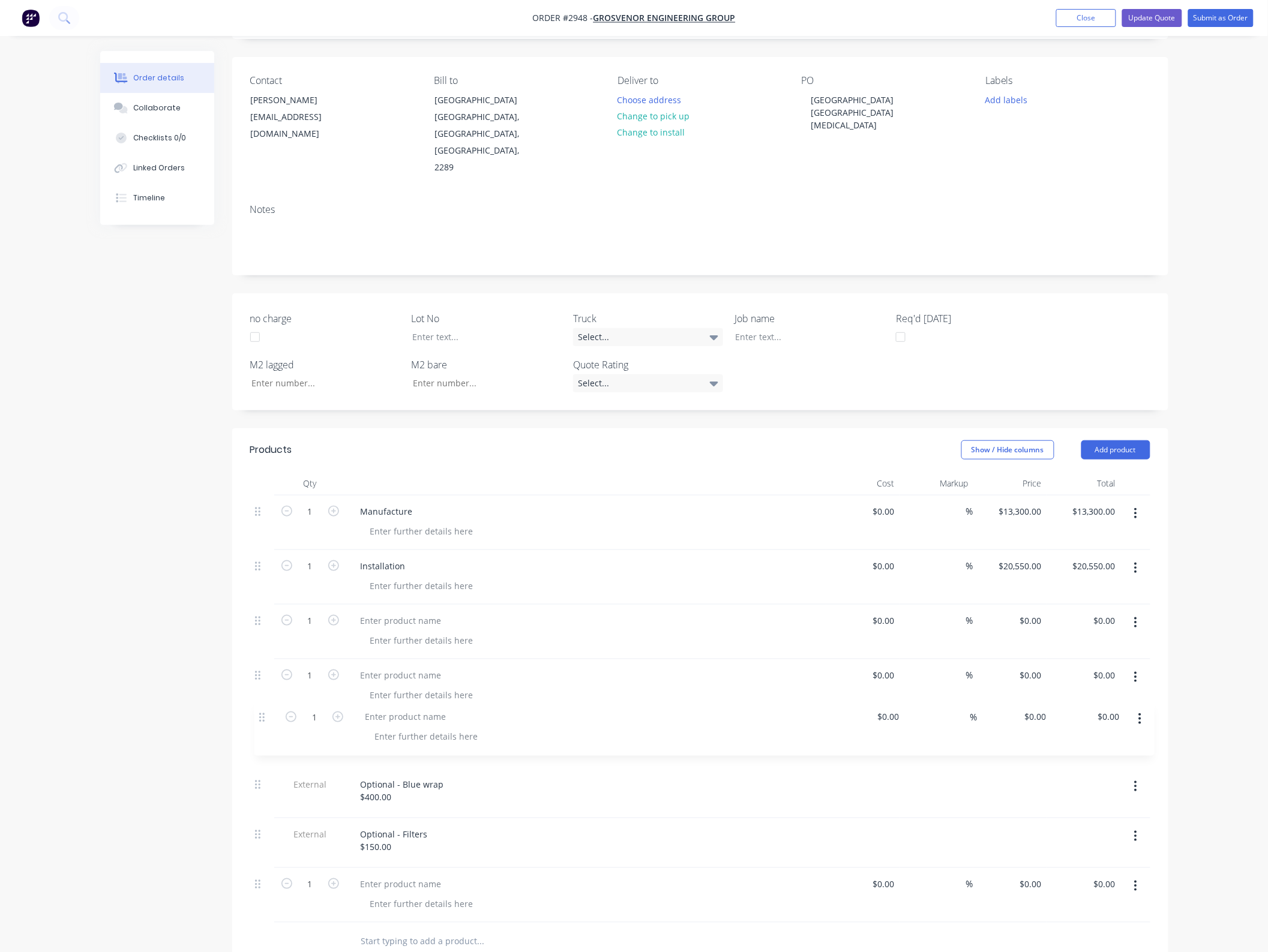
scroll to position [84, 0]
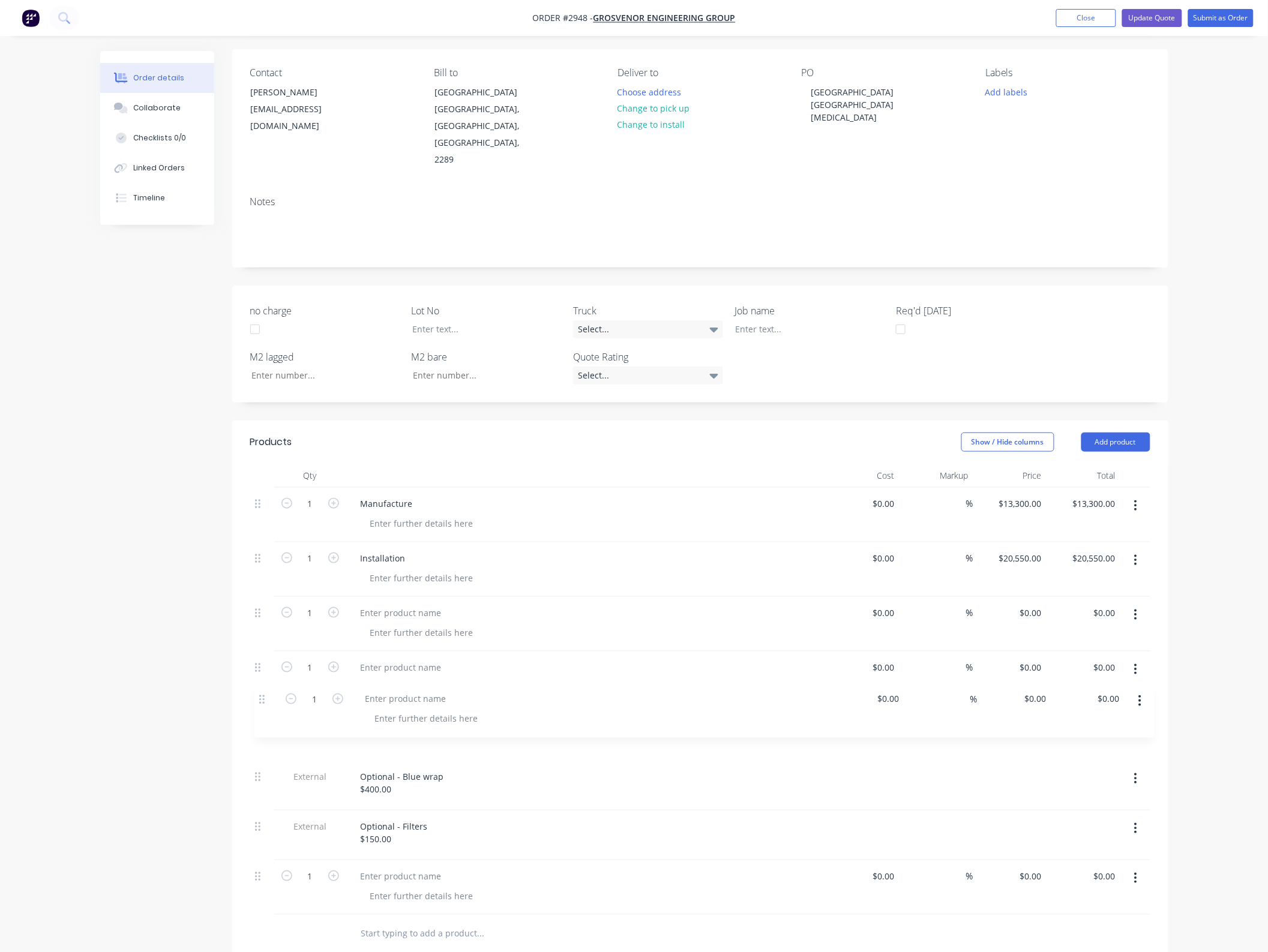
drag, startPoint x: 258, startPoint y: 831, endPoint x: 262, endPoint y: 696, distance: 135.1
click at [262, 696] on div "1 Manufacture $0.00 $0.00 % $13,300.00 $13,300.00 $13,300.00 $13,300.00 1 Insta…" at bounding box center [700, 701] width 900 height 427
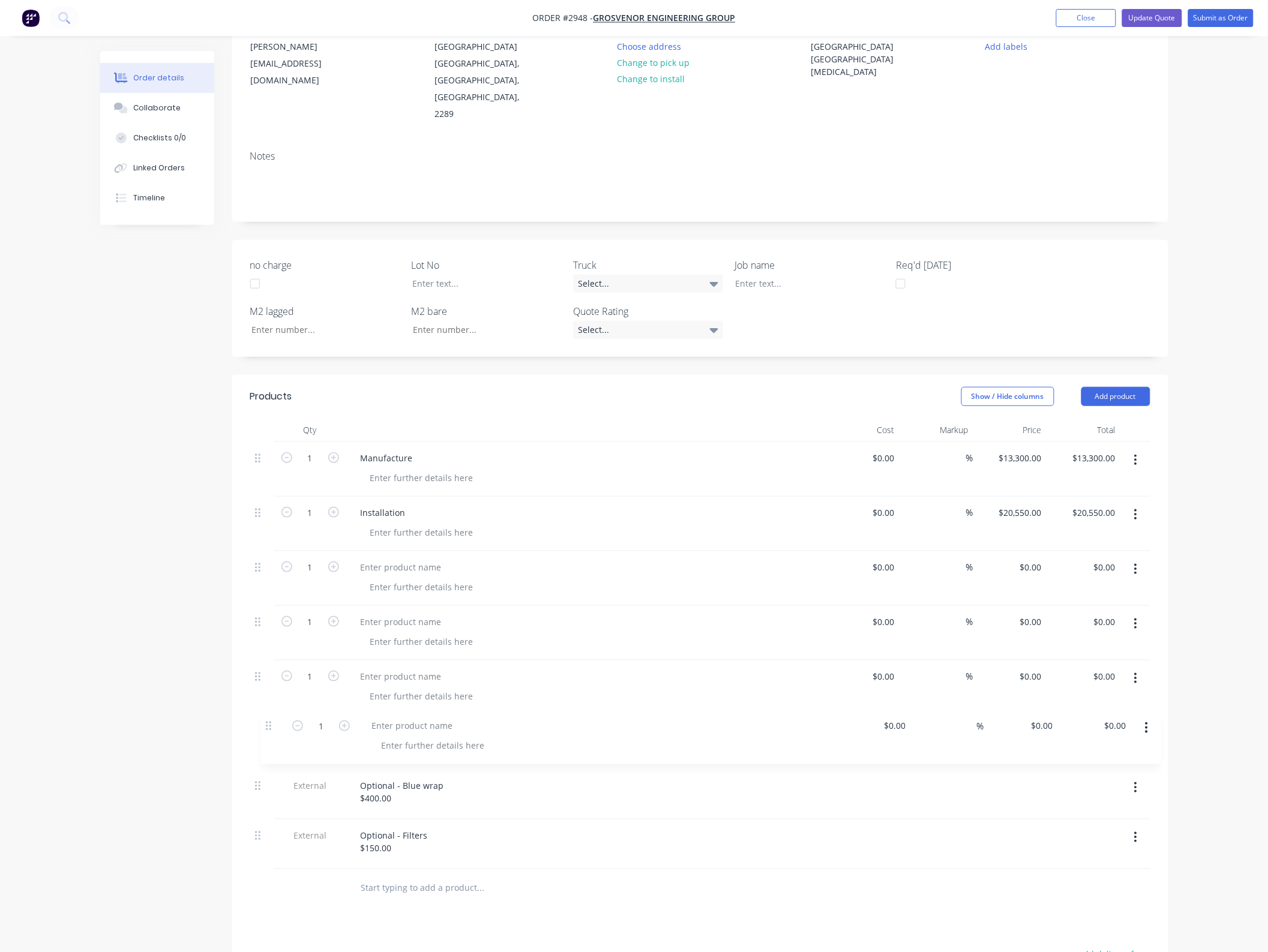
scroll to position [135, 0]
drag, startPoint x: 258, startPoint y: 847, endPoint x: 269, endPoint y: 694, distance: 153.4
click at [269, 694] on div "1 Manufacture $0.00 $0.00 % $13,300.00 $13,300.00 $13,300.00 $13,300.00 1 Insta…" at bounding box center [700, 650] width 900 height 427
click at [412, 464] on div at bounding box center [422, 472] width 123 height 17
click at [409, 546] on div at bounding box center [586, 573] width 480 height 54
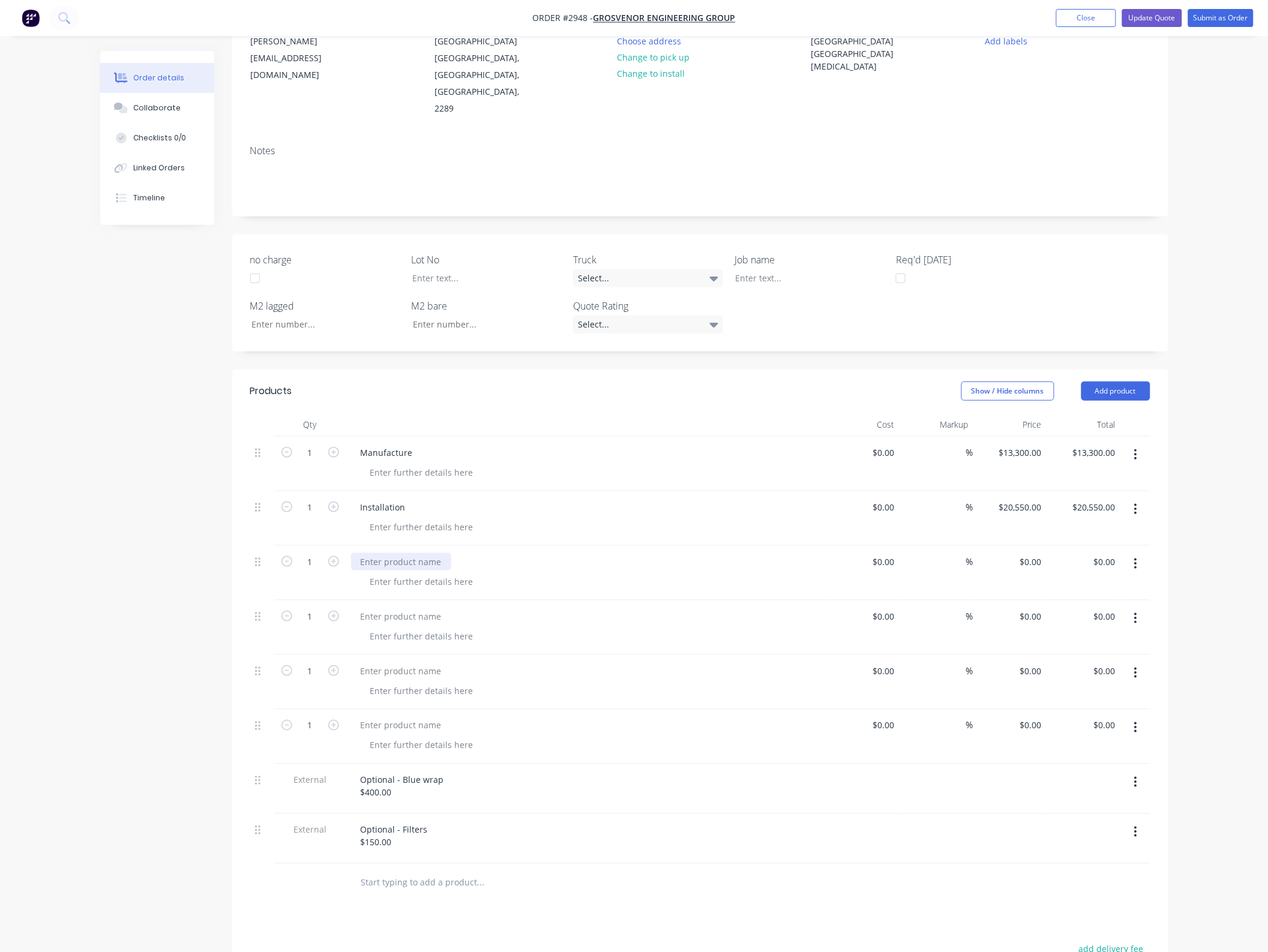
click at [409, 554] on div at bounding box center [401, 562] width 100 height 17
drag, startPoint x: 414, startPoint y: 529, endPoint x: 304, endPoint y: 532, distance: 110.0
click at [309, 546] on div "1 Manufacture $0.00 $0.00 % $0.00 $0.00 $0.00 $0.00" at bounding box center [700, 573] width 900 height 54
copy div "Manufacture"
click at [397, 663] on div at bounding box center [401, 671] width 100 height 17
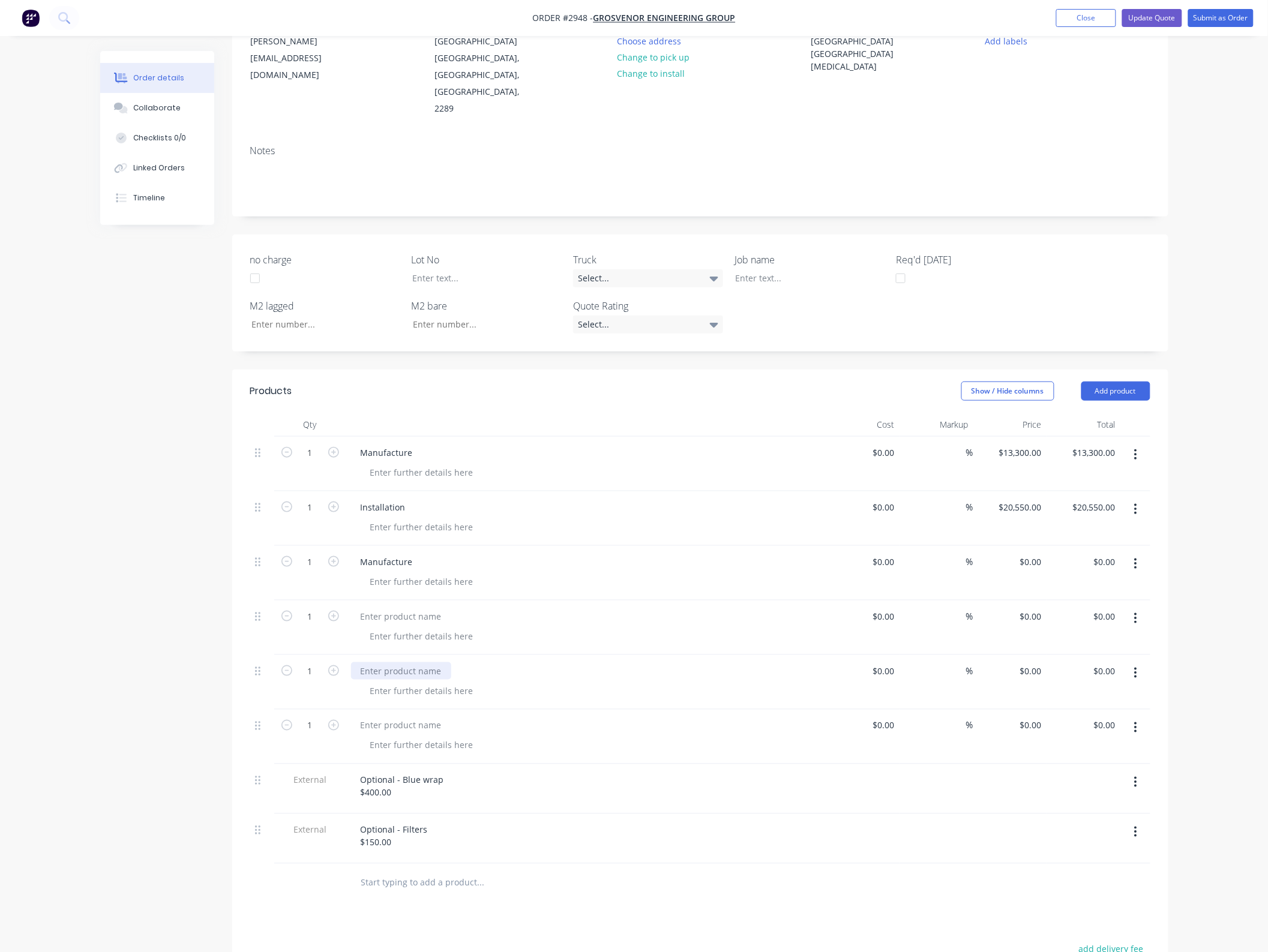
click at [410, 663] on div at bounding box center [401, 671] width 100 height 17
paste div
drag, startPoint x: 412, startPoint y: 474, endPoint x: 276, endPoint y: 479, distance: 136.1
click at [277, 491] on div "1 Installation $0.00 $0.00 % $20,550.00 $20,550.00 $20,550.00 $20,550.00" at bounding box center [700, 518] width 900 height 54
copy div "Installation"
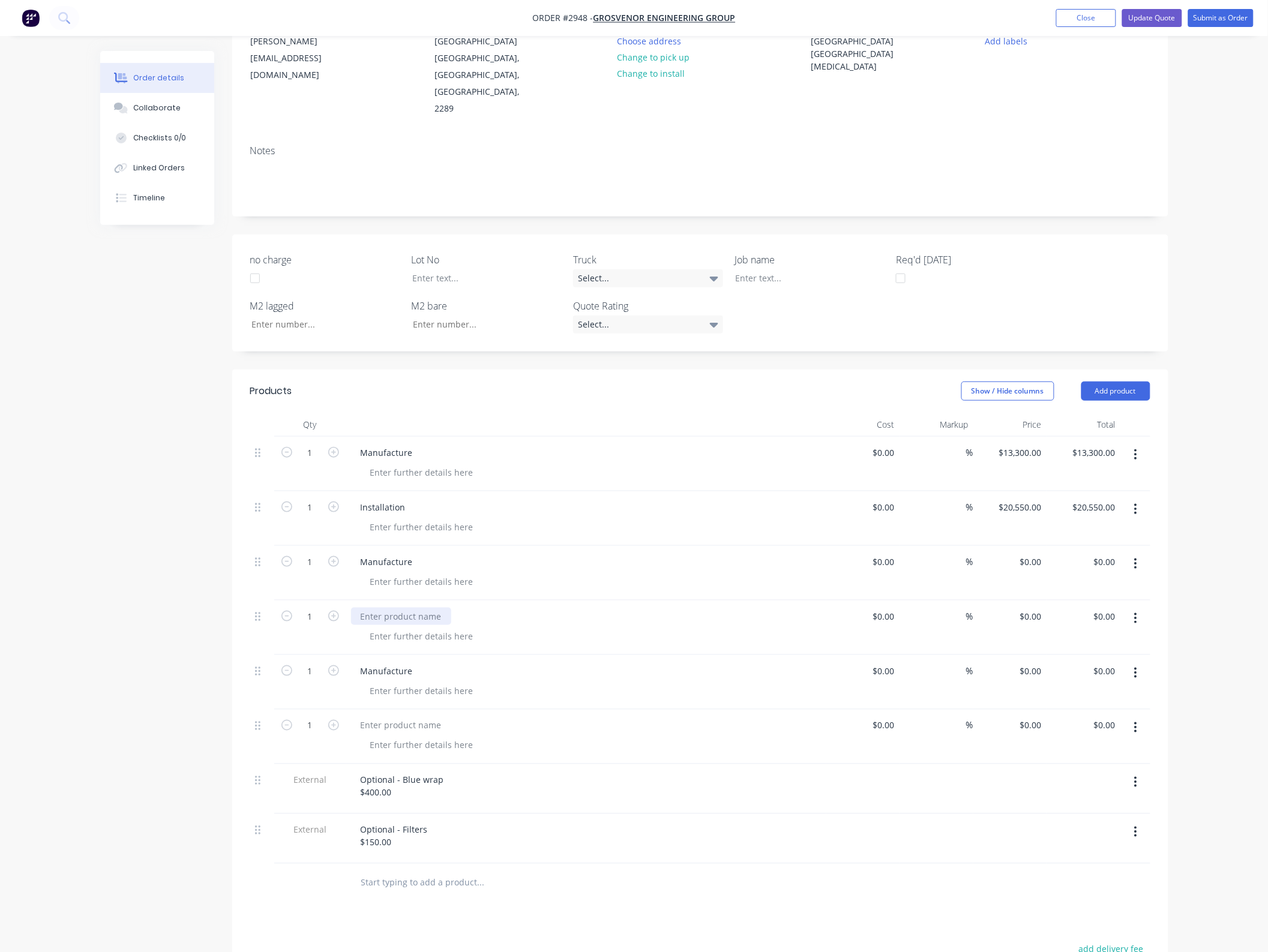
click at [389, 608] on div at bounding box center [401, 616] width 100 height 17
paste div
click at [390, 717] on div at bounding box center [401, 725] width 100 height 17
click at [387, 717] on div at bounding box center [401, 725] width 100 height 17
paste div
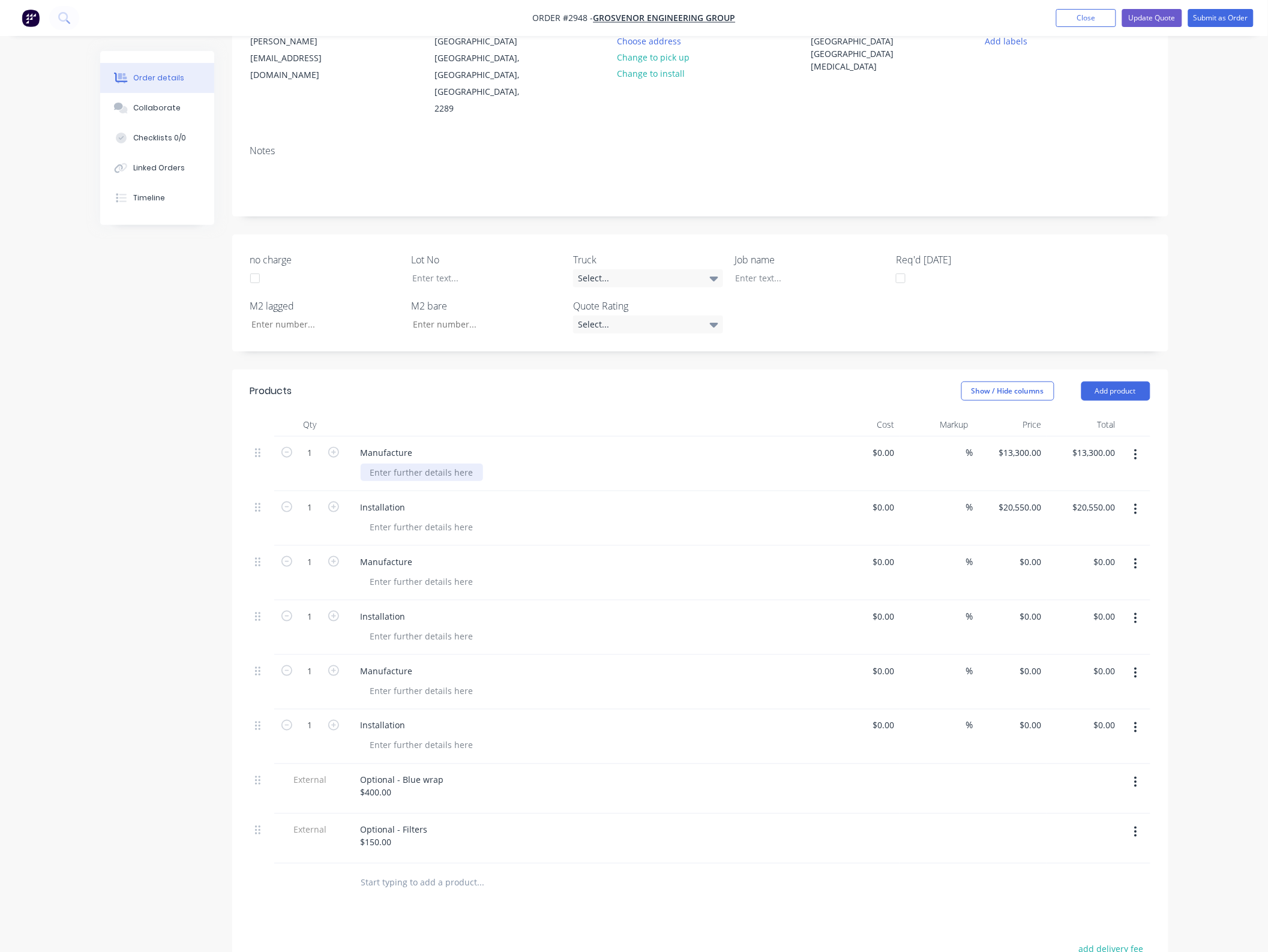
click at [393, 464] on div at bounding box center [422, 472] width 123 height 17
copy div "3.08"
click at [394, 518] on div at bounding box center [422, 526] width 123 height 17
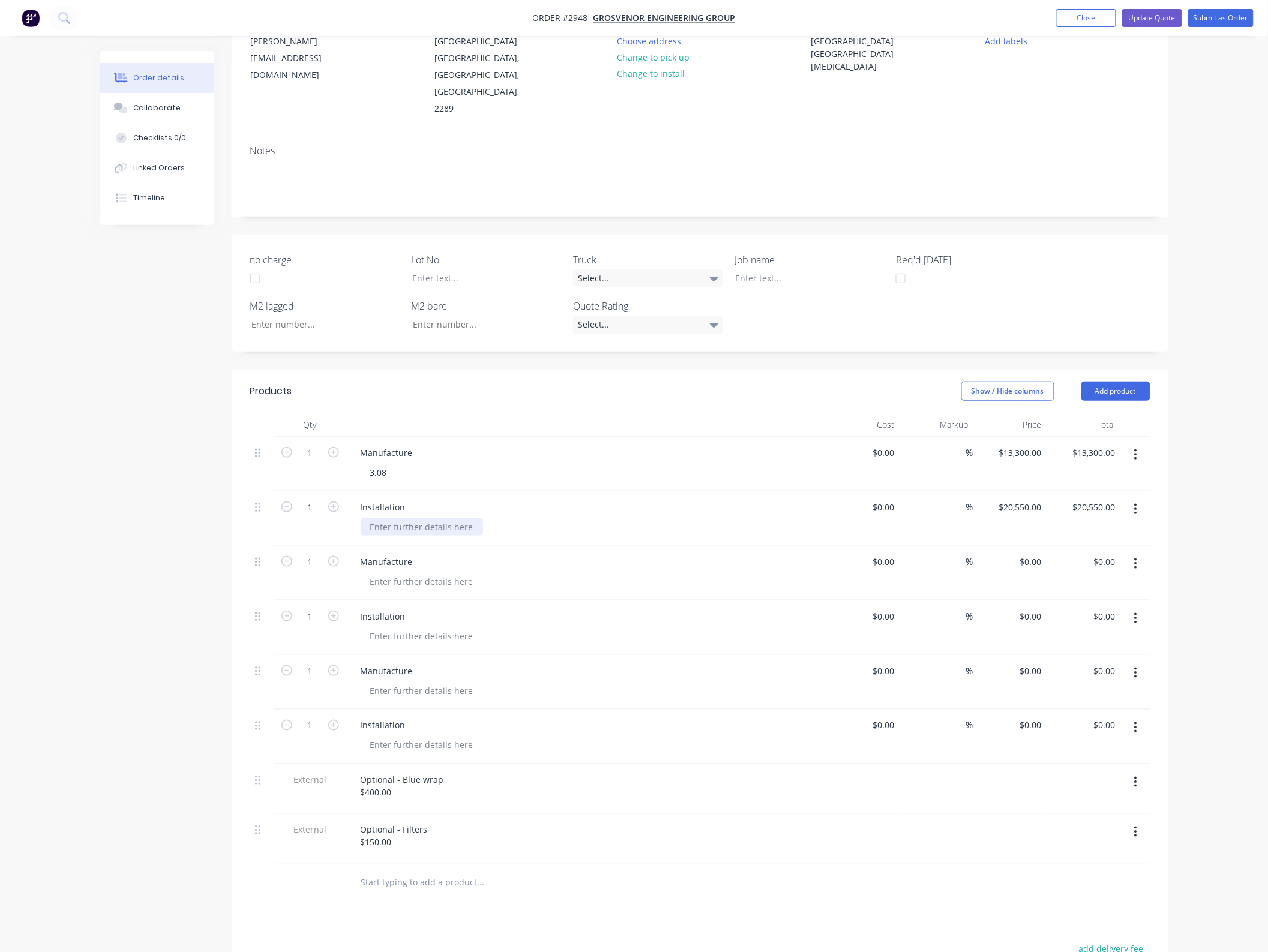
paste div
click at [396, 573] on div at bounding box center [422, 581] width 123 height 17
copy div "3.11"
click at [402, 627] on div at bounding box center [422, 636] width 123 height 17
paste div
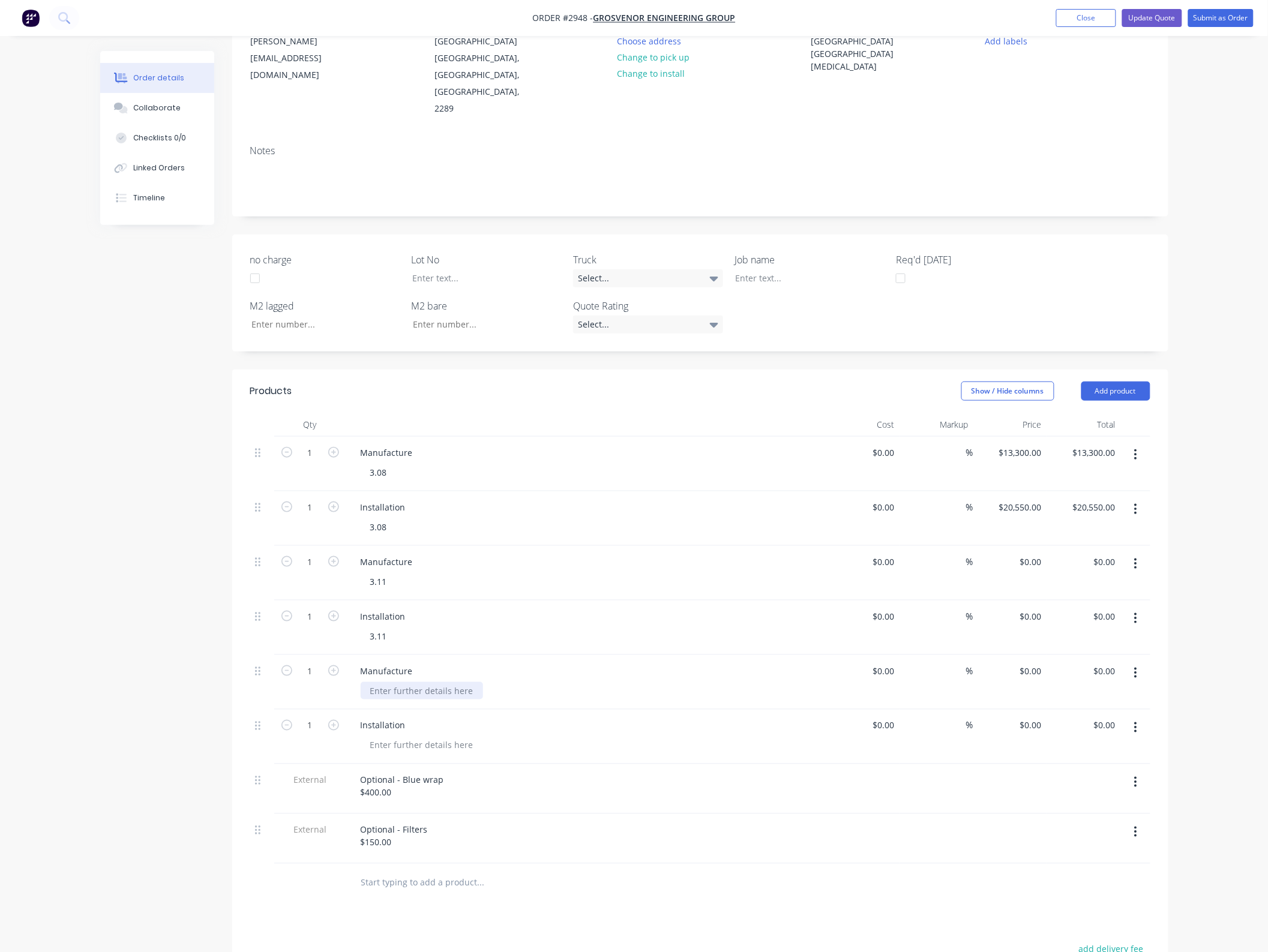
click at [397, 682] on div at bounding box center [422, 691] width 123 height 17
copy div "4.07"
click at [401, 737] on div at bounding box center [422, 745] width 123 height 17
paste div
click at [663, 373] on header "Products Show / Hide columns Add product" at bounding box center [700, 391] width 936 height 43
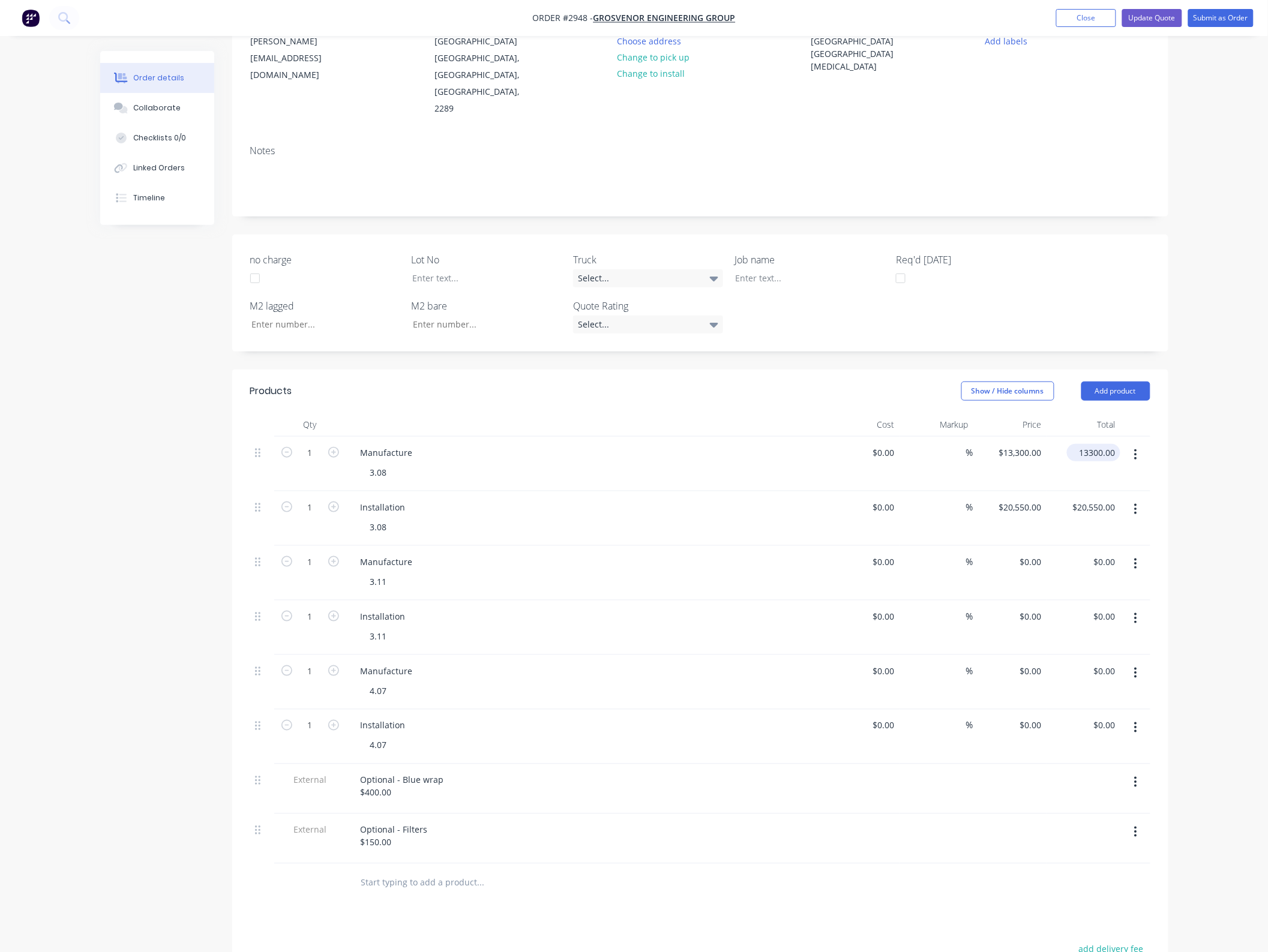
click at [1105, 444] on input "13300.00" at bounding box center [1096, 453] width 49 height 17
type input "2100"
type input "$2,100.00"
click at [1101, 499] on input "20550.00" at bounding box center [1096, 507] width 49 height 17
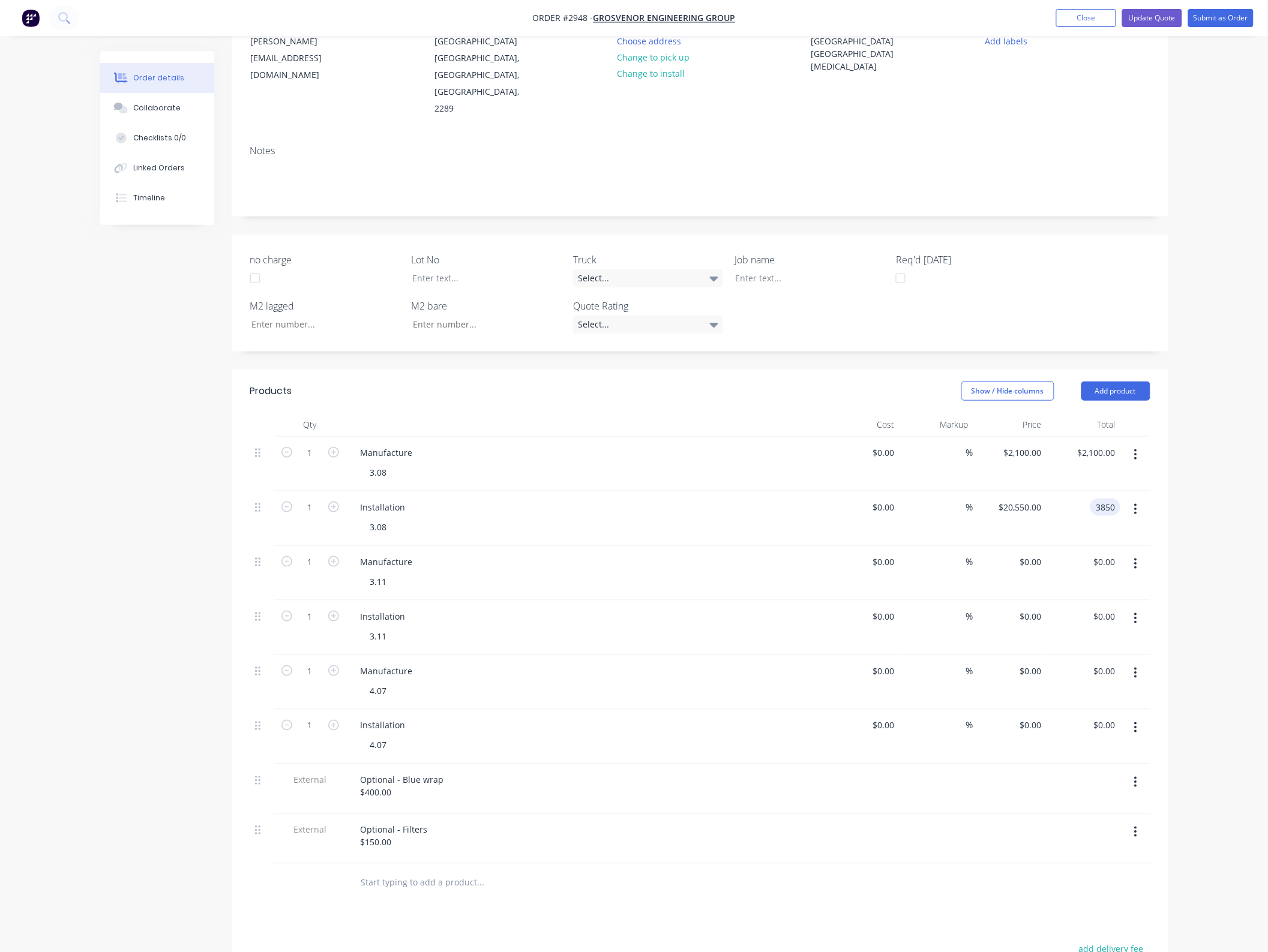
type input "3850"
type input "$3,850.00"
click at [1211, 501] on div "Order details Collaborate Checklists 0/0 Linked Orders Timeline Order details C…" at bounding box center [634, 537] width 1268 height 1344
click at [1099, 499] on input "3850.00" at bounding box center [1098, 507] width 44 height 17
click at [1099, 499] on input "3850.00" at bounding box center [1101, 507] width 37 height 17
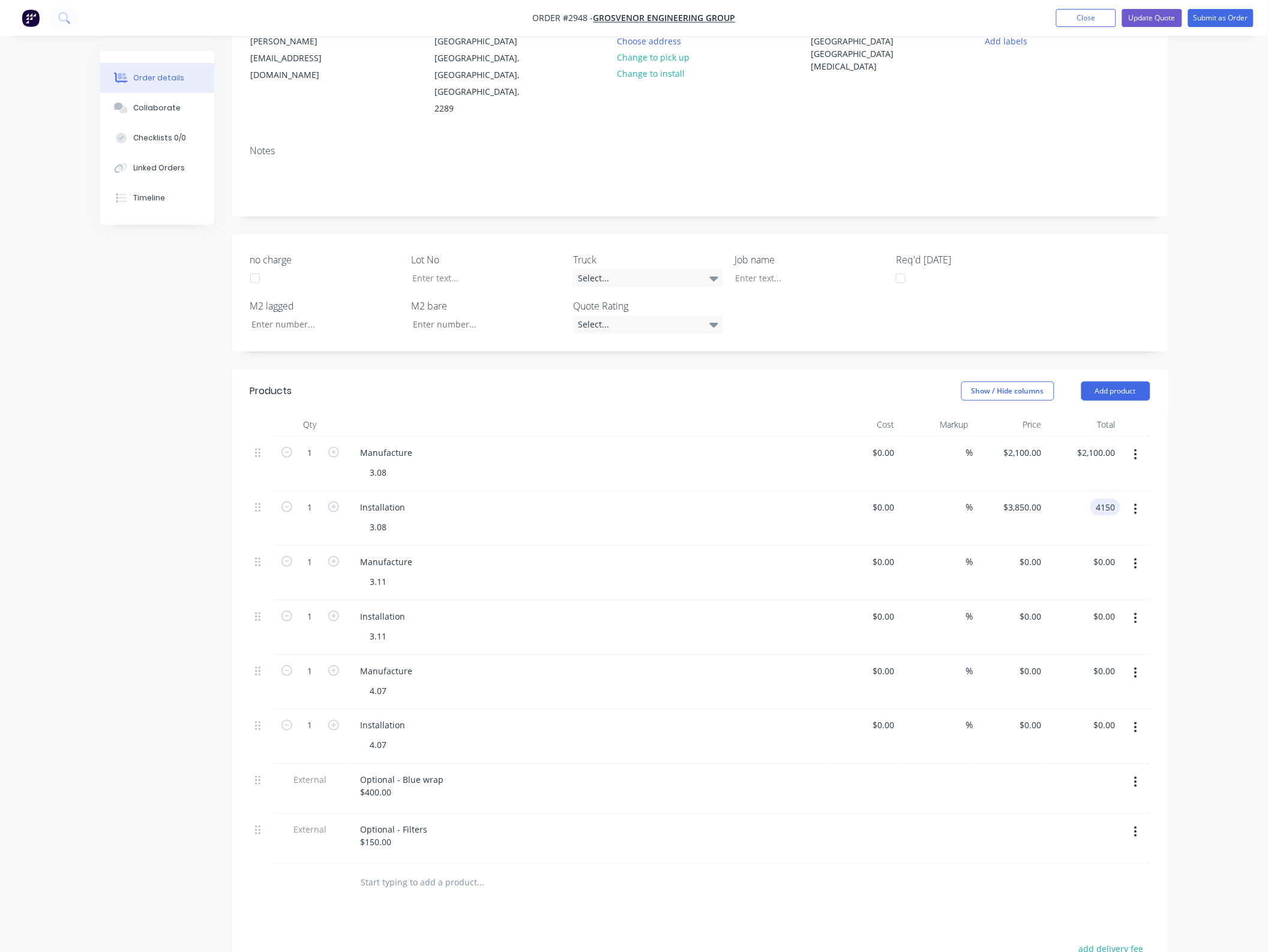
type input "4150"
type input "$4,150.00"
click at [1202, 553] on div "Order details Collaborate Checklists 0/0 Linked Orders Timeline Order details C…" at bounding box center [634, 537] width 1268 height 1344
click at [1114, 554] on input "0.00" at bounding box center [1107, 562] width 28 height 17
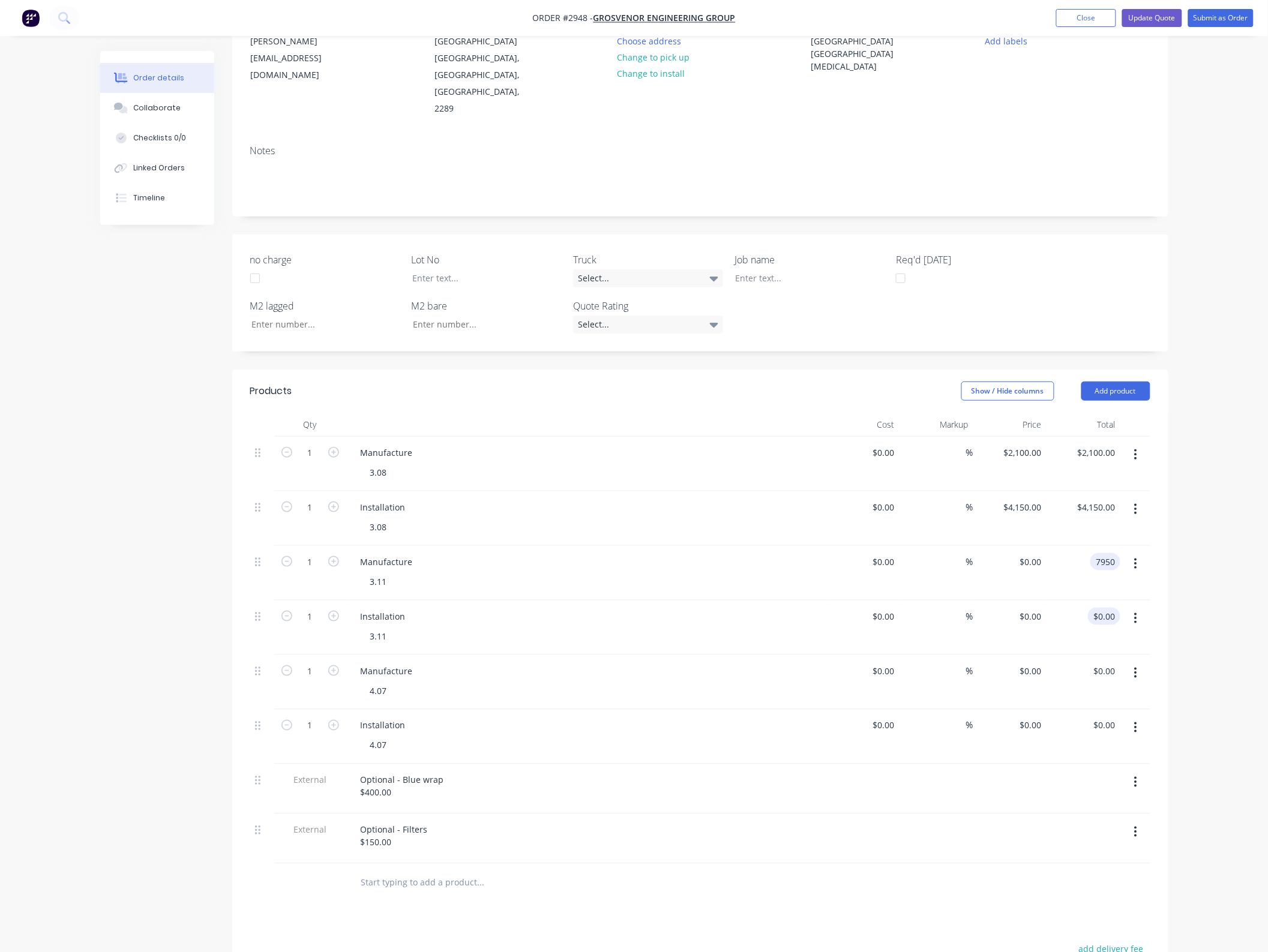
type input "7950"
type input "$7,950.00"
click at [1108, 608] on input "0.00" at bounding box center [1107, 616] width 28 height 17
type input "9350"
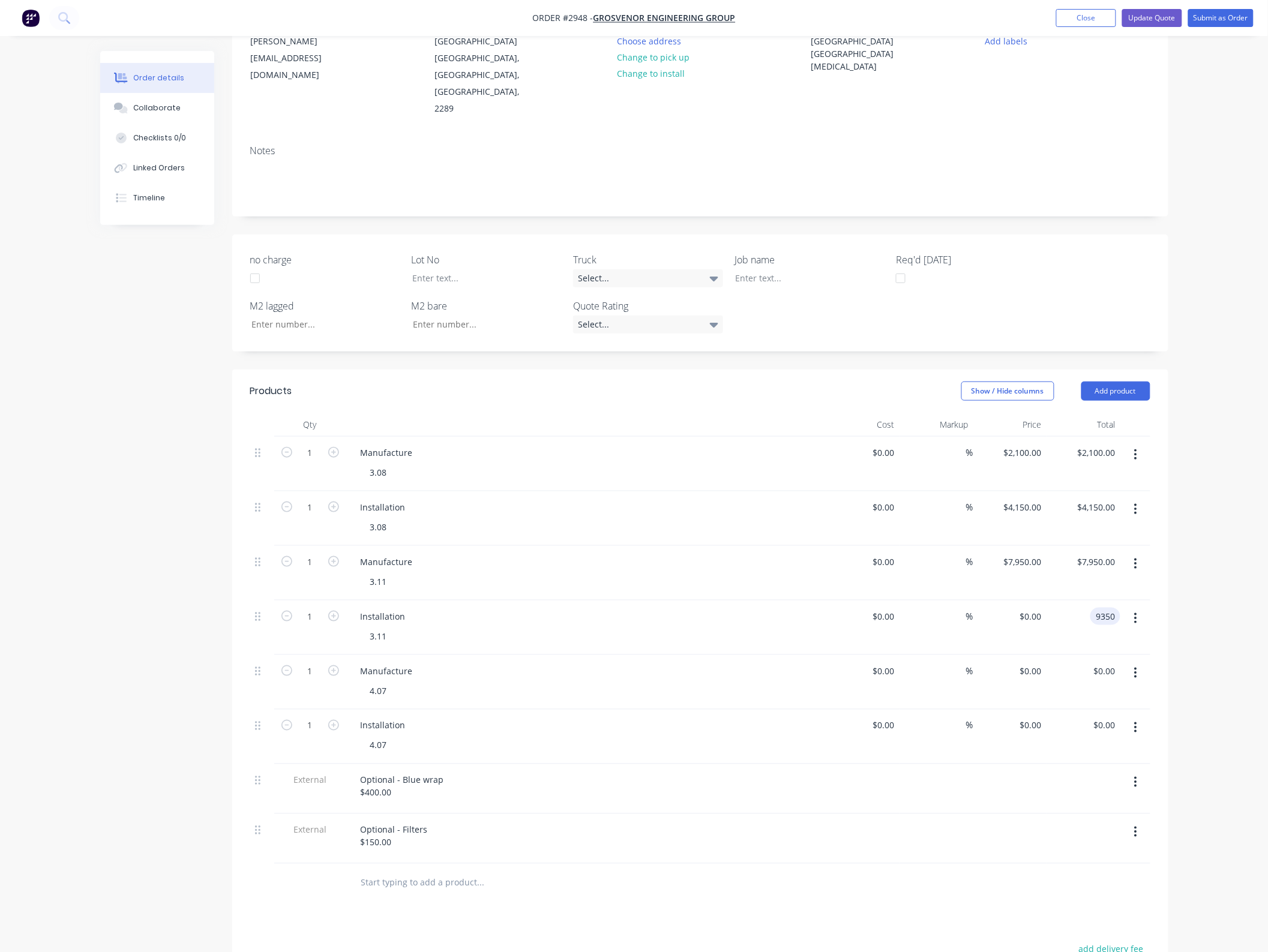
type input "$9,350.00"
click at [1218, 575] on div "Order details Collaborate Checklists 0/0 Linked Orders Timeline Order details C…" at bounding box center [634, 537] width 1268 height 1344
click at [1109, 663] on input "0.00" at bounding box center [1109, 671] width 23 height 17
type input "1950"
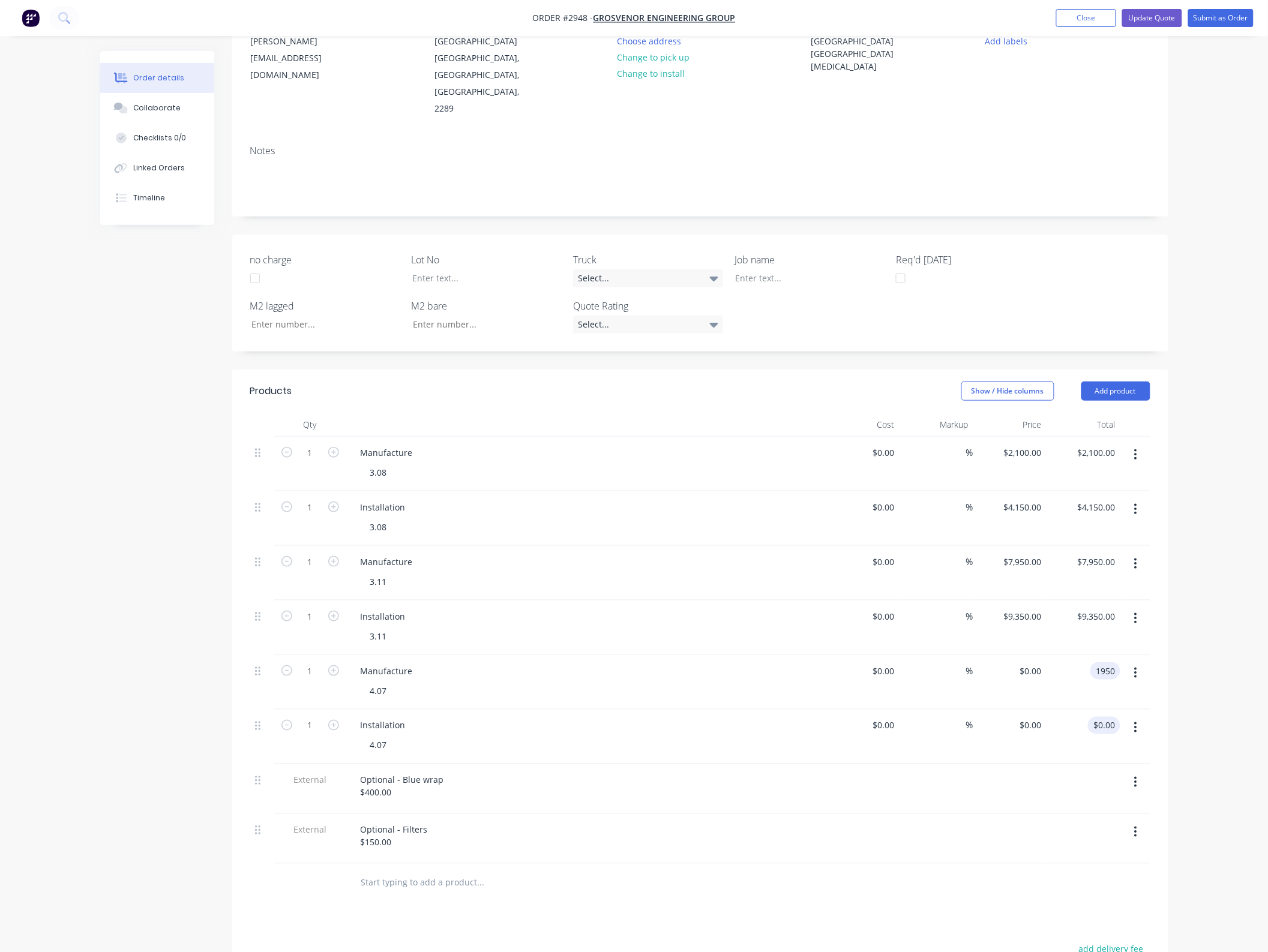
type input "$1,950.00"
click at [1111, 717] on input "0.00" at bounding box center [1107, 725] width 28 height 17
type input "4450"
type input "$4,450.00"
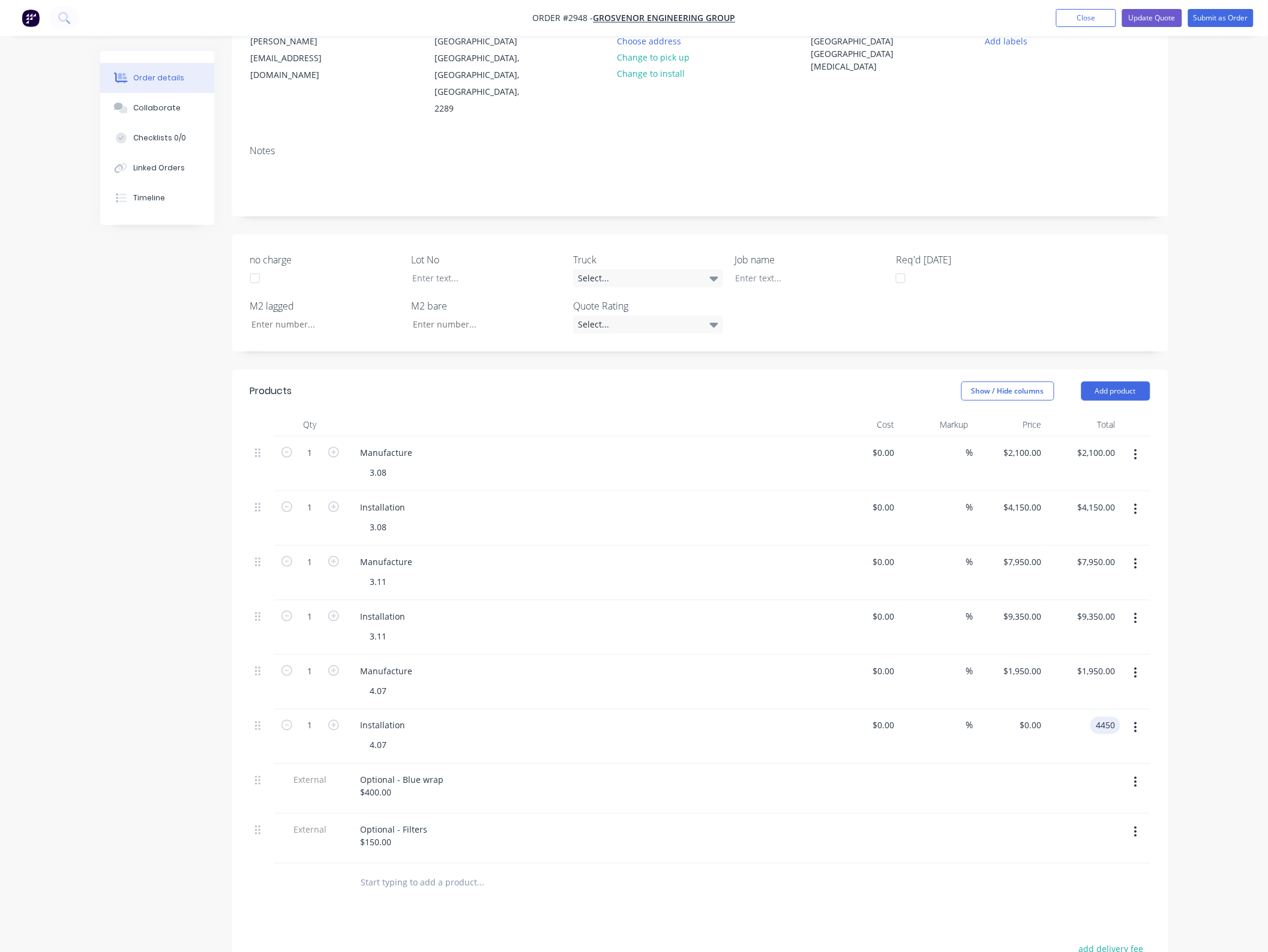
type input "$4,450.00"
click at [1244, 650] on div "Order details Collaborate Checklists 0/0 Linked Orders Timeline Order details C…" at bounding box center [634, 537] width 1268 height 1344
click at [1027, 554] on input "7950" at bounding box center [1025, 562] width 44 height 17
type input "$7,950.00"
drag, startPoint x: 1099, startPoint y: 531, endPoint x: 1117, endPoint y: 542, distance: 21.1
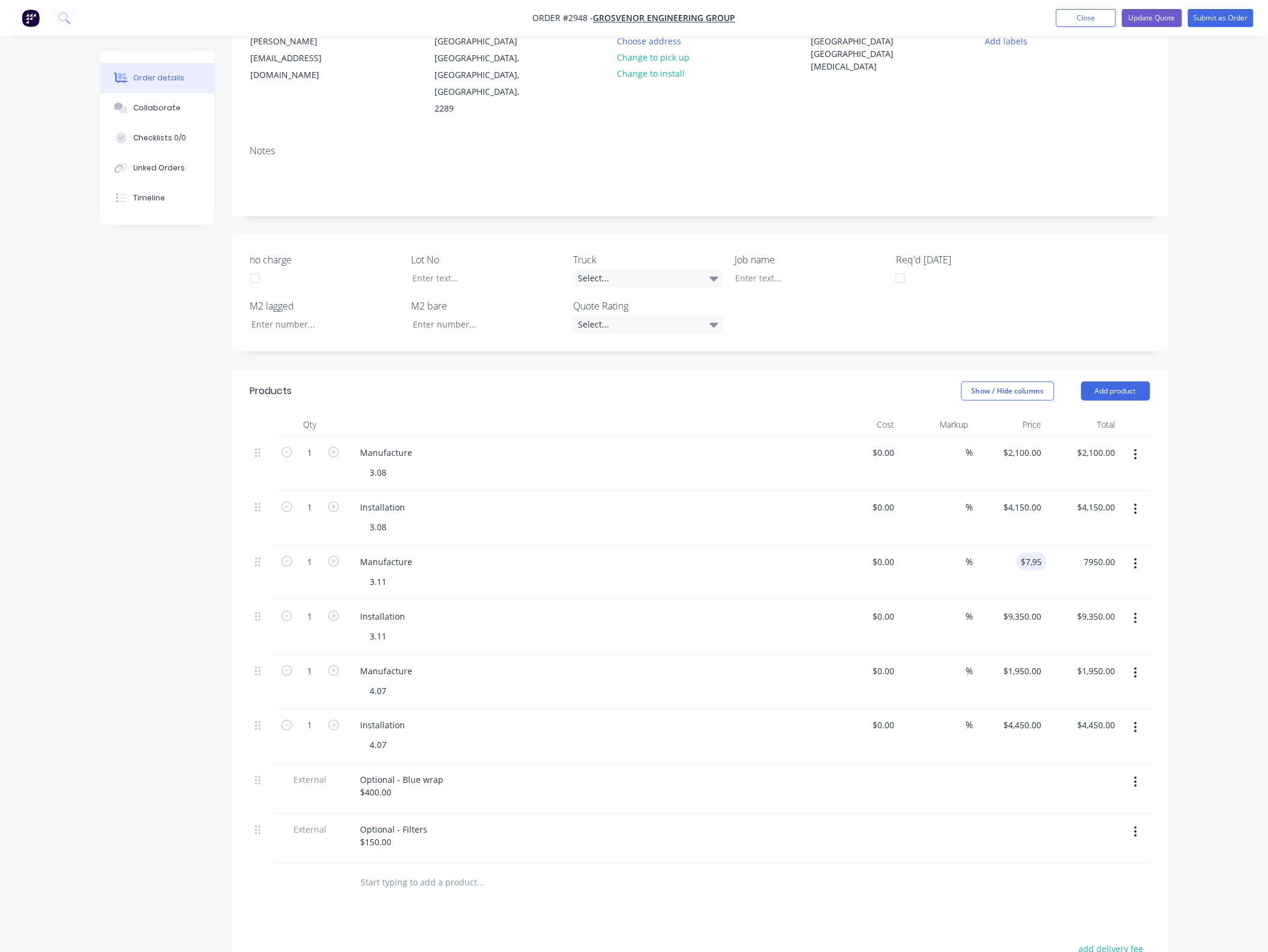
click at [1099, 554] on input "7950.00" at bounding box center [1098, 562] width 44 height 17
type input "9250"
type input "$9,250.00"
click at [1200, 582] on div "Order details Collaborate Checklists 0/0 Linked Orders Timeline Order details C…" at bounding box center [634, 537] width 1268 height 1344
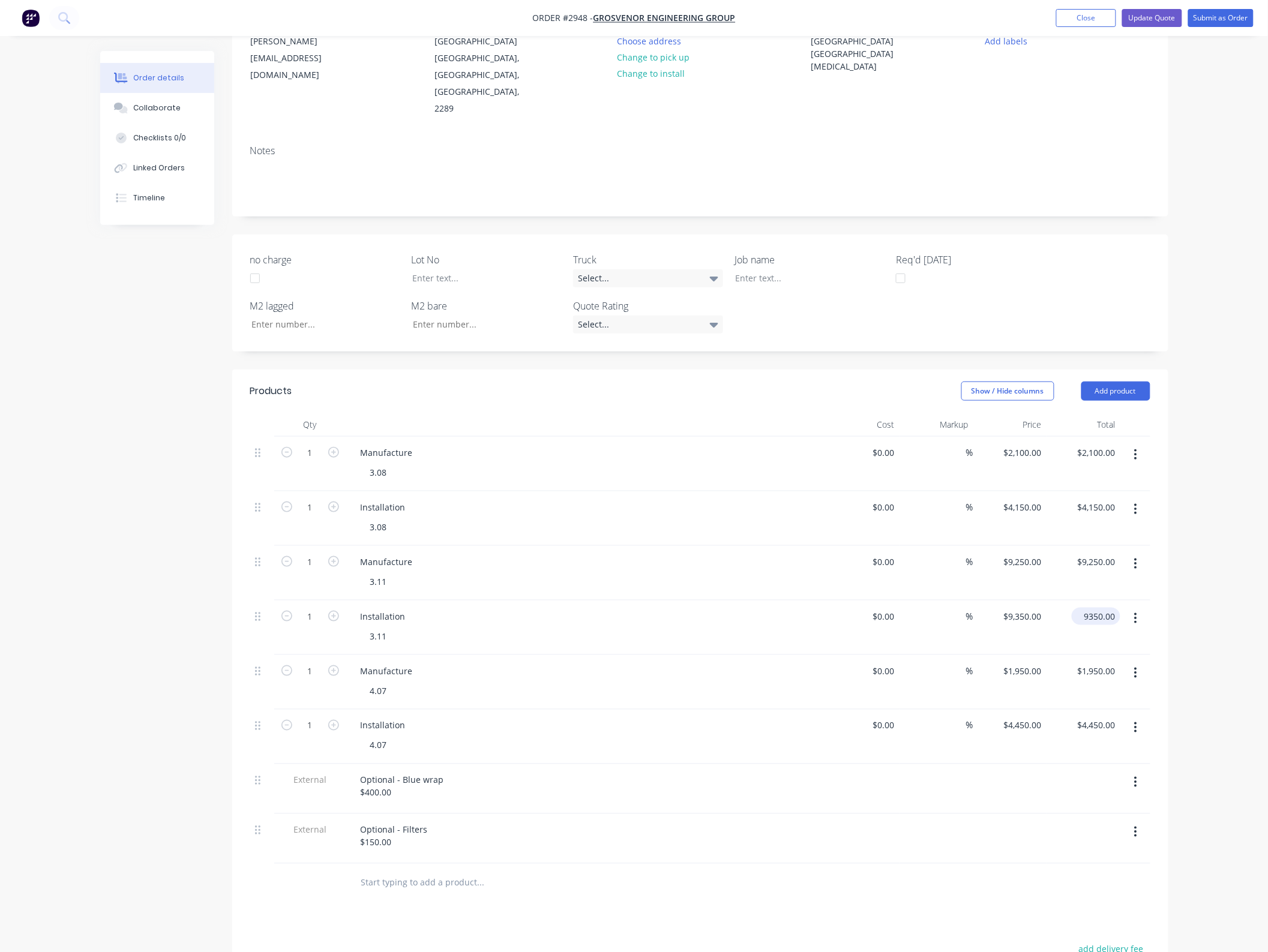
click at [1097, 608] on input "9350.00" at bounding box center [1098, 616] width 44 height 17
type input "11950"
type input "$11,950.00"
click at [1208, 780] on div "Order details Collaborate Checklists 0/0 Linked Orders Timeline Order details C…" at bounding box center [634, 537] width 1268 height 1344
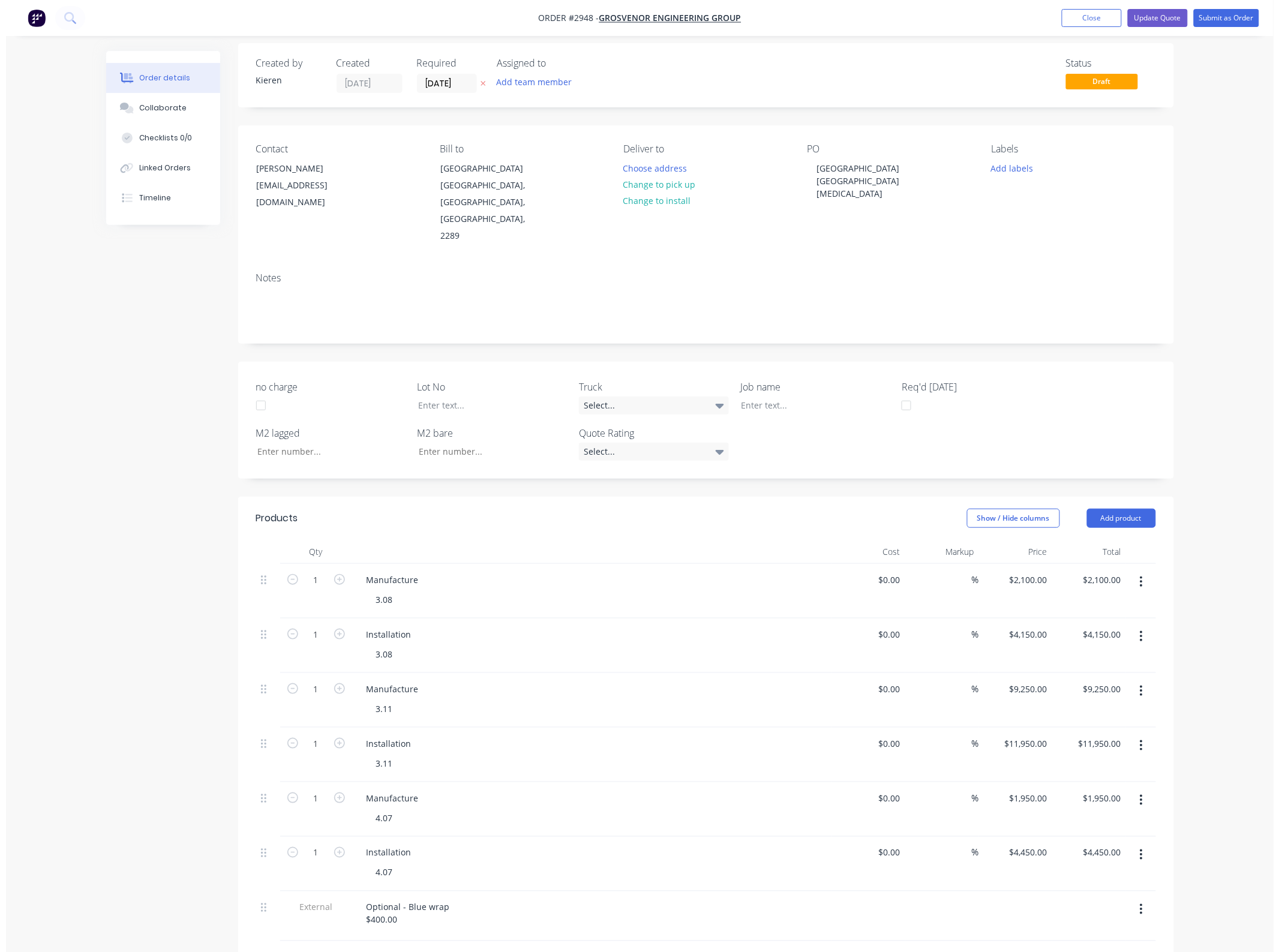
scroll to position [0, 0]
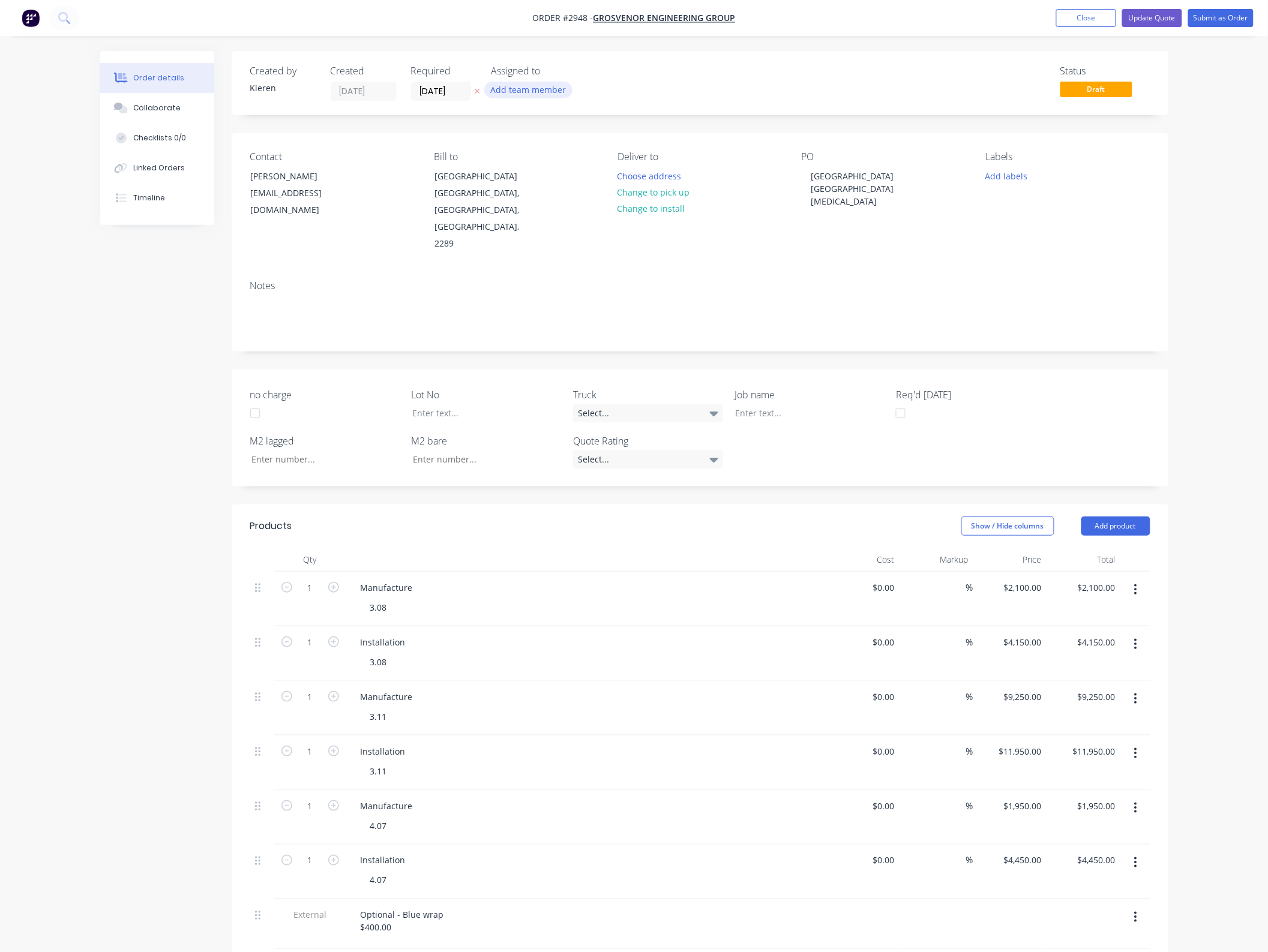
click at [531, 87] on button "Add team member" at bounding box center [528, 90] width 88 height 17
click at [562, 152] on div "[PERSON_NAME] (You)" at bounding box center [588, 157] width 120 height 13
click at [809, 80] on div "Status Draft" at bounding box center [881, 83] width 539 height 35
click at [1168, 24] on button "Update Quote" at bounding box center [1153, 18] width 60 height 18
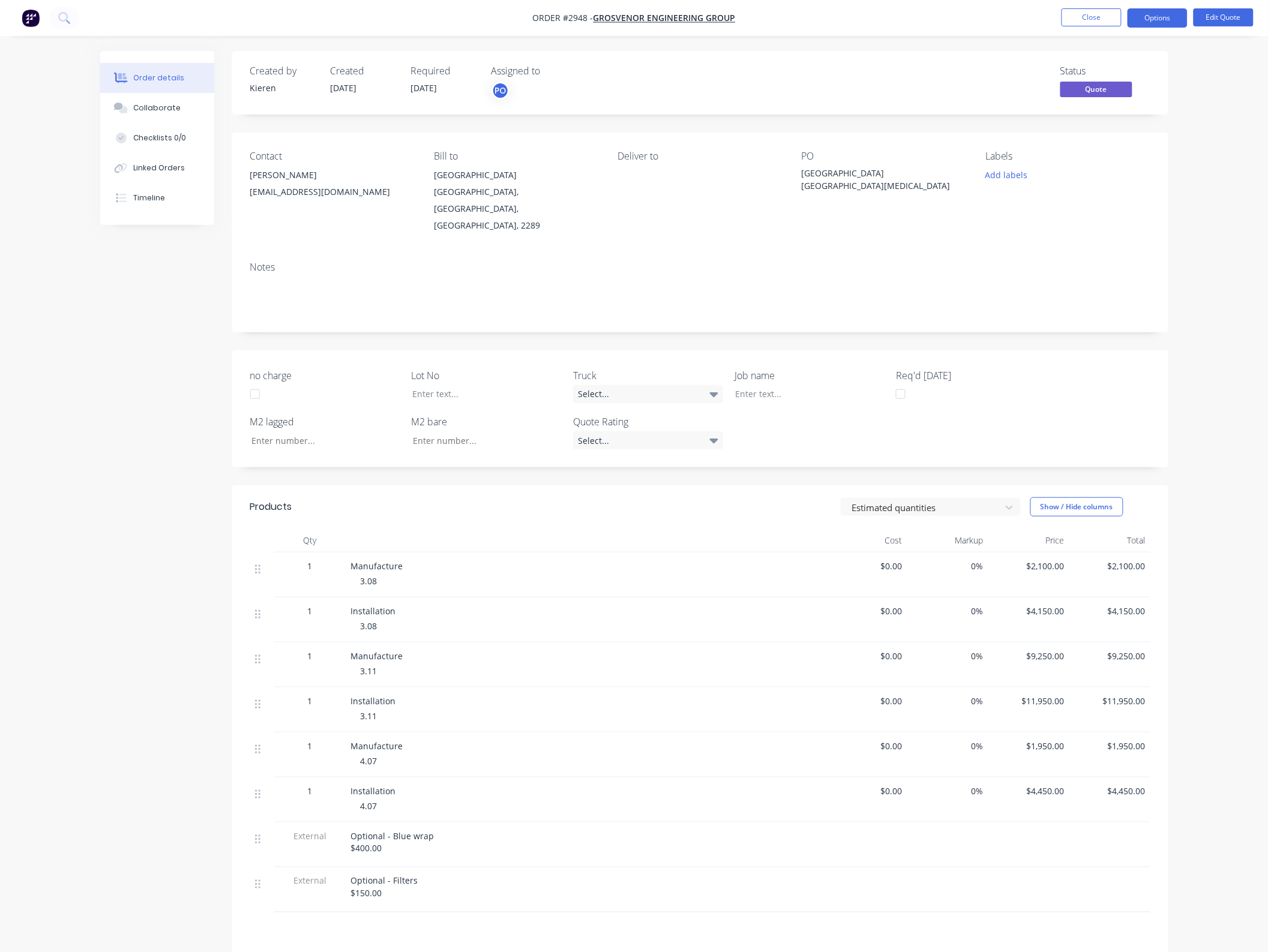
click at [1165, 28] on nav "Order #2948 - Grosvenor Engineering Group Close Options Edit Quote" at bounding box center [634, 18] width 1268 height 36
click at [1150, 26] on button "Options" at bounding box center [1158, 17] width 60 height 19
click at [1085, 73] on div "Quote" at bounding box center [1122, 72] width 111 height 17
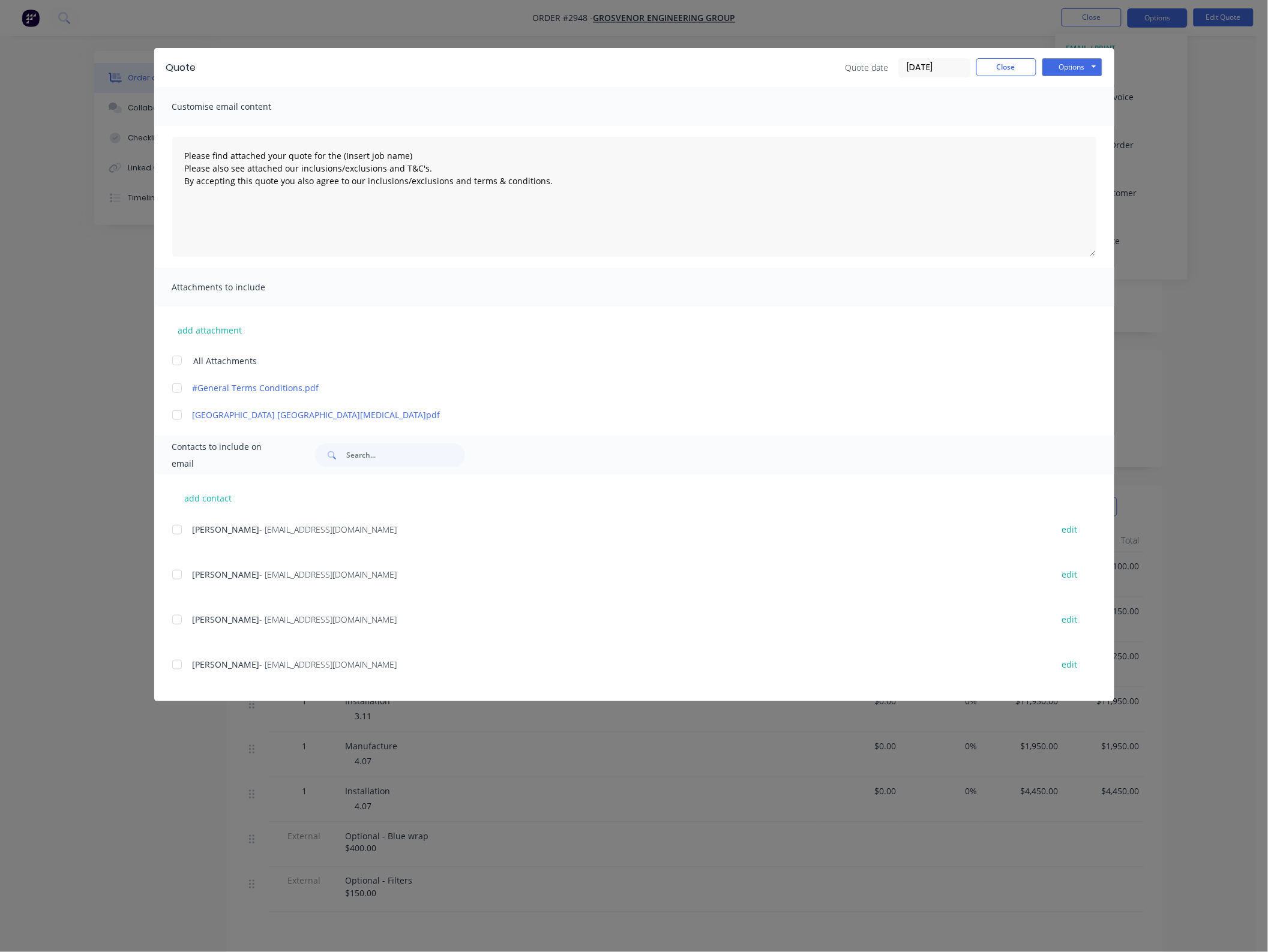
click at [181, 362] on div at bounding box center [177, 361] width 24 height 24
click at [186, 539] on div at bounding box center [177, 530] width 24 height 24
click at [1059, 54] on div "Quote Quote date [DATE] Close Options Preview Print Email" at bounding box center [634, 68] width 961 height 39
click at [1062, 61] on button "Options" at bounding box center [1073, 67] width 60 height 18
click at [1084, 134] on button "Email" at bounding box center [1081, 129] width 77 height 20
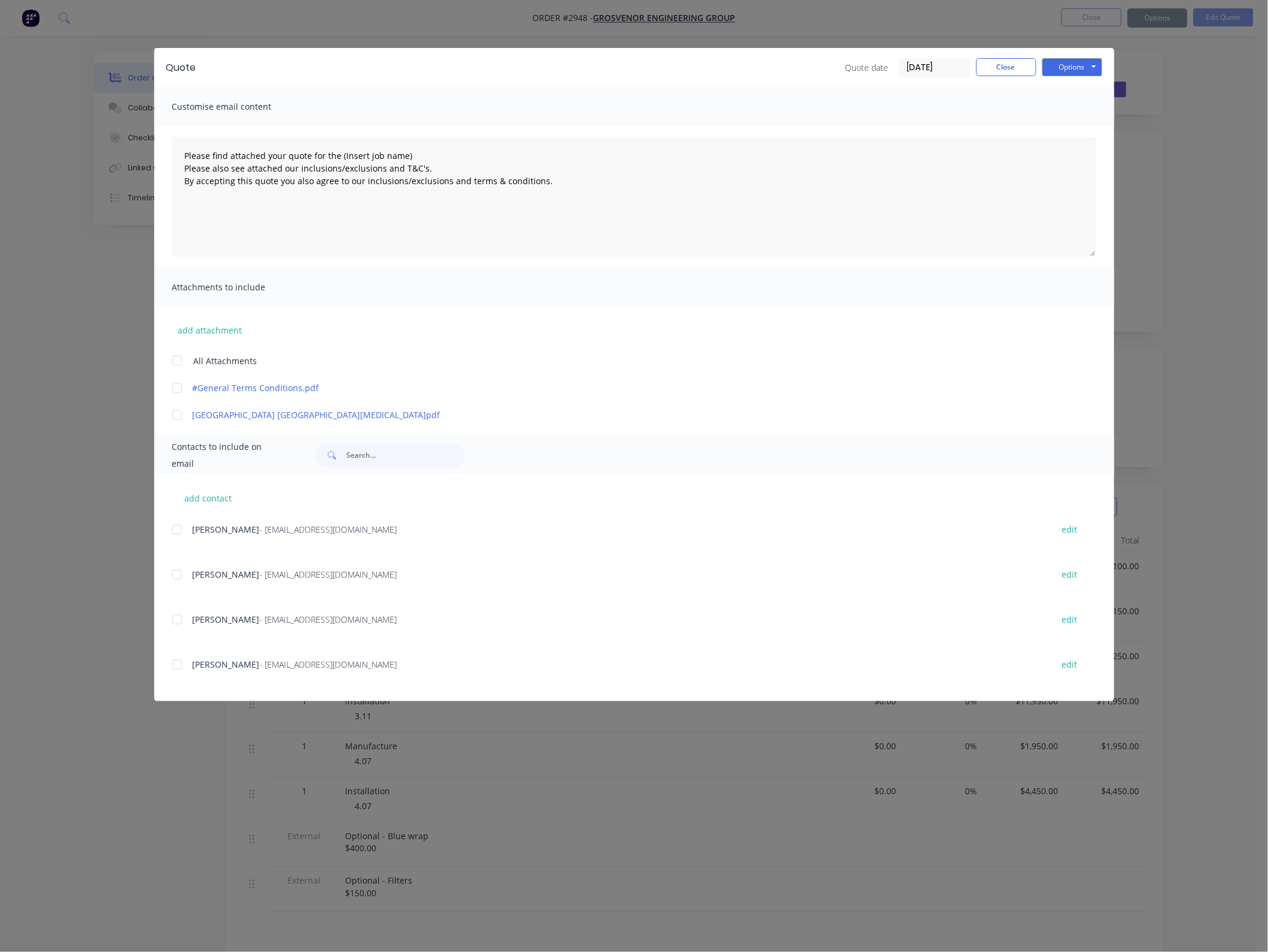
type textarea "Please find attached your quote for the (Insert job name) Please also see attac…"
click at [998, 75] on button "Close" at bounding box center [1007, 67] width 60 height 18
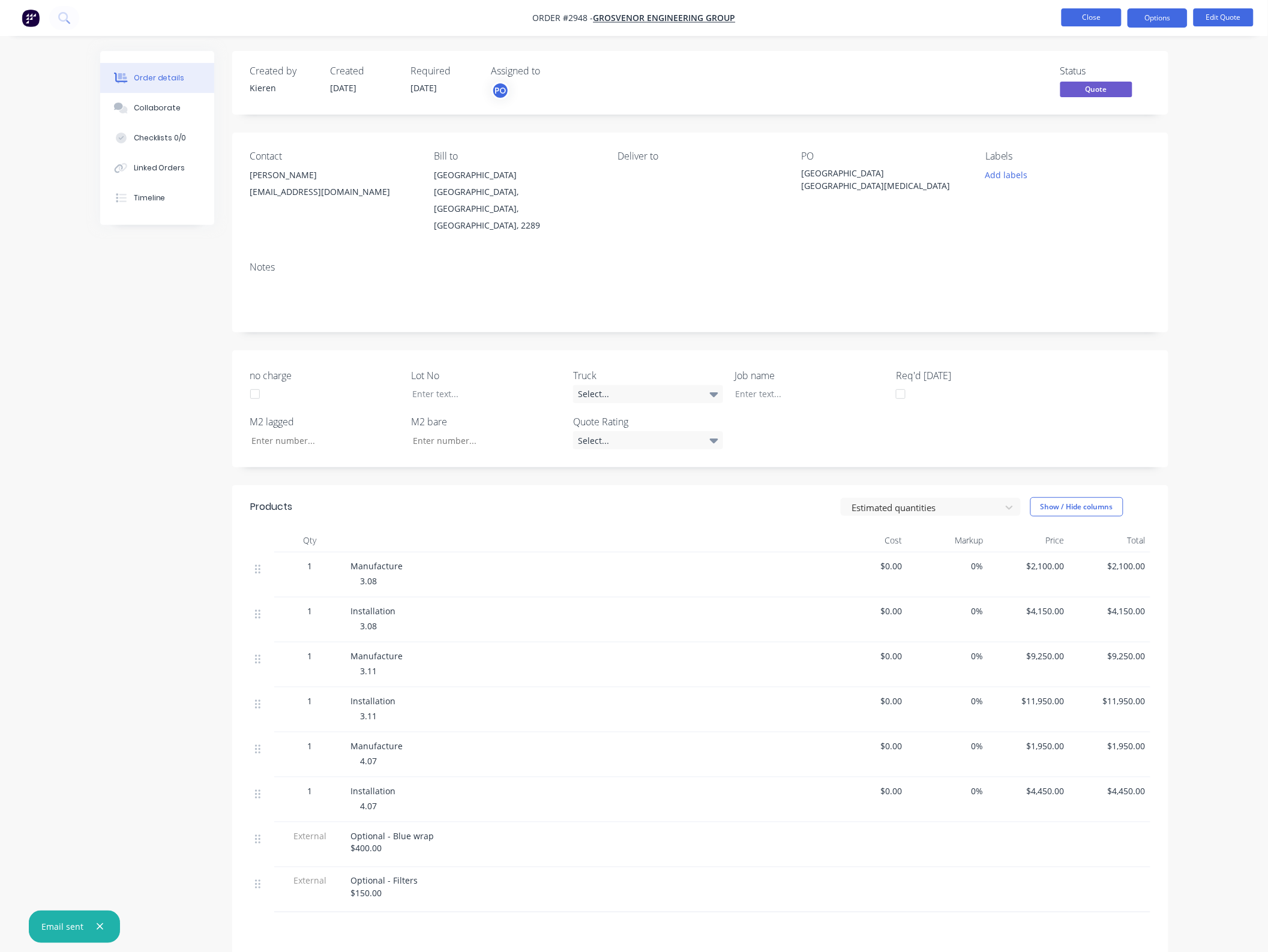
click at [1088, 23] on button "Close" at bounding box center [1092, 17] width 60 height 18
